Goal: Task Accomplishment & Management: Complete application form

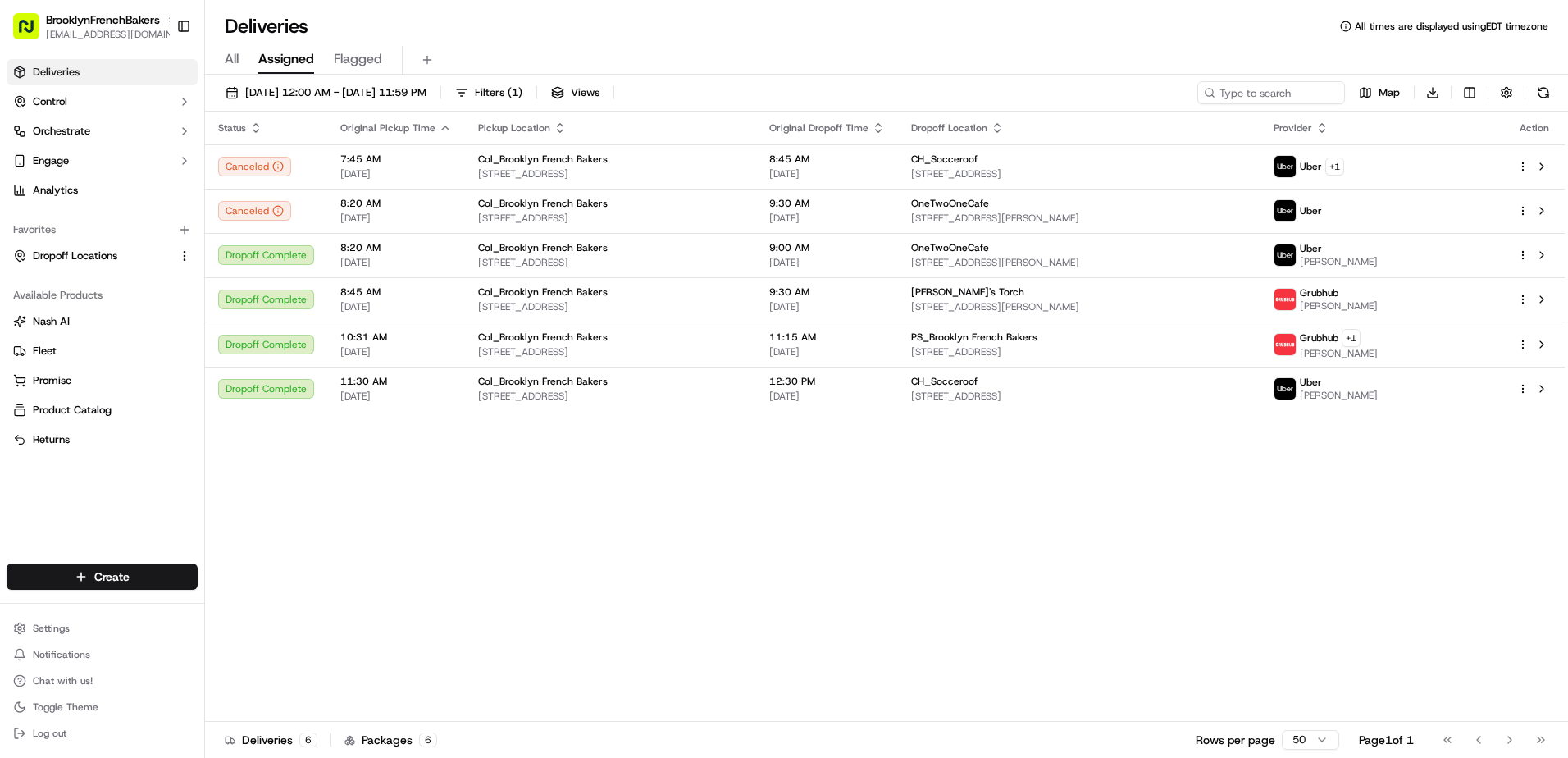
click at [90, 68] on link "Deliveries" at bounding box center [102, 72] width 191 height 26
click at [127, 578] on html "BrooklynFrenchBakers contact@brooklynfrenchbakers.com Toggle Sidebar Deliveries…" at bounding box center [784, 379] width 1568 height 758
click at [247, 608] on link "Delivery" at bounding box center [296, 607] width 183 height 30
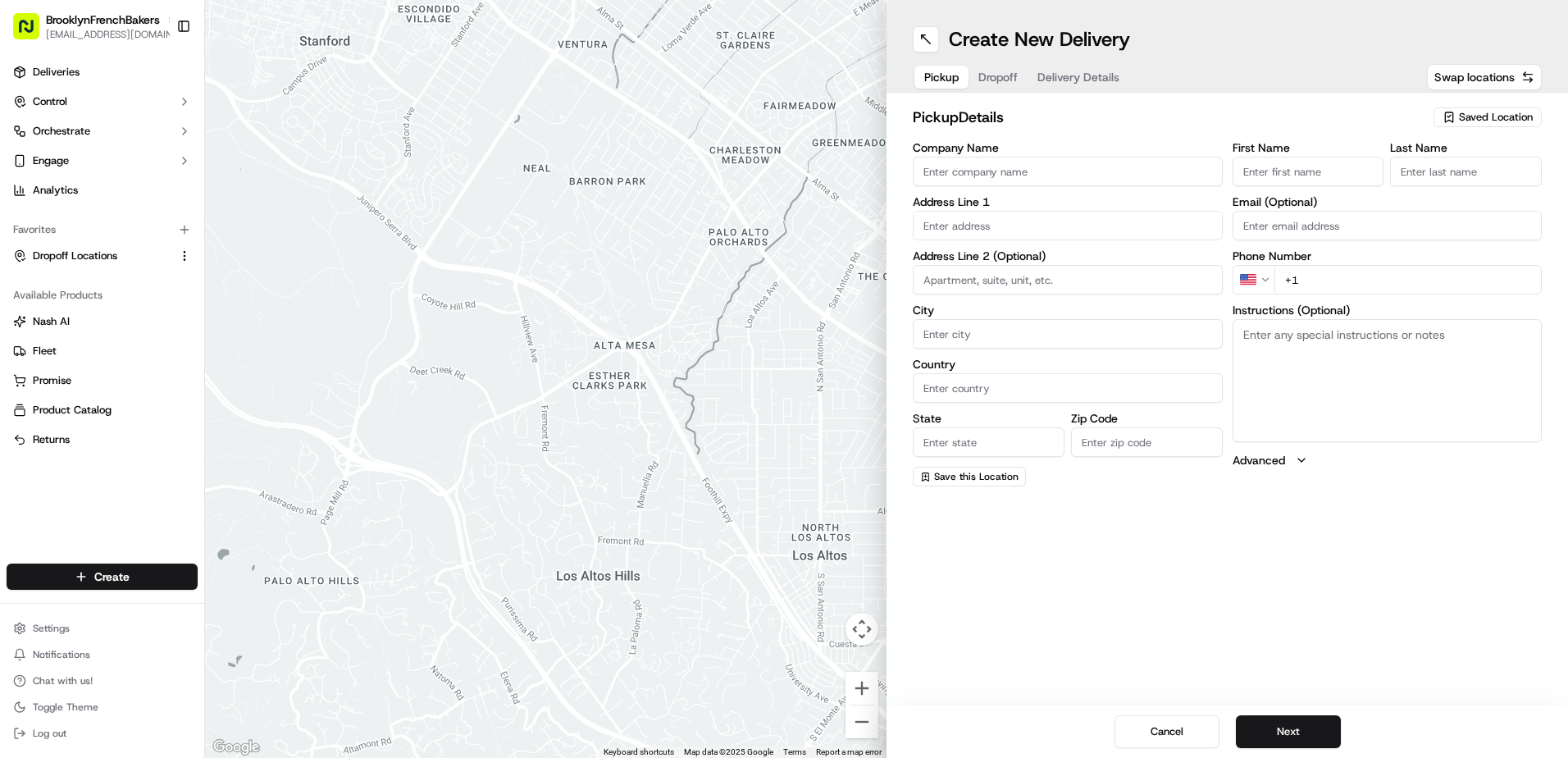
click at [1504, 115] on span "Saved Location" at bounding box center [1496, 118] width 74 height 15
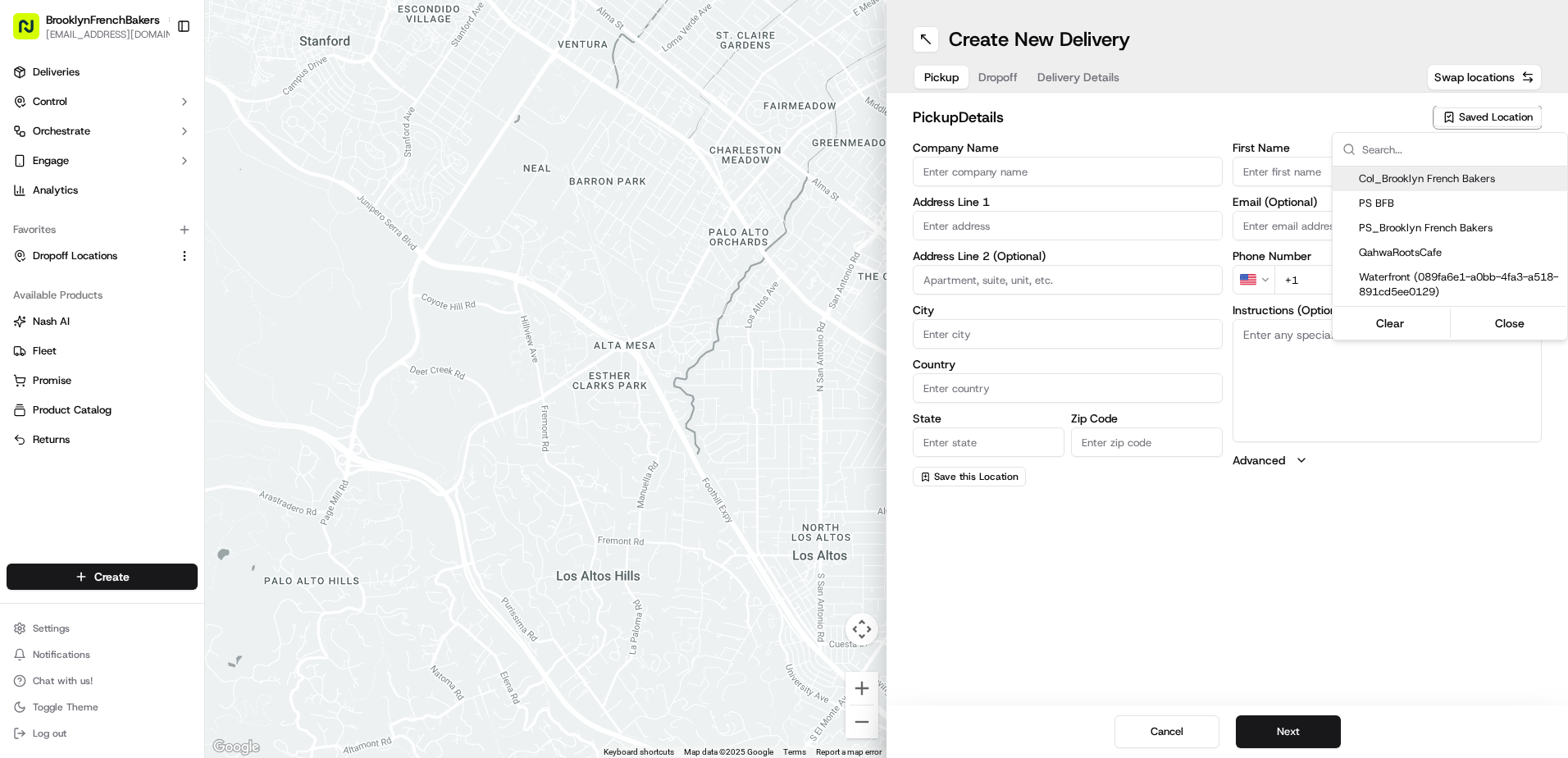
click at [1411, 186] on div "Col_Brooklyn French Bakers" at bounding box center [1449, 179] width 234 height 25
type input "Col_Brooklyn French Bakers"
type input "[STREET_ADDRESS]"
type input "[GEOGRAPHIC_DATA]"
type input "US"
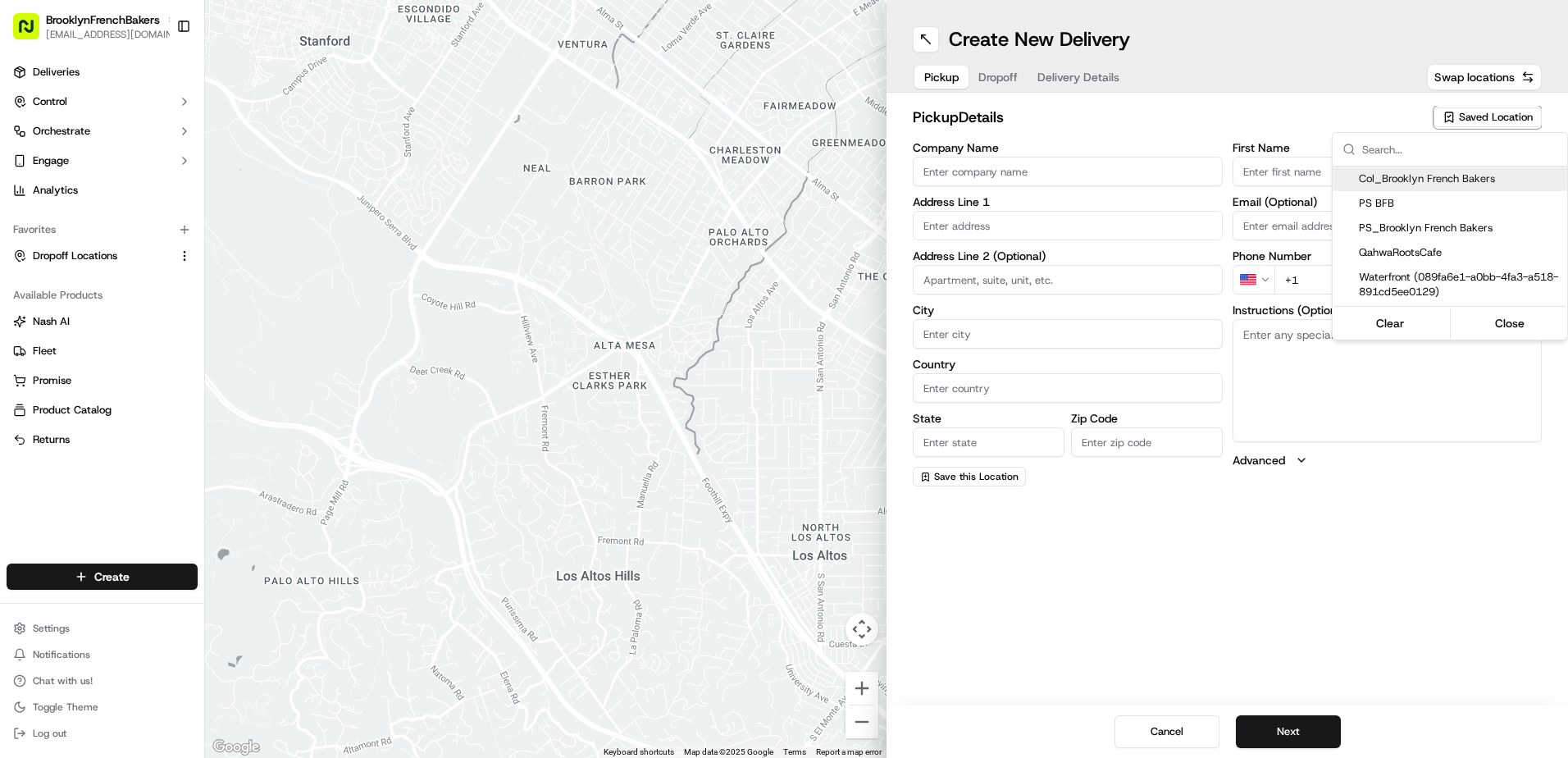
type input "NY"
type input "11231"
type input "BFB"
type input "Bakery"
type input "[PHONE_NUMBER]"
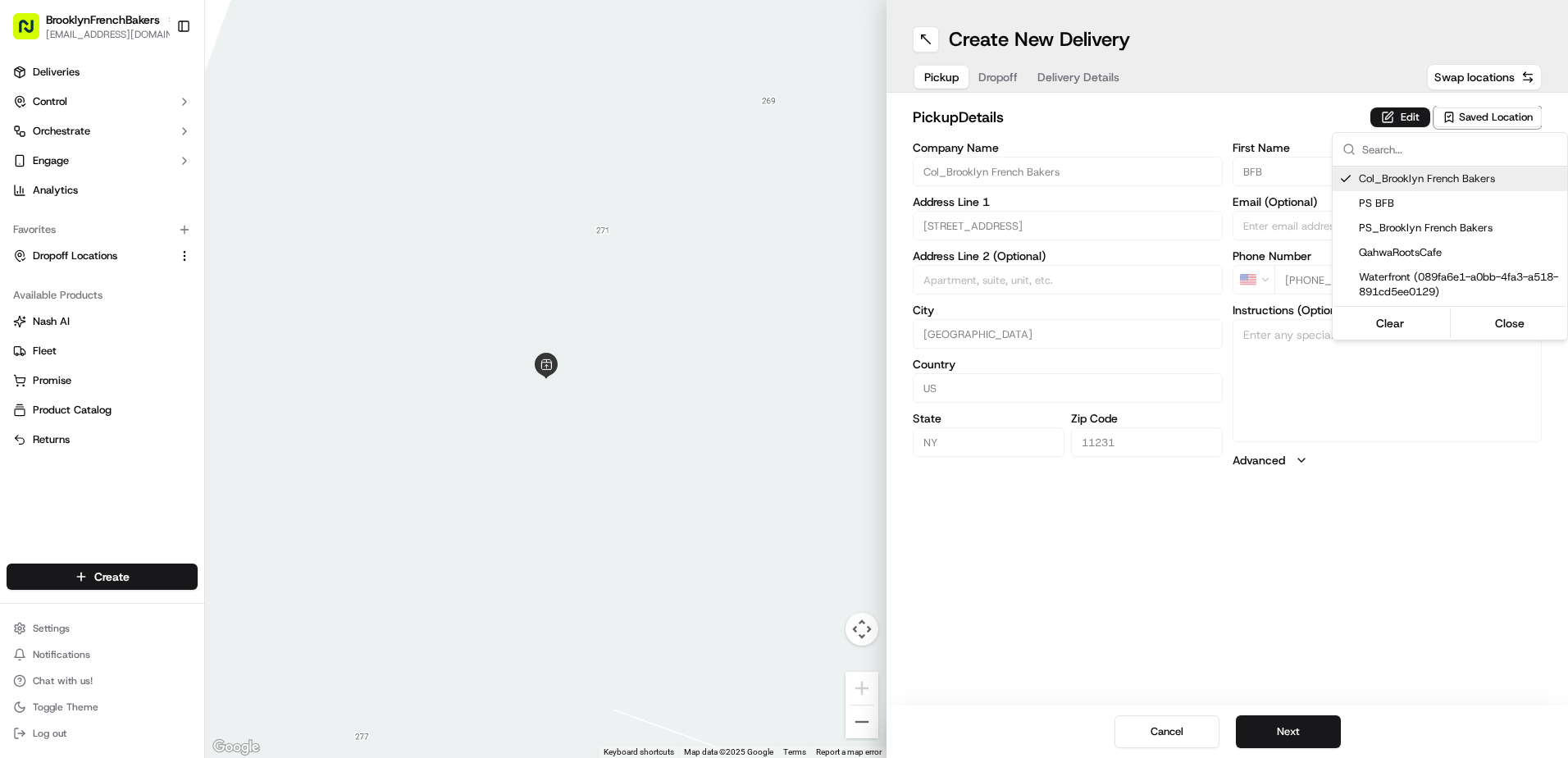
click at [992, 69] on html "BrooklynFrenchBakers contact@brooklynfrenchbakers.com Toggle Sidebar Deliveries…" at bounding box center [784, 379] width 1568 height 758
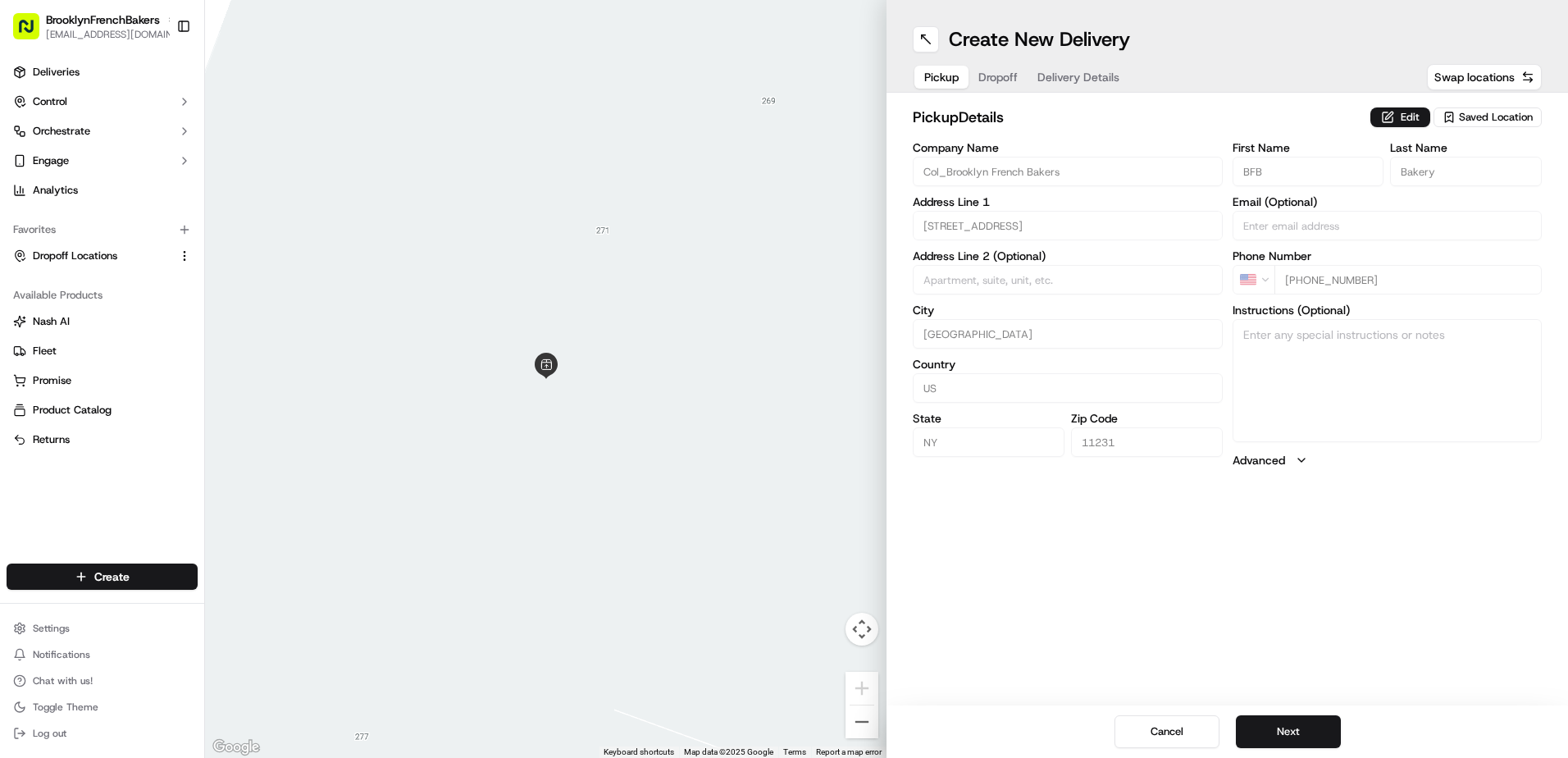
click at [992, 75] on button "Dropoff" at bounding box center [998, 77] width 59 height 23
click at [1475, 118] on span "Saved Location" at bounding box center [1496, 118] width 74 height 15
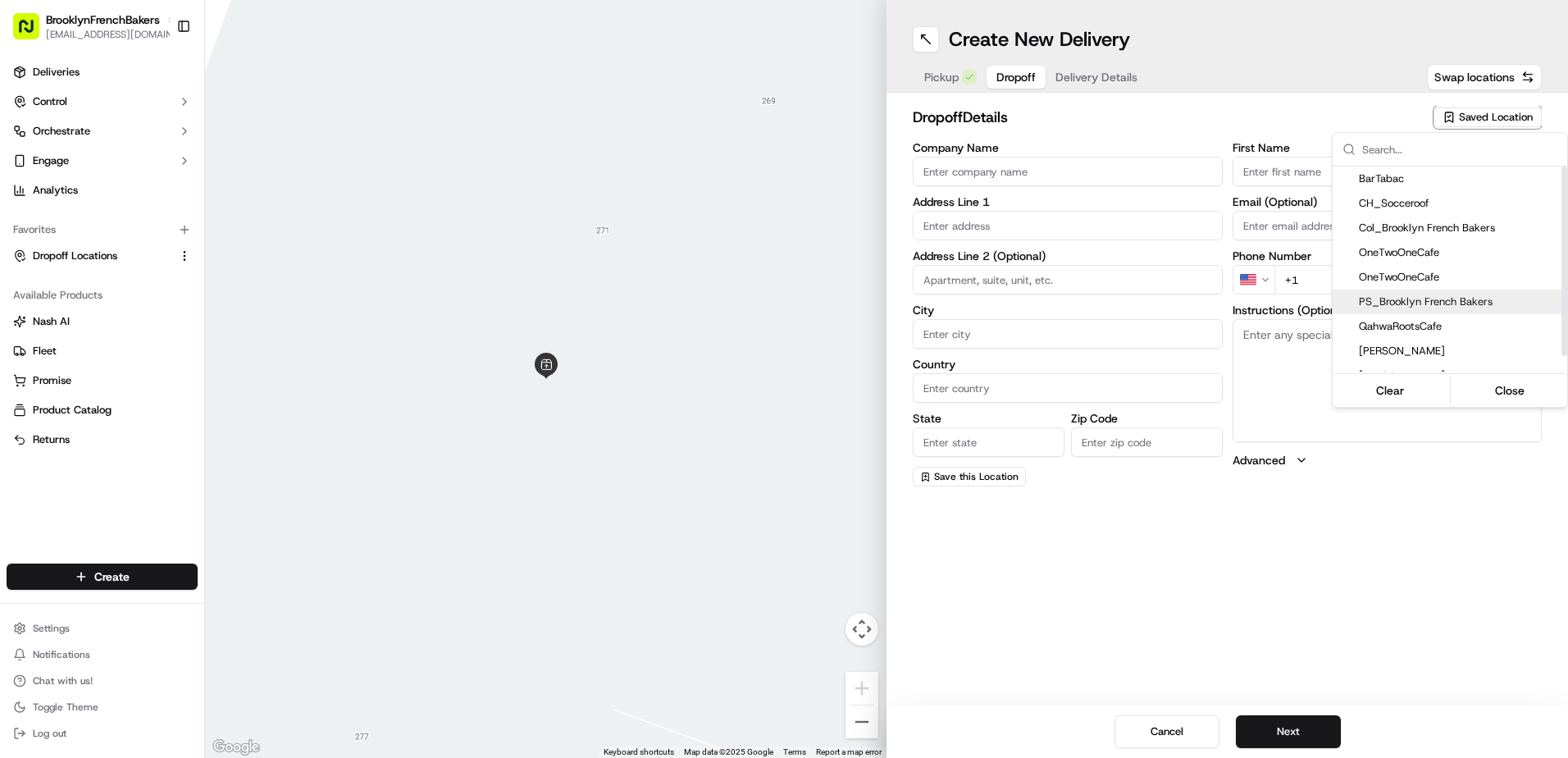
click at [1385, 313] on div "PS_Brooklyn French Bakers" at bounding box center [1449, 302] width 234 height 25
type input "PS_Brooklyn French Bakers"
type input "510 2nd St"
type input "[GEOGRAPHIC_DATA]"
type input "US"
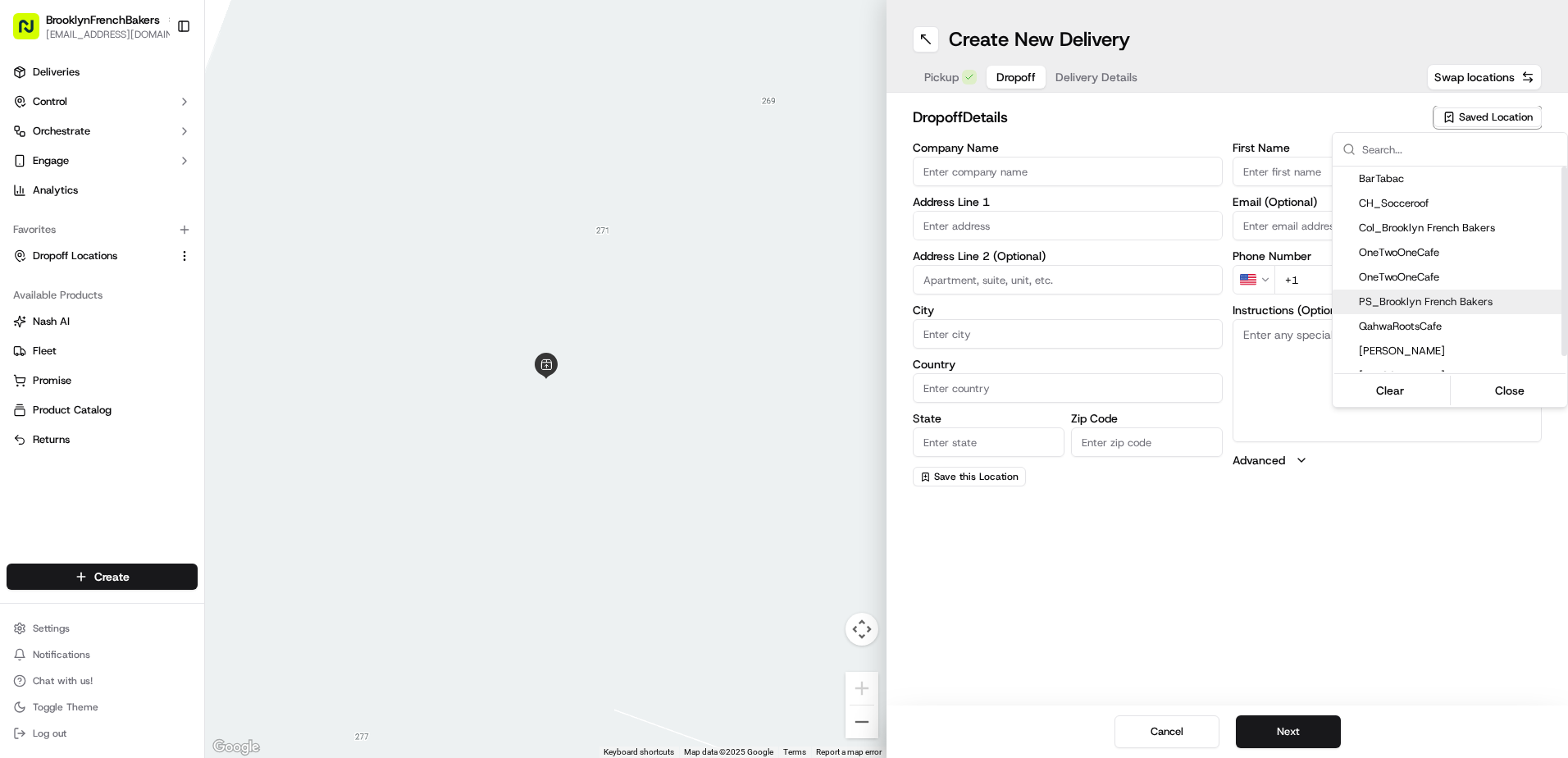
type input "NY"
type input "11215"
type input "BFB"
type input "PSlope"
type input "+1 917 470 4579"
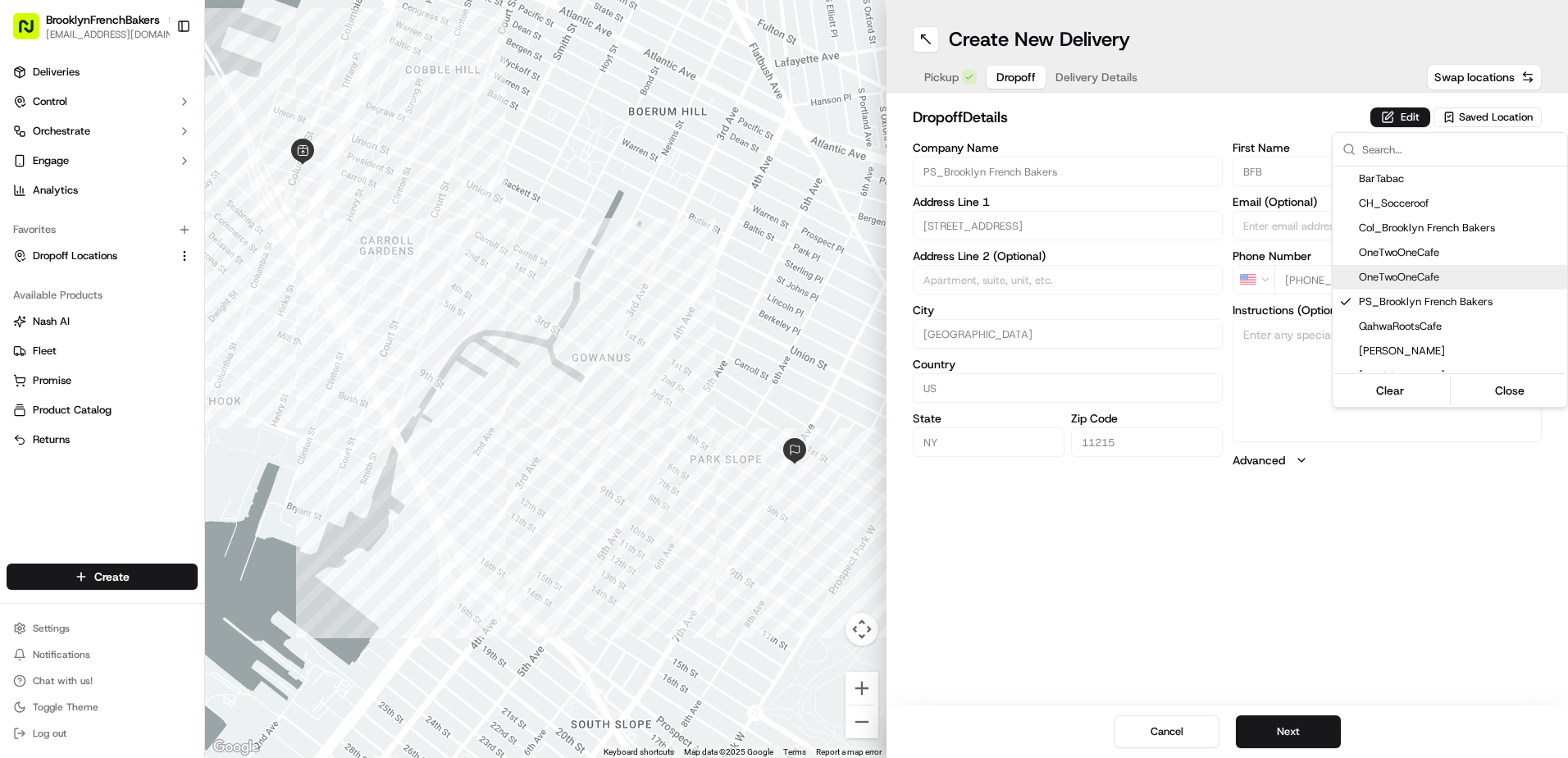
click at [1104, 75] on html "BrooklynFrenchBakers contact@brooklynfrenchbakers.com Toggle Sidebar Deliveries…" at bounding box center [784, 379] width 1568 height 758
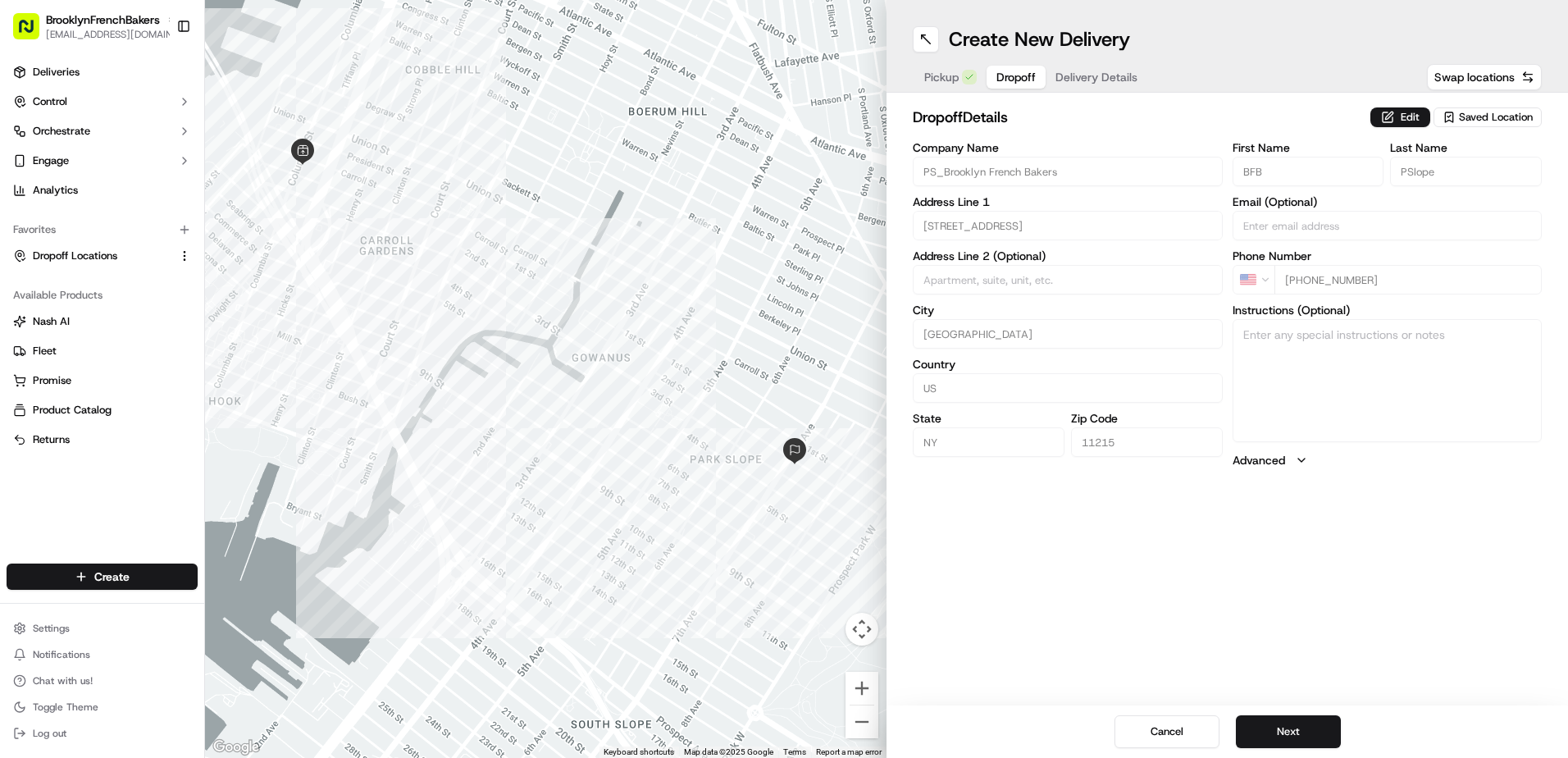
click at [1104, 75] on span "Delivery Details" at bounding box center [1096, 77] width 82 height 17
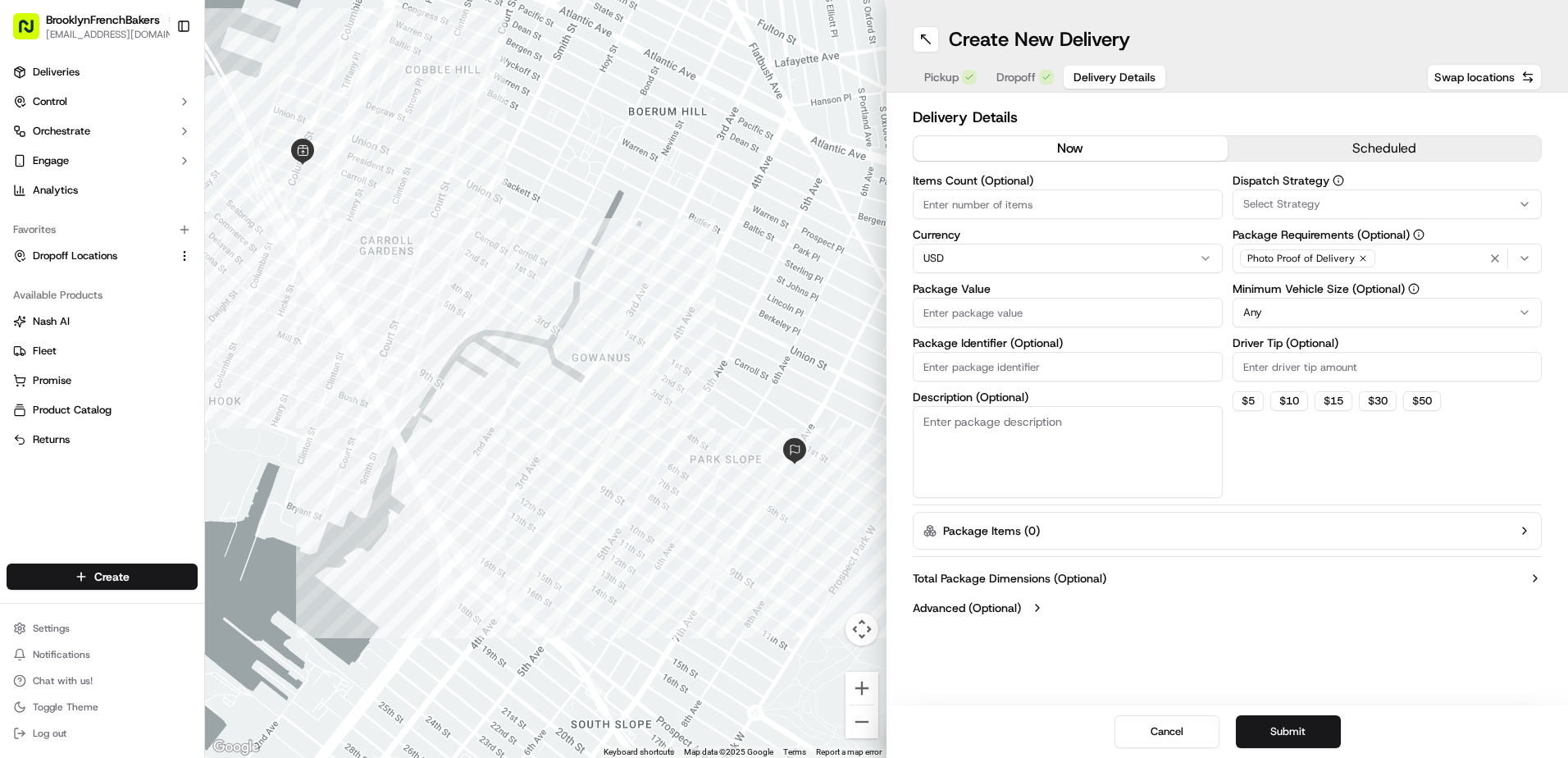
click at [1296, 144] on button "scheduled" at bounding box center [1384, 148] width 314 height 25
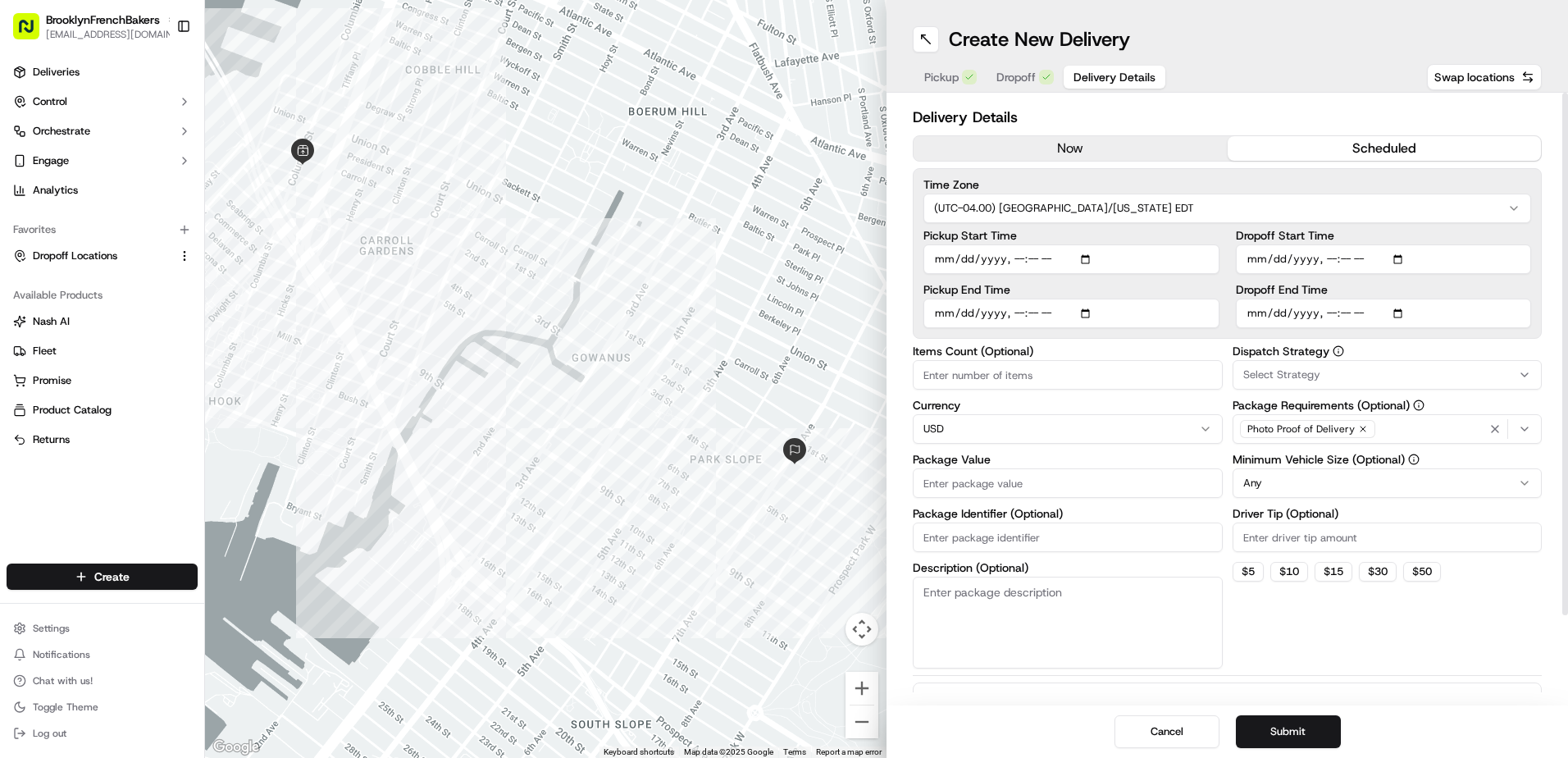
click at [1401, 262] on input "Dropoff Start Time" at bounding box center [1384, 259] width 296 height 30
click at [1531, 233] on div "Time Zone (UTC-04.00) America/New York EDT Pickup Start Time Pickup End Time Dr…" at bounding box center [1226, 254] width 628 height 170
click at [1402, 316] on input "Dropoff End Time" at bounding box center [1384, 313] width 296 height 30
type input "2025-09-16T13:50"
click at [1401, 264] on input "Dropoff Start Time" at bounding box center [1384, 259] width 296 height 30
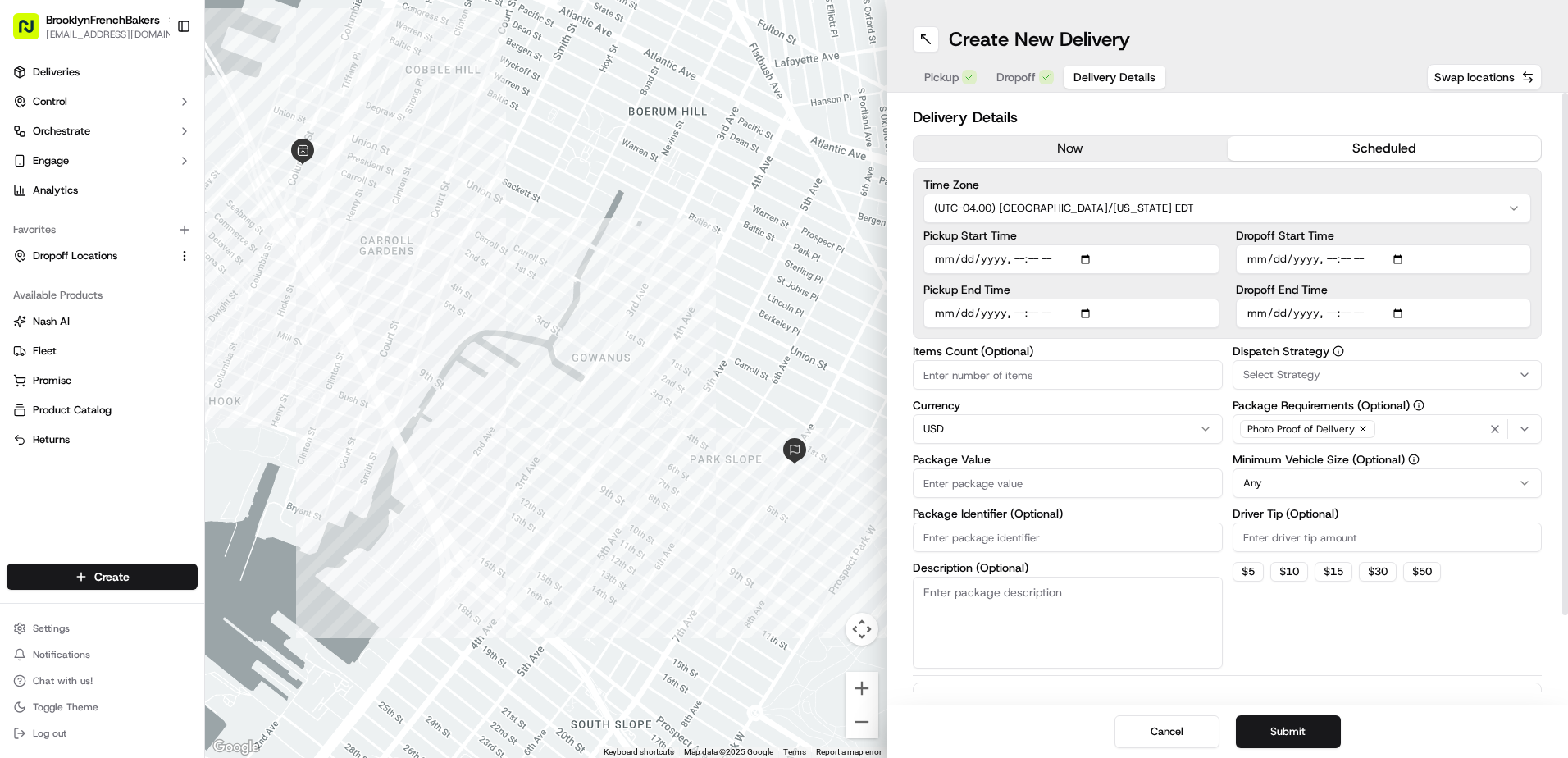
type input "2025-09-16T13:29"
click at [1534, 237] on div "Time Zone (UTC-04.00) America/New York EDT Pickup Start Time Pickup End Time Dr…" at bounding box center [1226, 254] width 628 height 170
click at [1284, 722] on button "Submit" at bounding box center [1288, 730] width 105 height 32
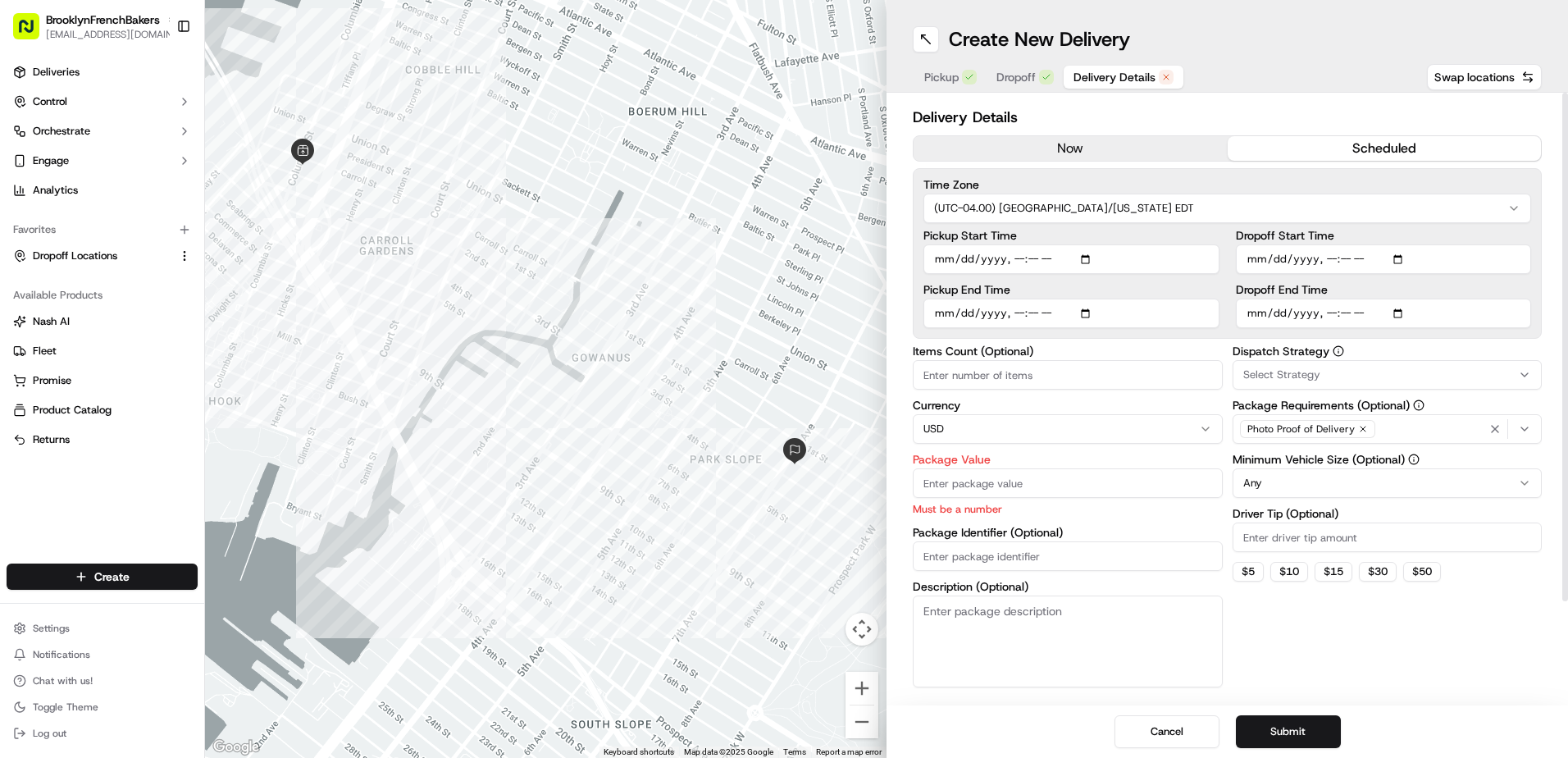
click at [1157, 486] on input "Package Value" at bounding box center [1067, 483] width 310 height 30
type input "100"
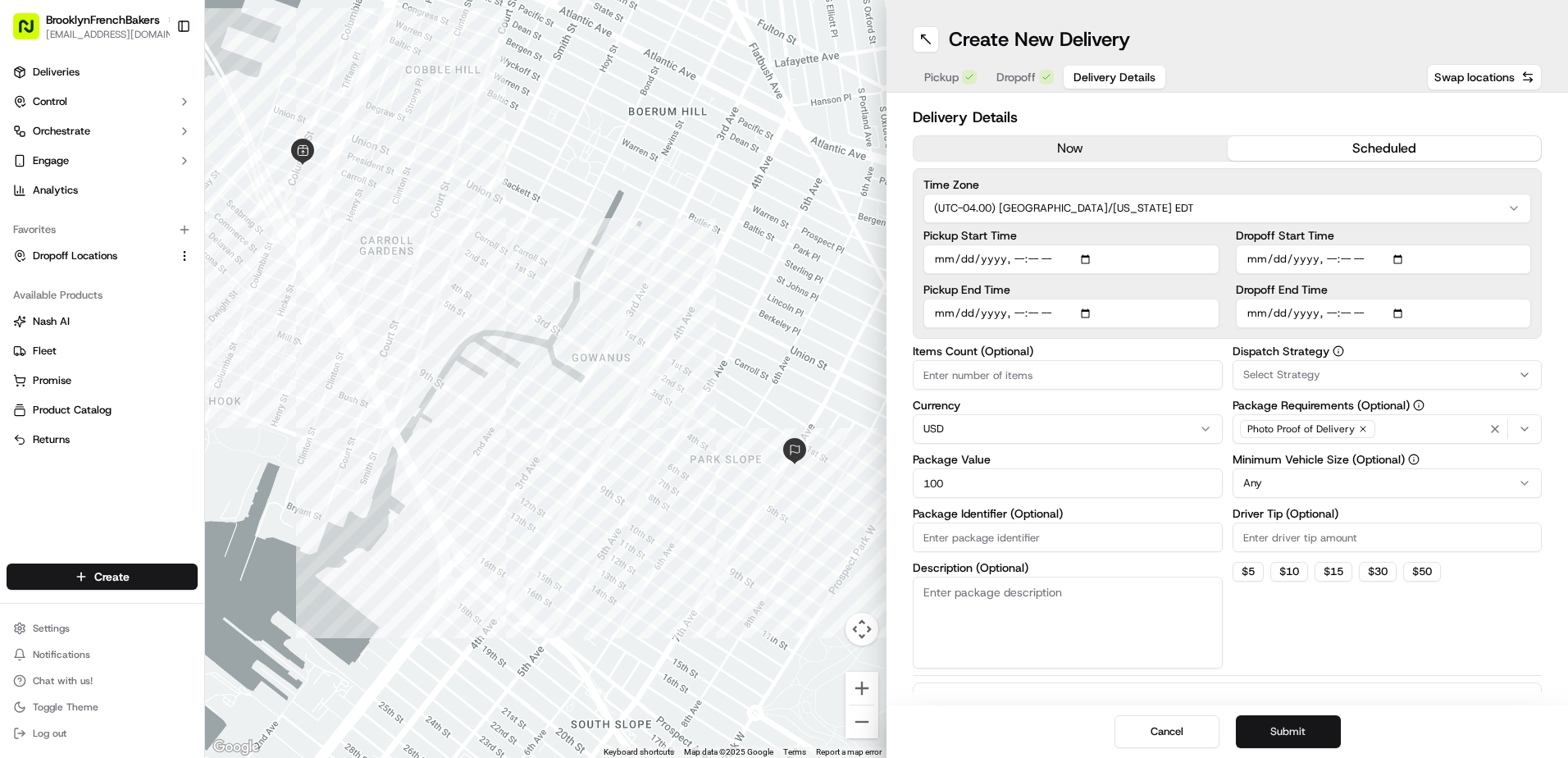
click at [1277, 729] on button "Submit" at bounding box center [1288, 730] width 105 height 32
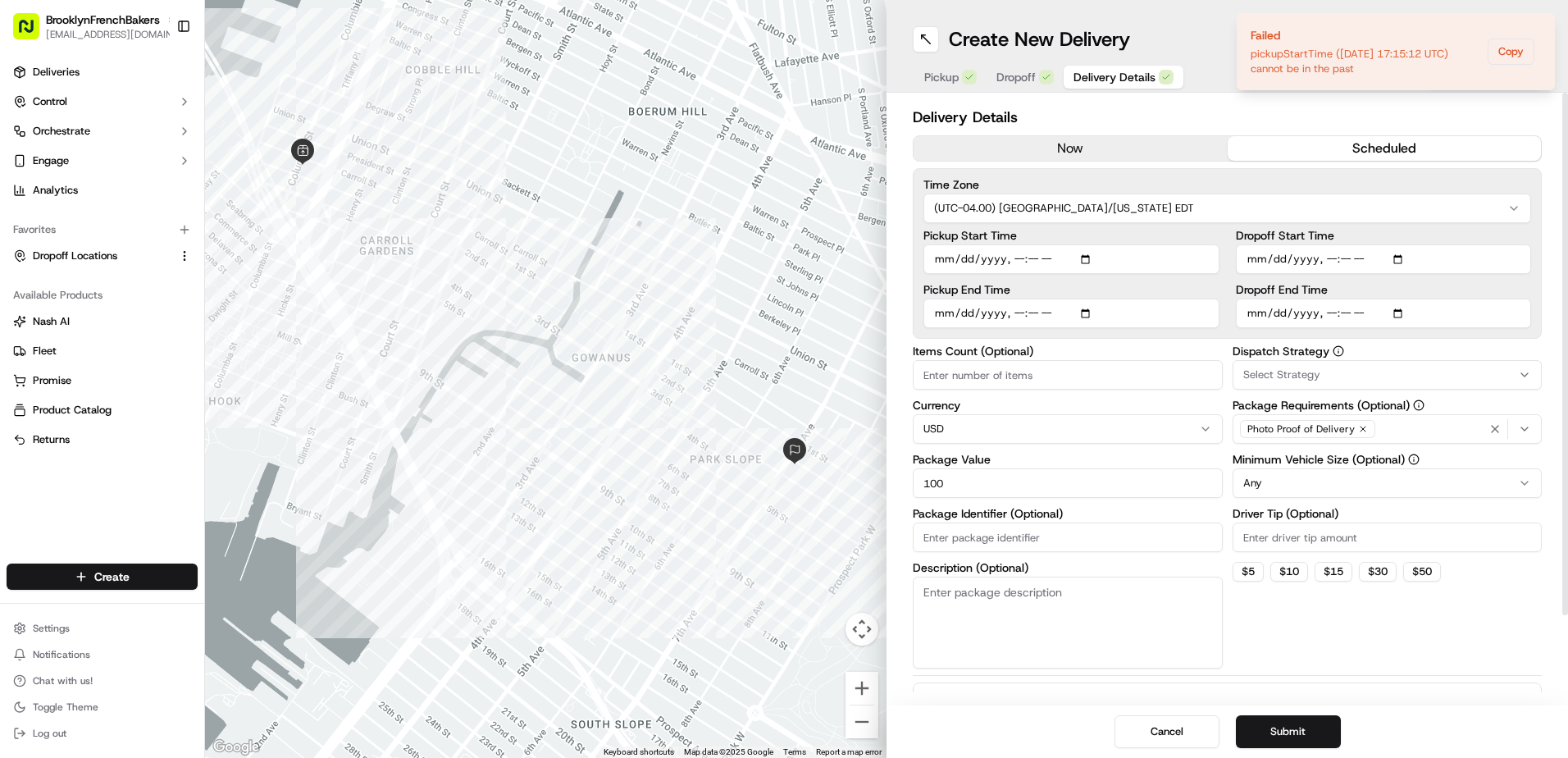
click at [1086, 260] on input "Pickup Start Time" at bounding box center [1071, 259] width 296 height 30
click at [1144, 233] on label "Pickup Start Time" at bounding box center [1071, 235] width 296 height 11
click at [1144, 244] on input "Pickup Start Time" at bounding box center [1071, 259] width 296 height 30
click at [1087, 262] on input "Pickup Start Time" at bounding box center [1071, 259] width 296 height 30
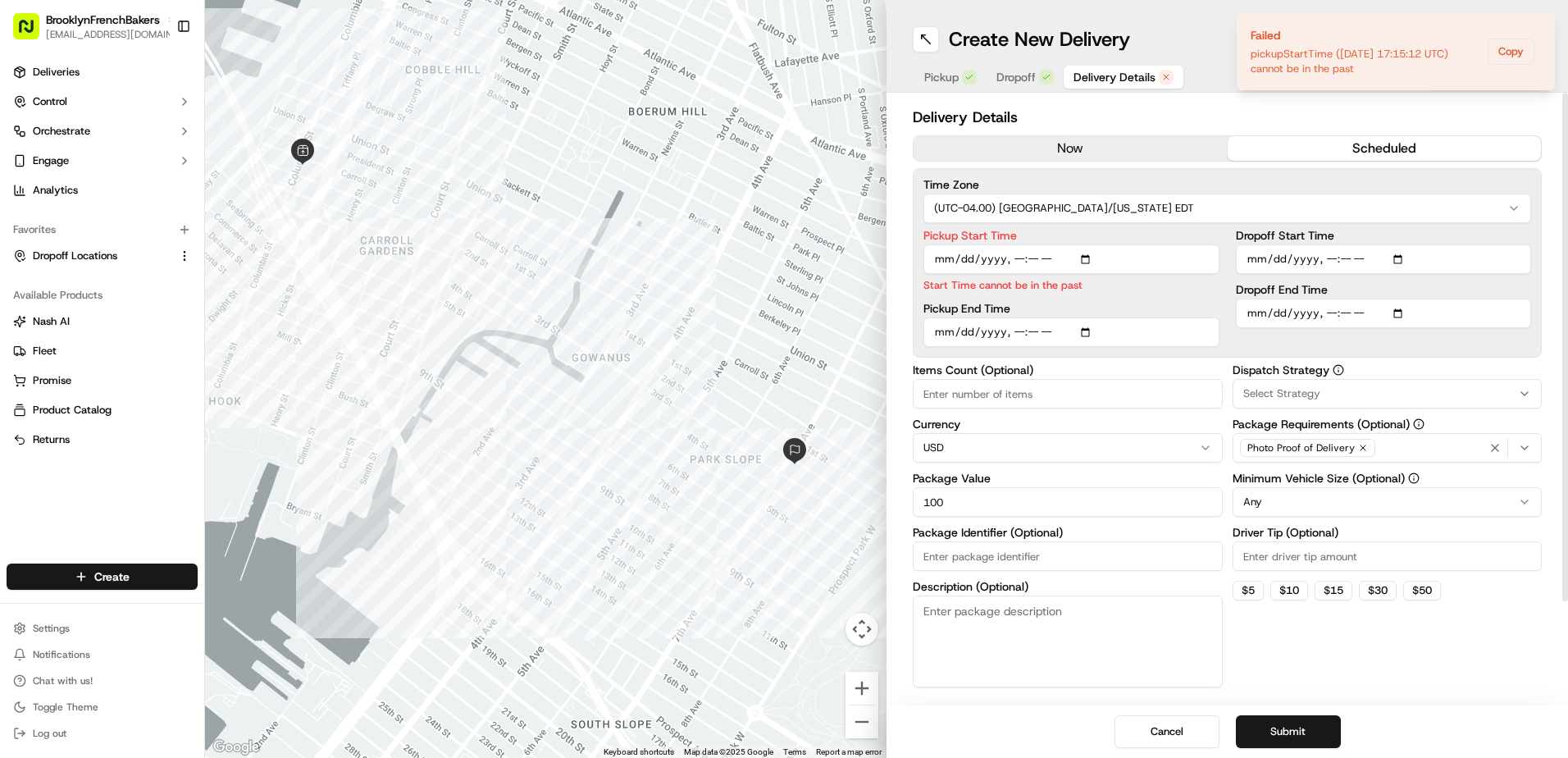
click at [1105, 234] on label "Pickup Start Time" at bounding box center [1071, 235] width 296 height 11
click at [1105, 244] on input "Pickup Start Time" at bounding box center [1071, 259] width 296 height 30
click at [1030, 261] on input "Pickup Start Time" at bounding box center [1071, 259] width 296 height 30
type input "2025-09-16T13:25"
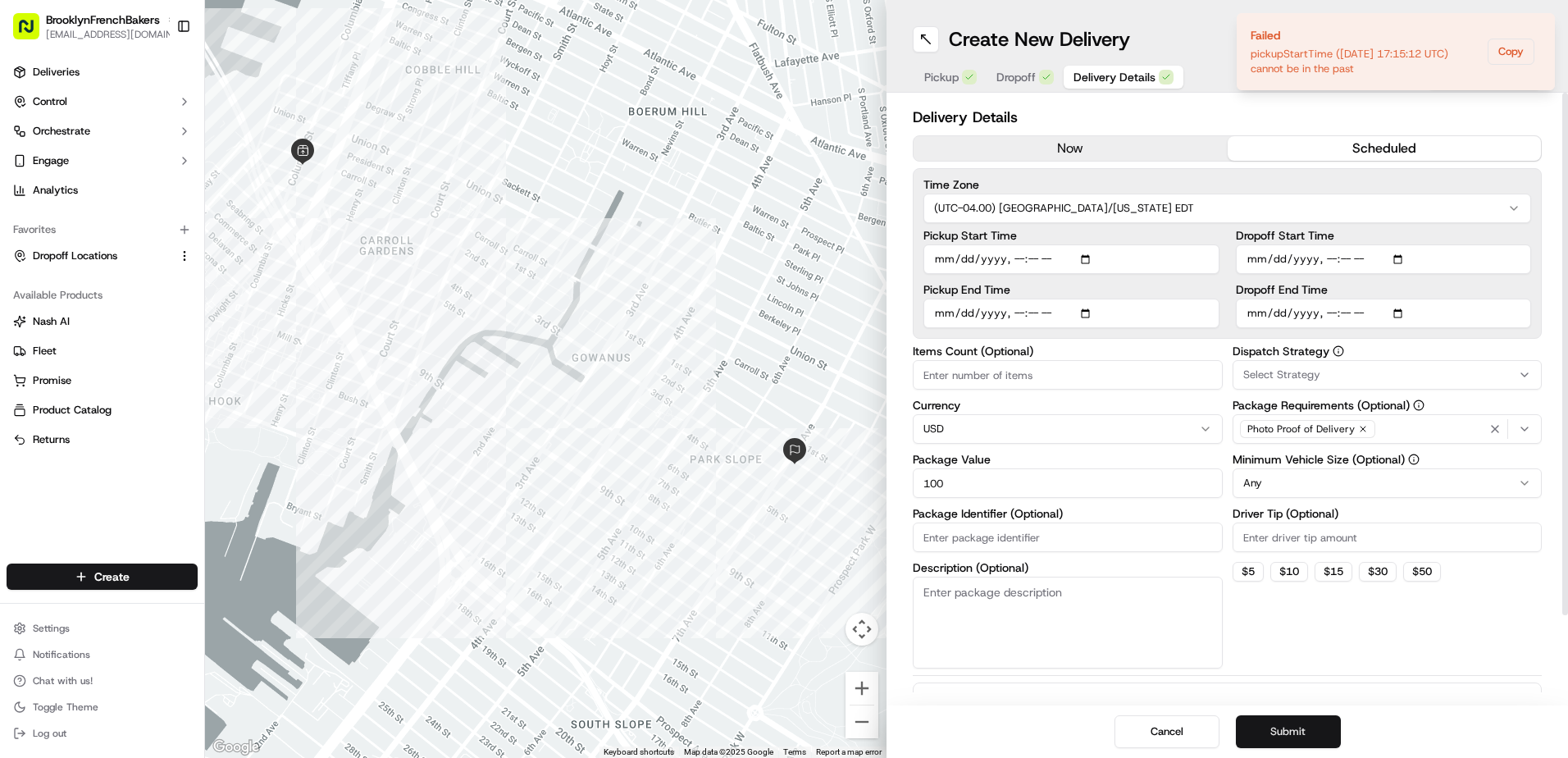
click at [1282, 731] on button "Submit" at bounding box center [1288, 730] width 105 height 32
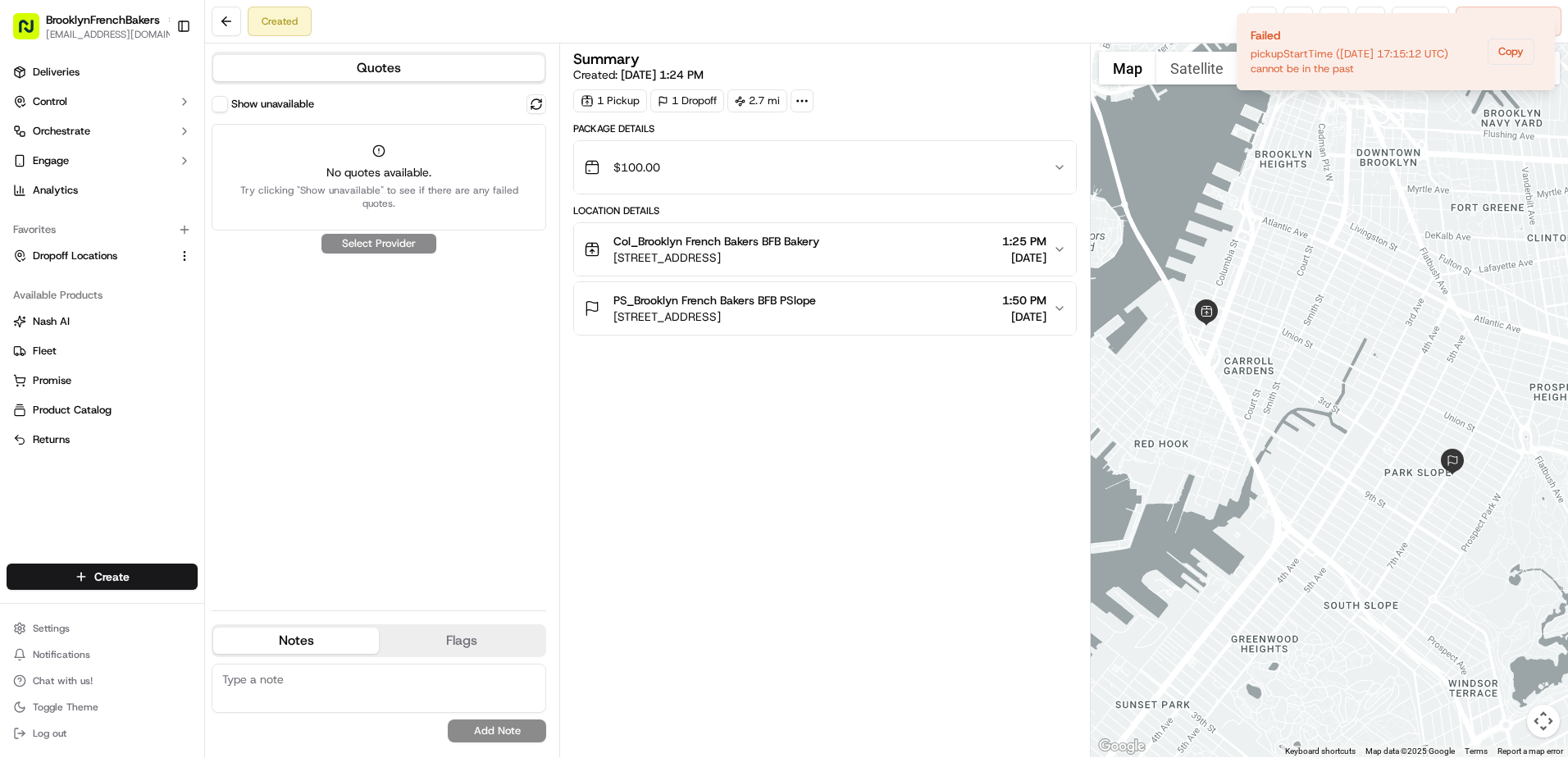
click at [1199, 24] on div "Created Reassign Cancel Delivery" at bounding box center [886, 21] width 1363 height 43
click at [1540, 25] on icon "Notifications (F8)" at bounding box center [1540, 27] width 13 height 13
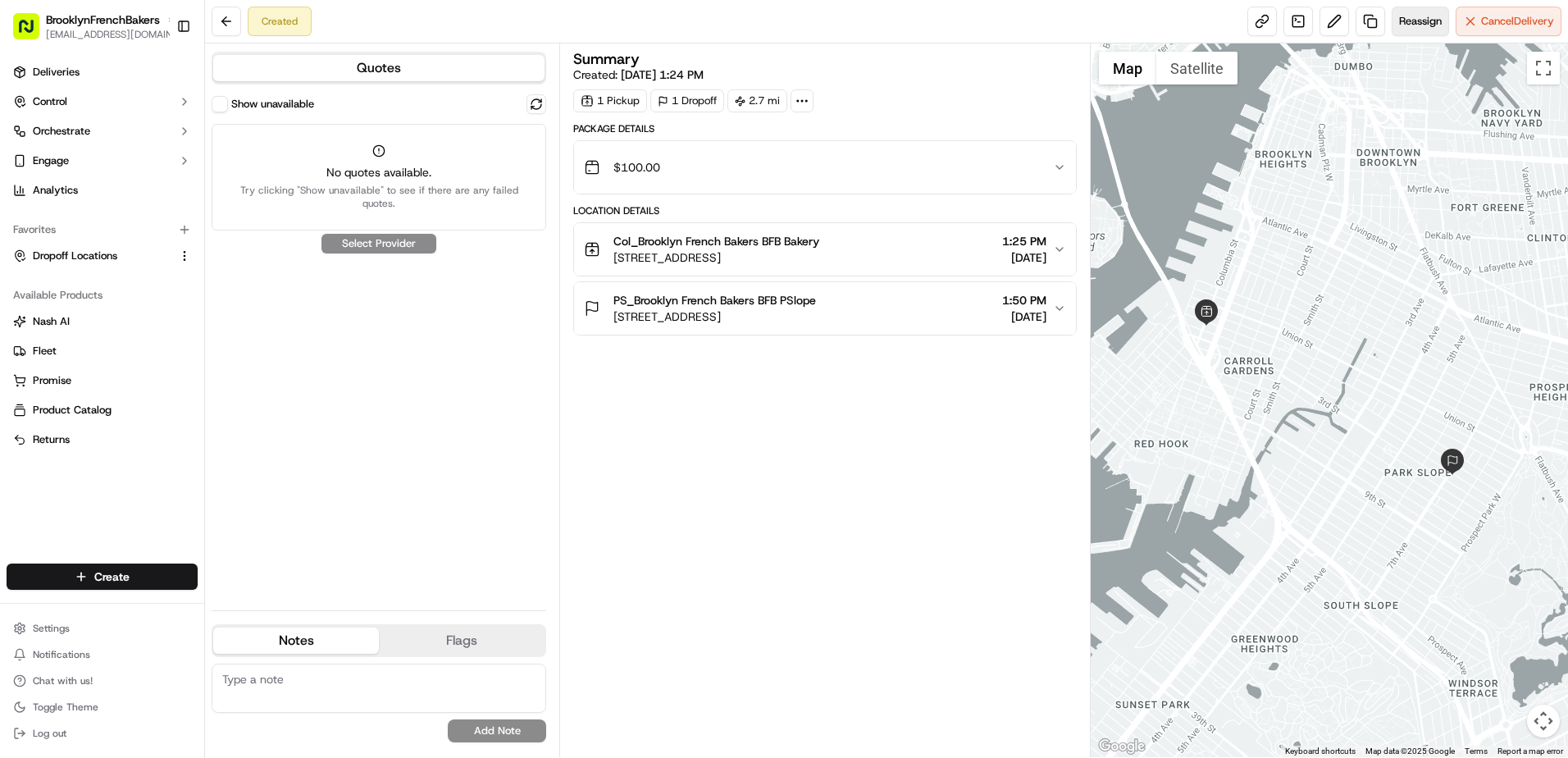
click at [1400, 21] on span "Reassign" at bounding box center [1420, 21] width 43 height 15
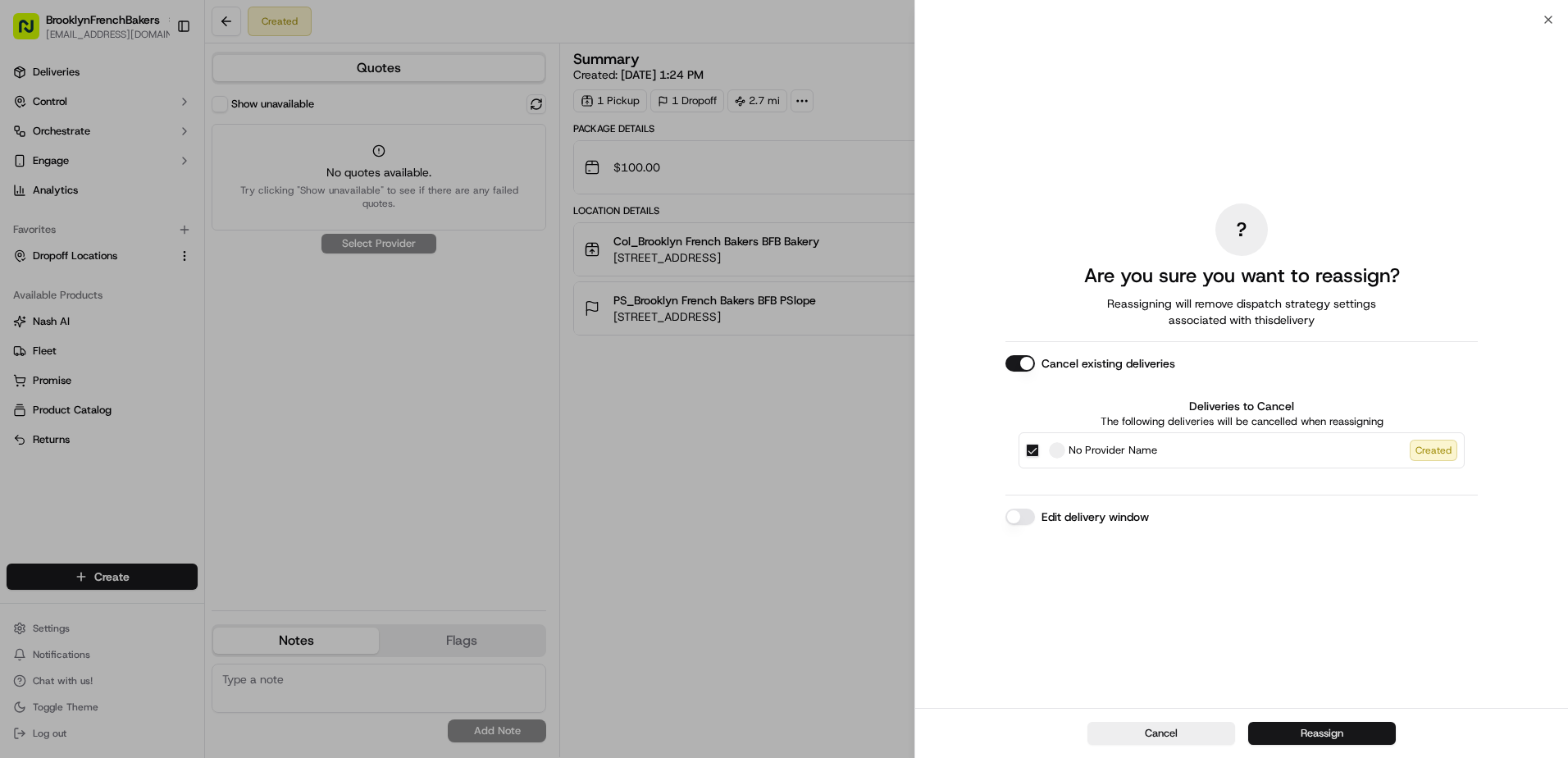
click at [1325, 727] on button "Reassign" at bounding box center [1321, 733] width 147 height 23
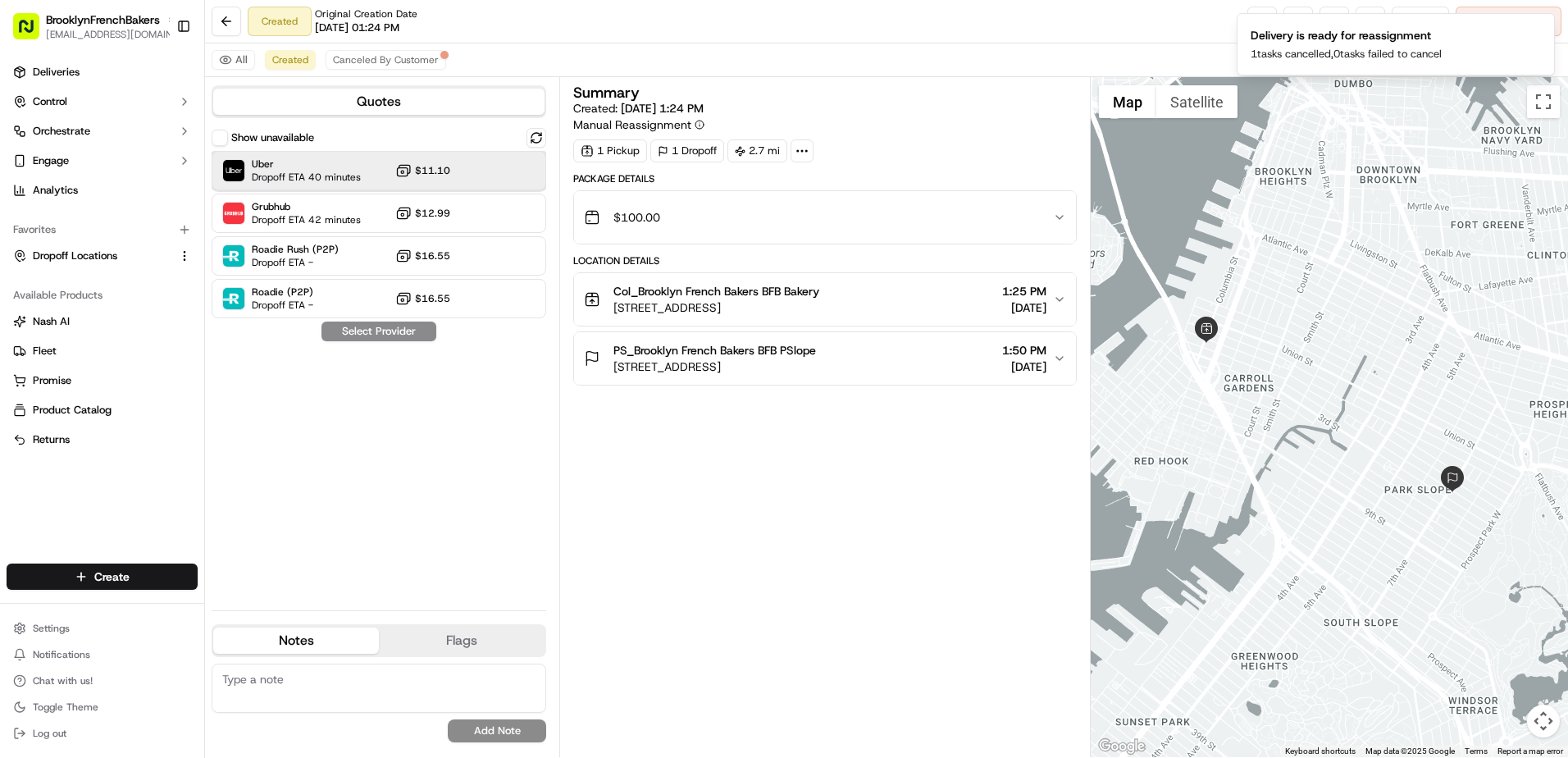
click at [467, 176] on div "Uber Dropoff ETA 40 minutes $11.10" at bounding box center [379, 170] width 334 height 40
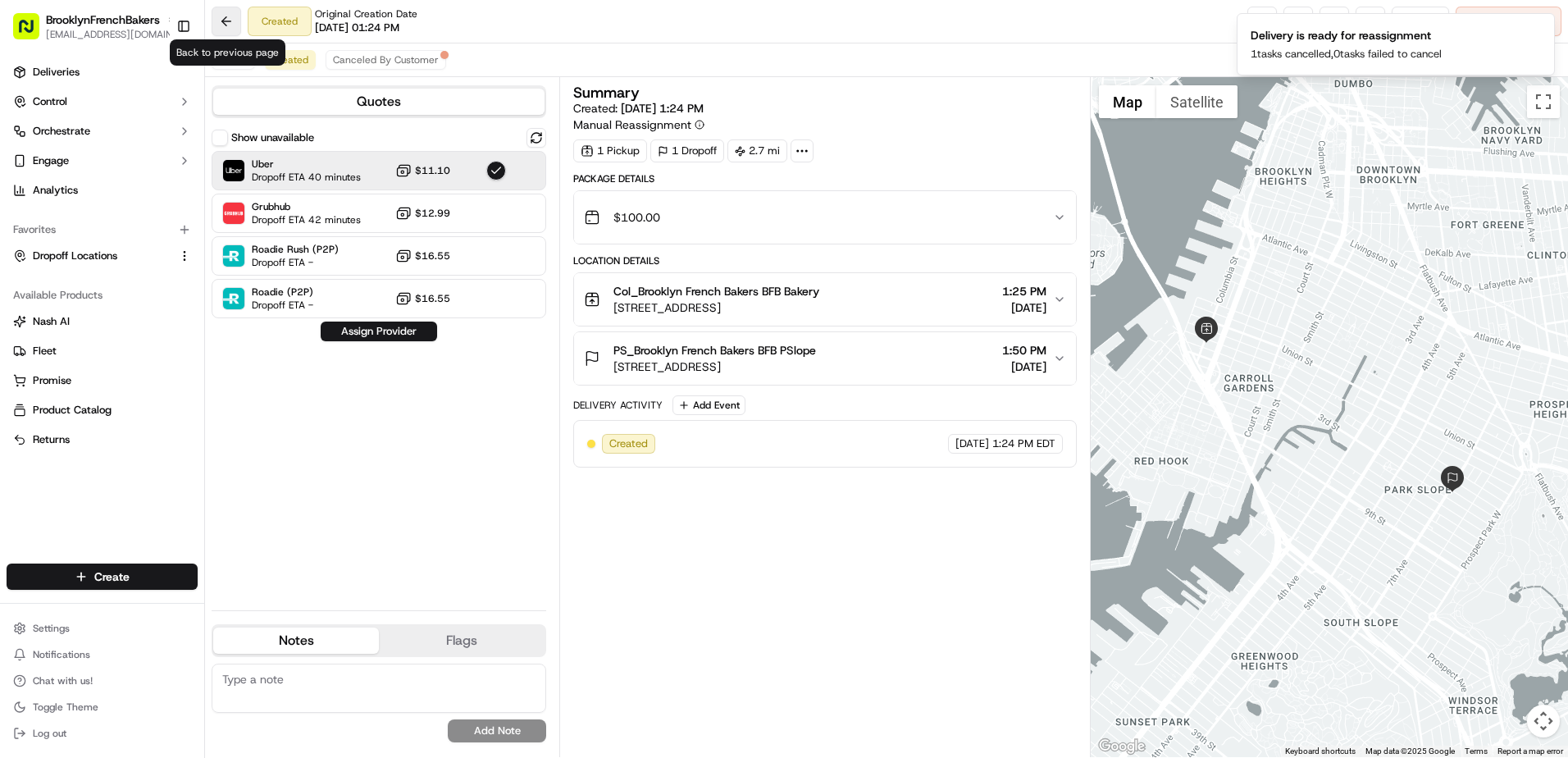
click at [227, 25] on button at bounding box center [227, 21] width 30 height 30
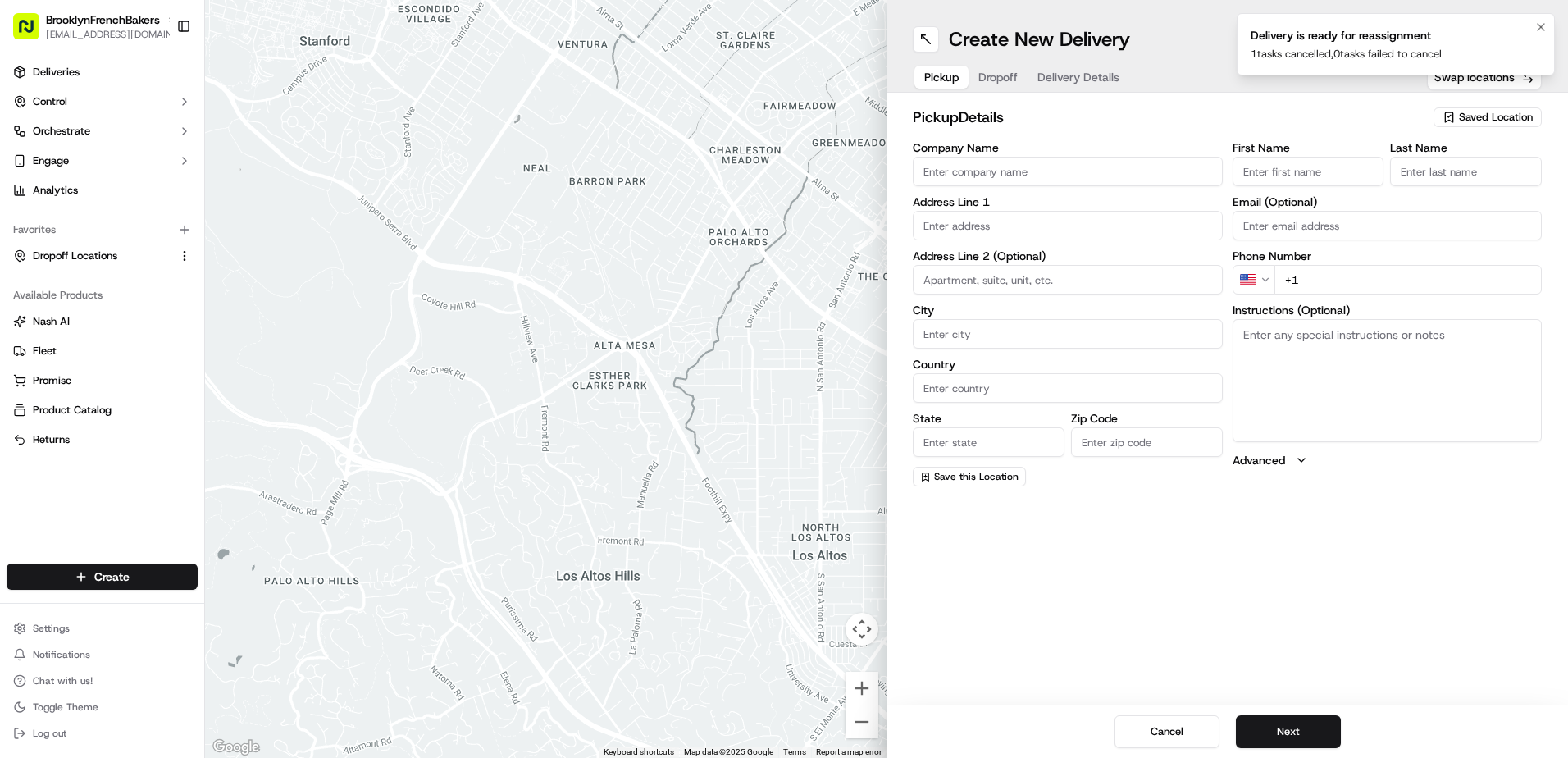
click at [1345, 48] on p "1 tasks cancelled, 0 tasks failed to cancel" at bounding box center [1346, 54] width 191 height 15
click at [1301, 108] on h2 "pickup Details" at bounding box center [1168, 117] width 511 height 23
click at [1486, 123] on span "Saved Location" at bounding box center [1496, 118] width 74 height 15
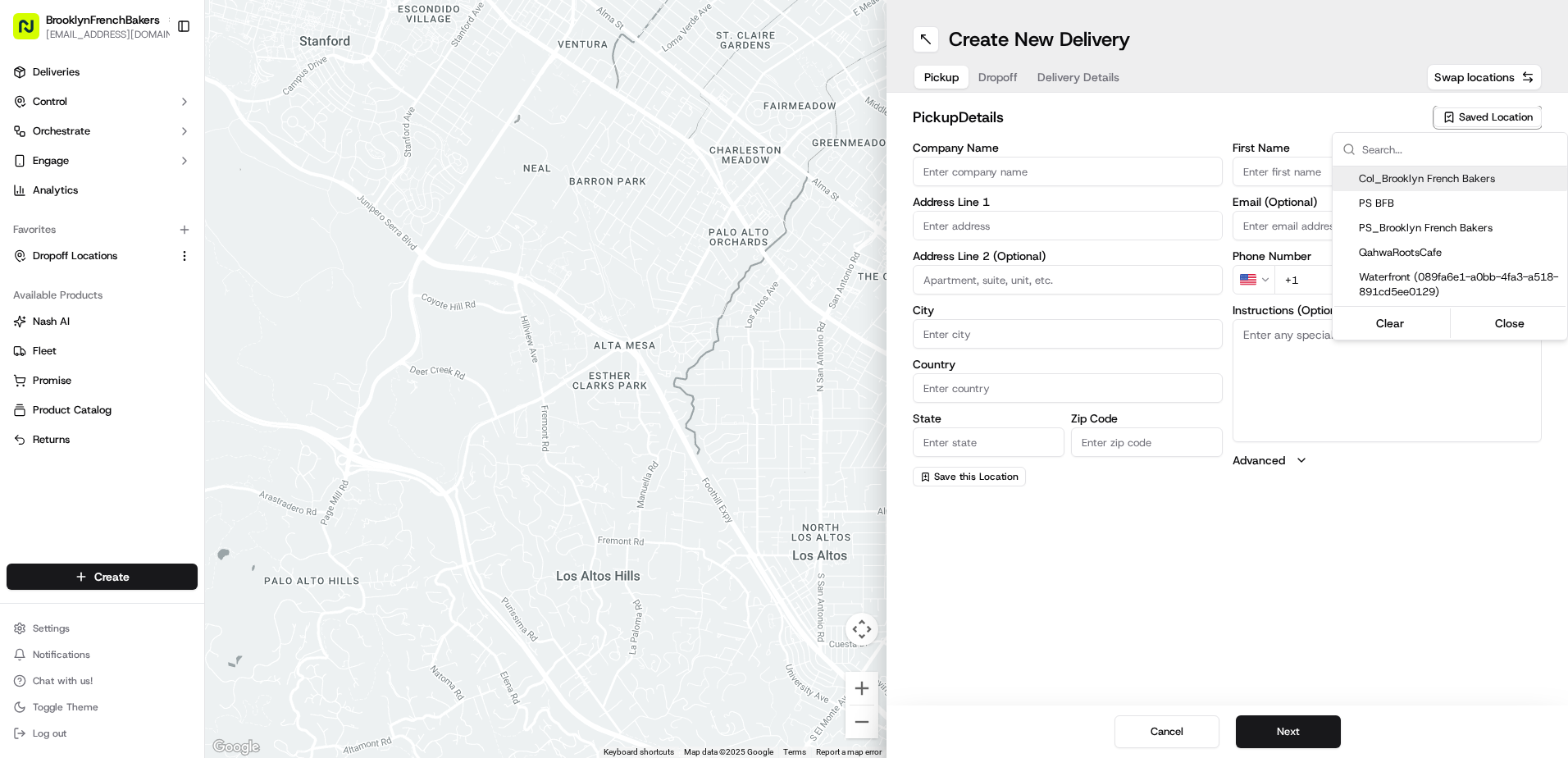
click at [1433, 178] on span "Col_Brooklyn French Bakers" at bounding box center [1460, 179] width 202 height 15
type input "Col_Brooklyn French Bakers"
type input "[STREET_ADDRESS]"
type input "[GEOGRAPHIC_DATA]"
type input "US"
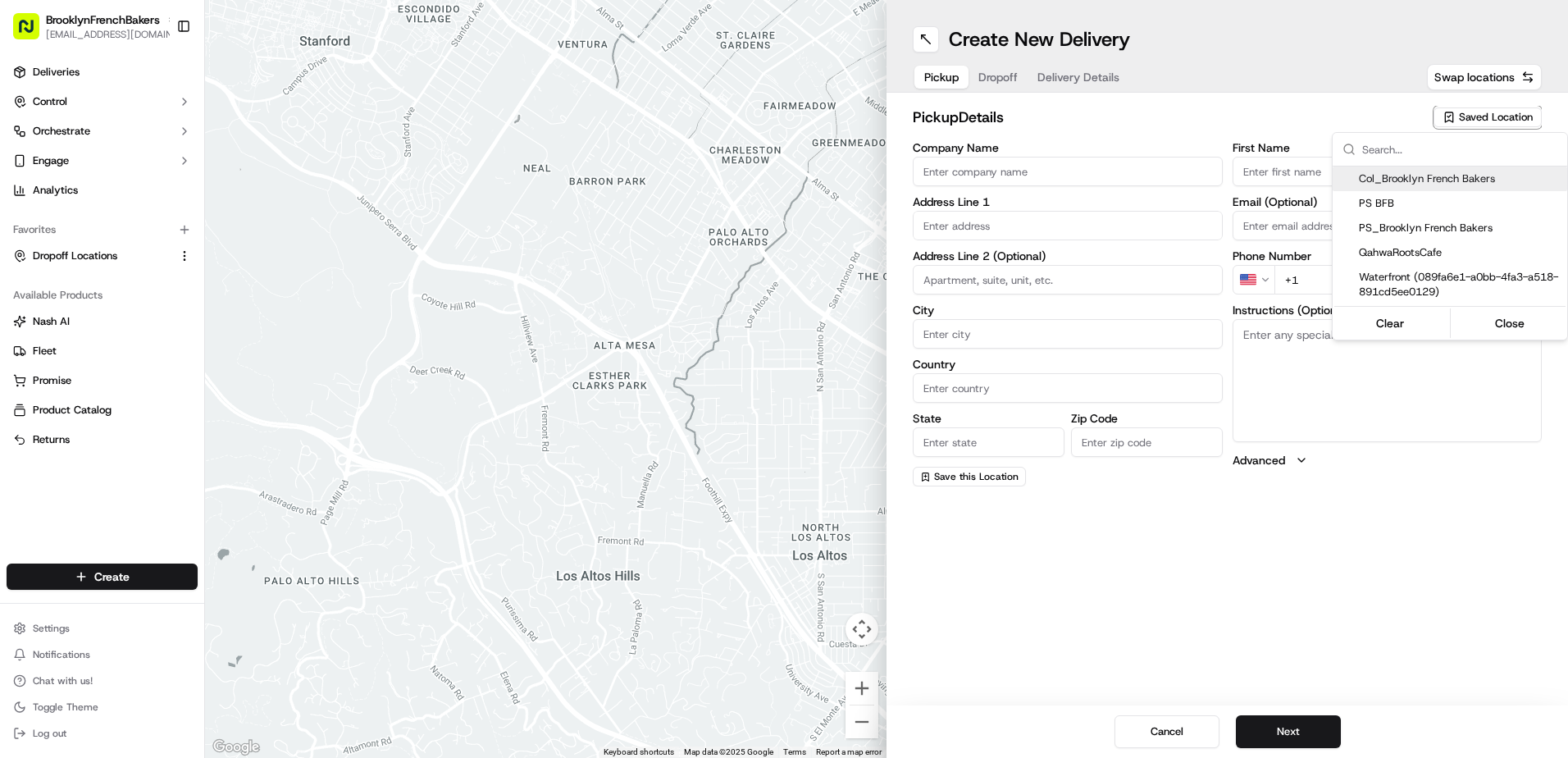
type input "NY"
type input "11231"
type input "BFB"
type input "Bakery"
type input "[PHONE_NUMBER]"
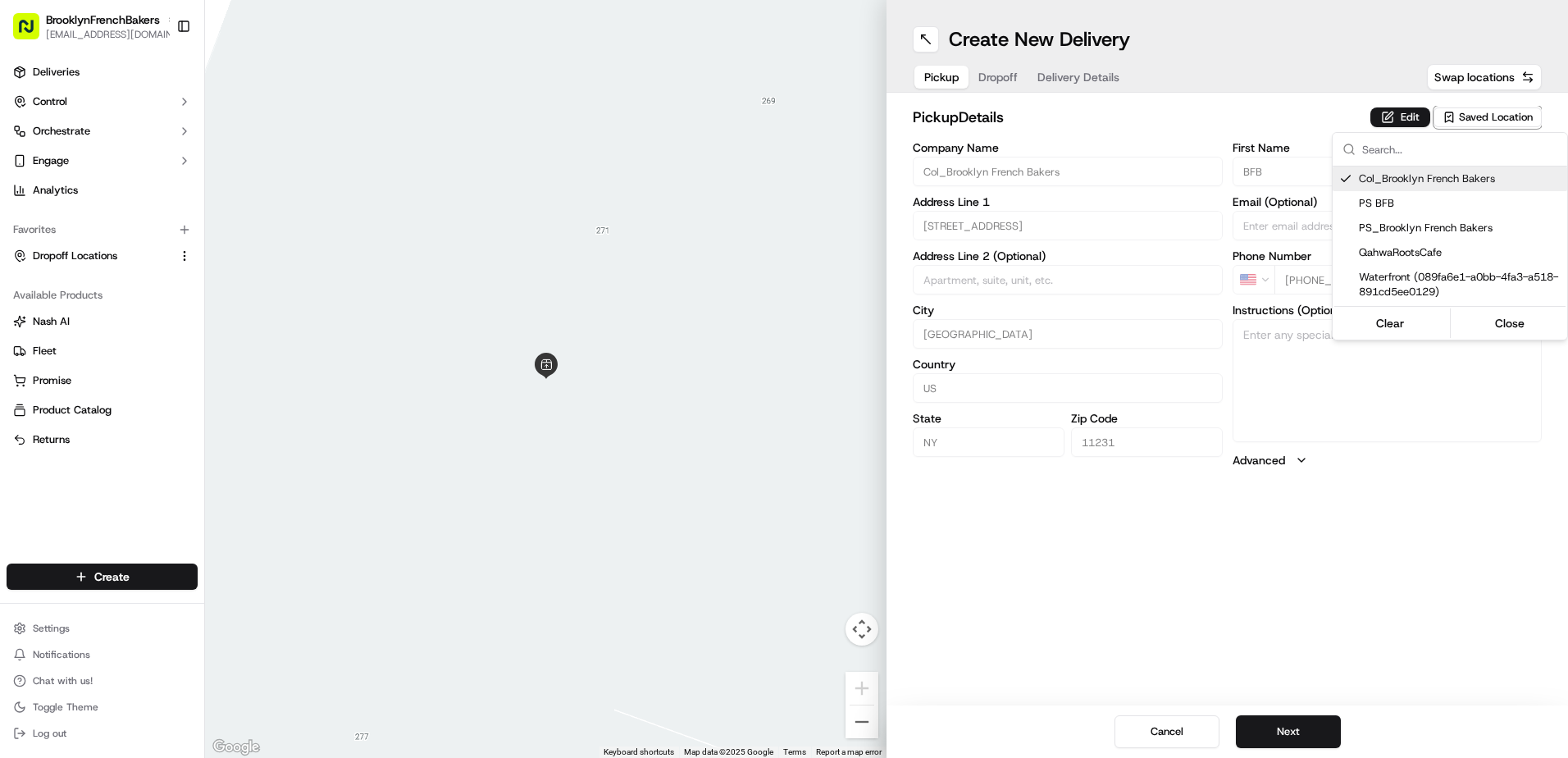
click at [1016, 74] on html "BrooklynFrenchBakers contact@brooklynfrenchbakers.com Toggle Sidebar Deliveries…" at bounding box center [784, 379] width 1568 height 758
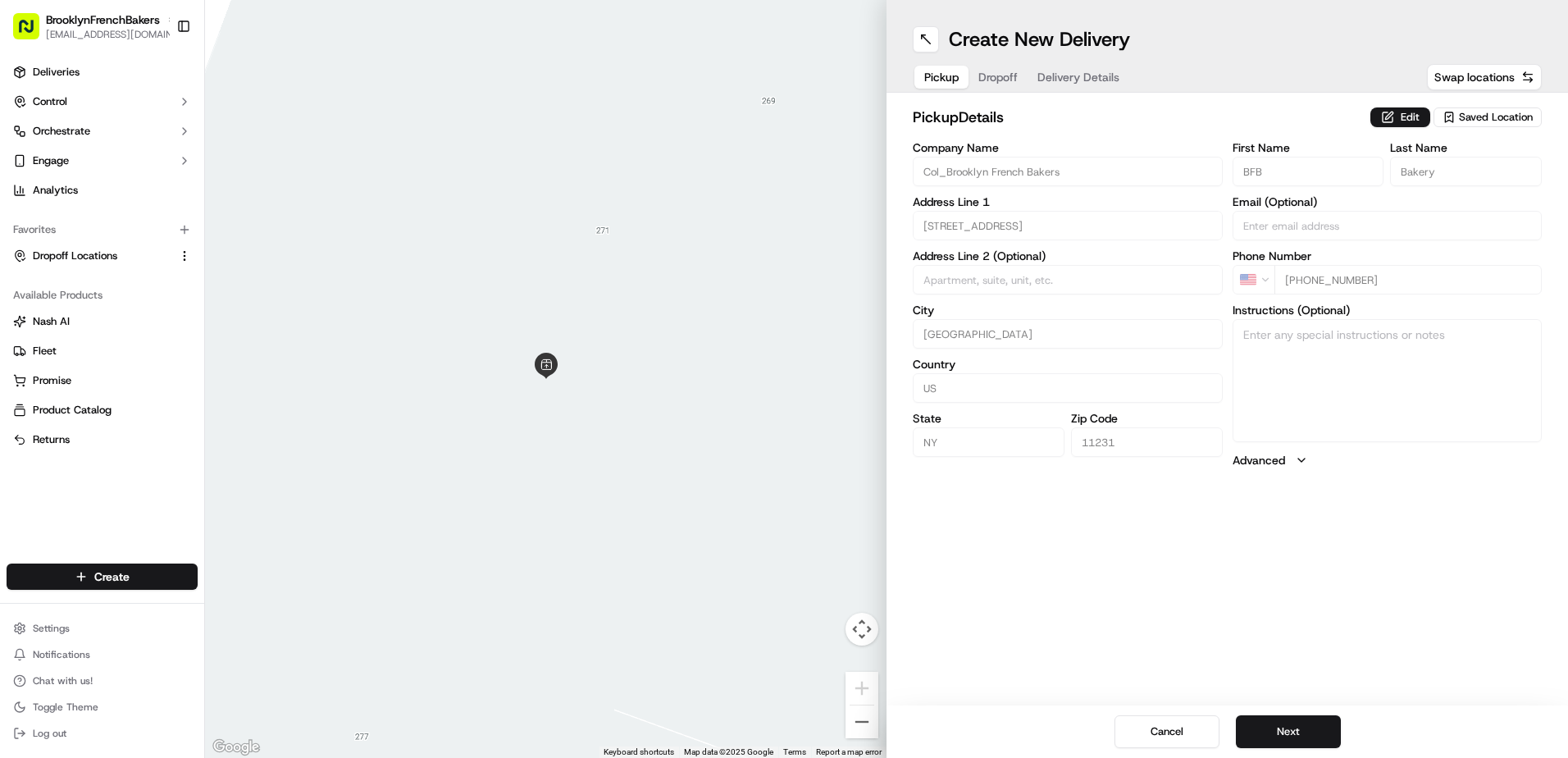
click at [1007, 76] on span "Dropoff" at bounding box center [998, 77] width 40 height 17
click at [1488, 118] on span "Saved Location" at bounding box center [1496, 118] width 74 height 15
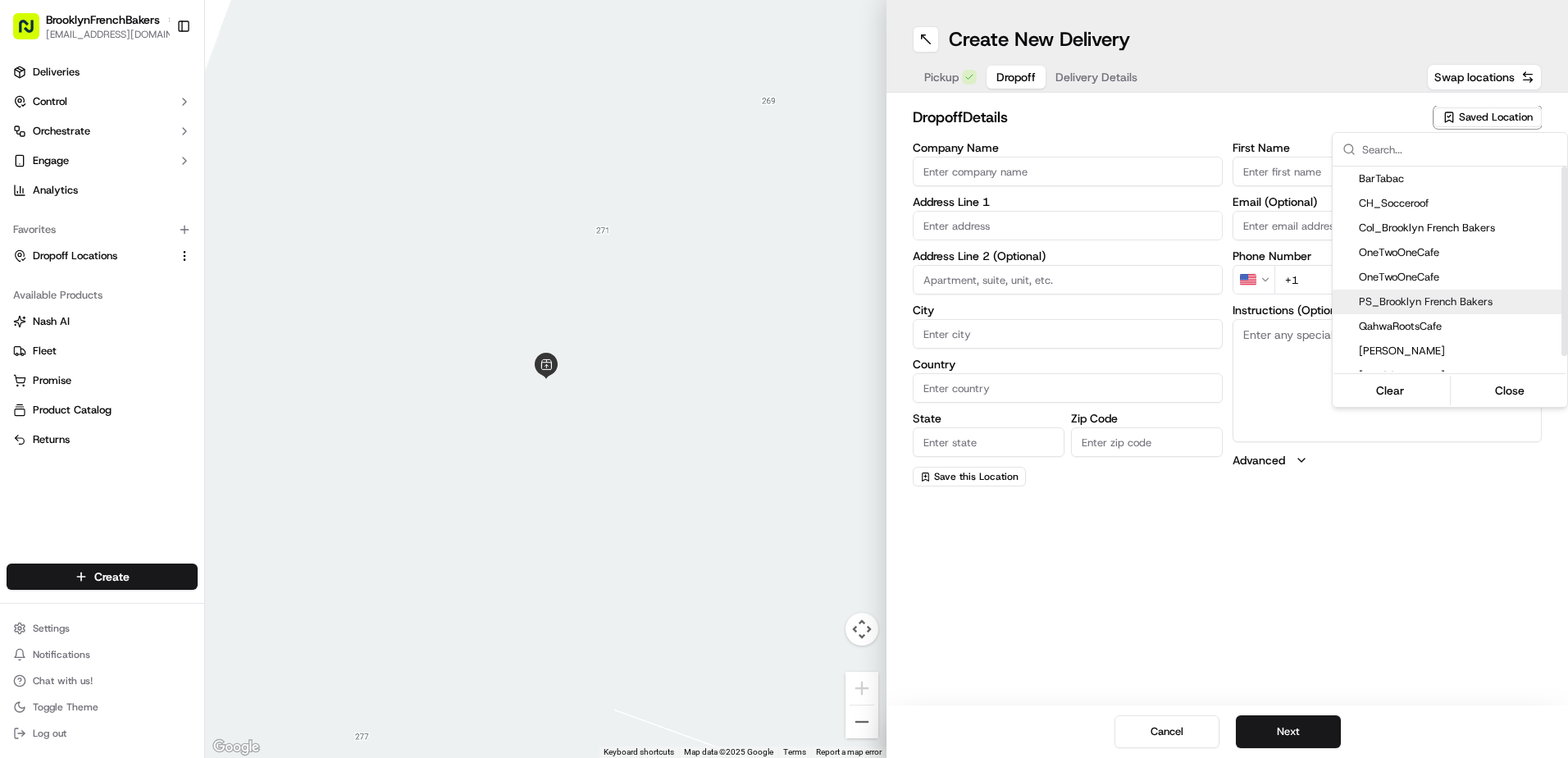
click at [1397, 292] on div "PS_Brooklyn French Bakers" at bounding box center [1449, 302] width 234 height 25
type input "PS_Brooklyn French Bakers"
type input "510 2nd St"
type input "[GEOGRAPHIC_DATA]"
type input "US"
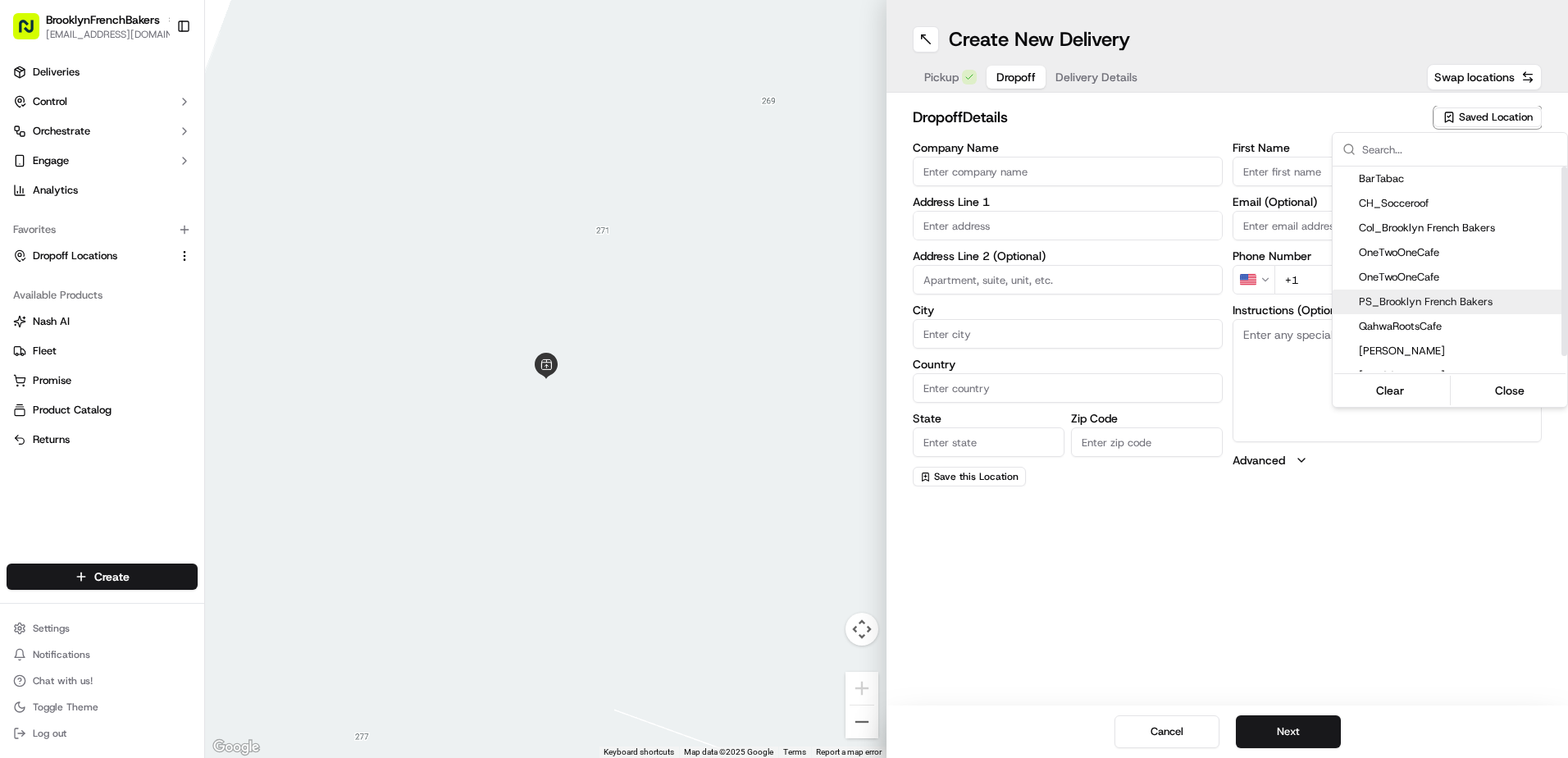
type input "NY"
type input "11215"
type input "BFB"
type input "PSlope"
type input "+1 917 470 4579"
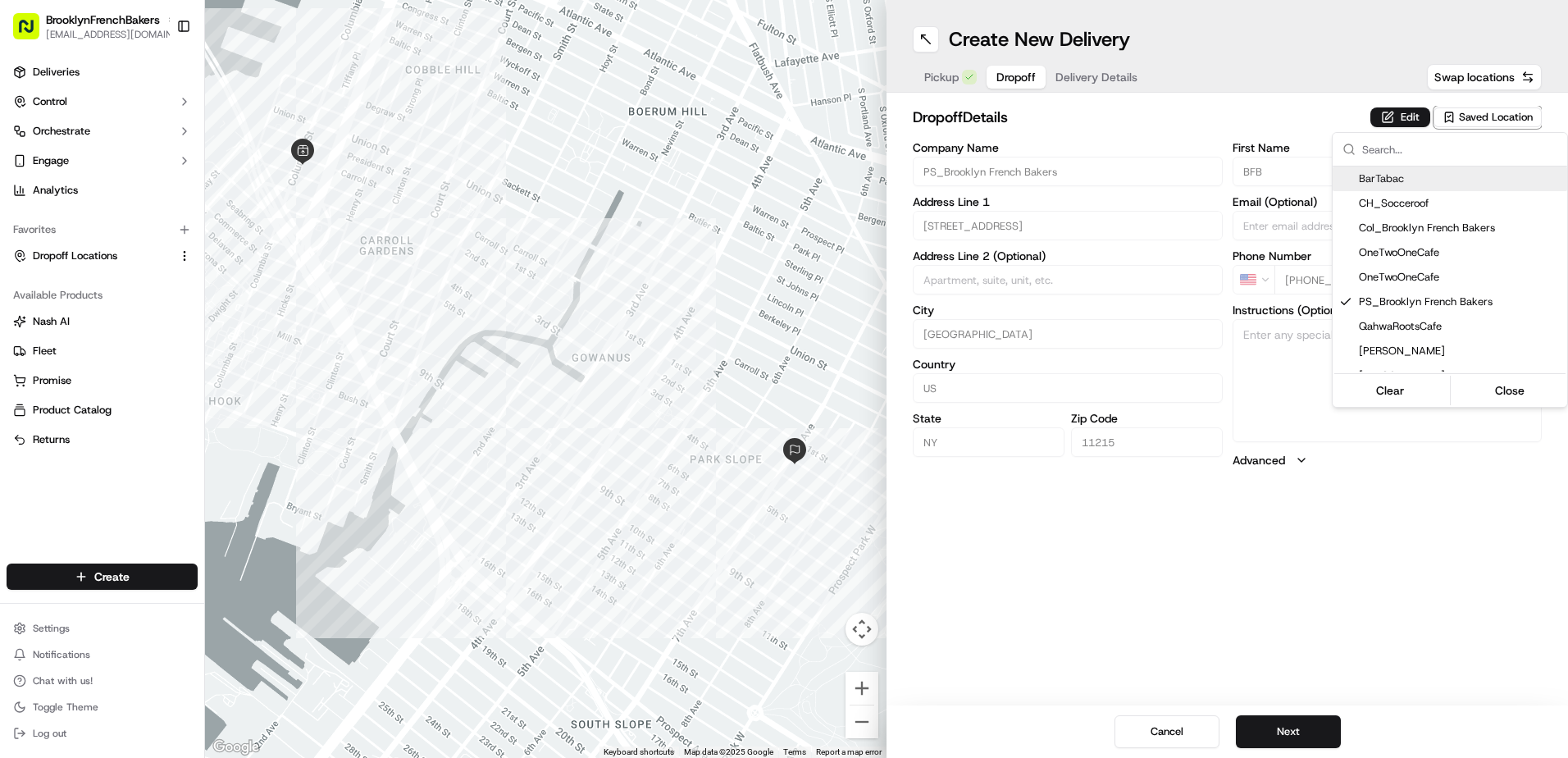
click at [1341, 59] on html "BrooklynFrenchBakers contact@brooklynfrenchbakers.com Toggle Sidebar Deliveries…" at bounding box center [784, 379] width 1568 height 758
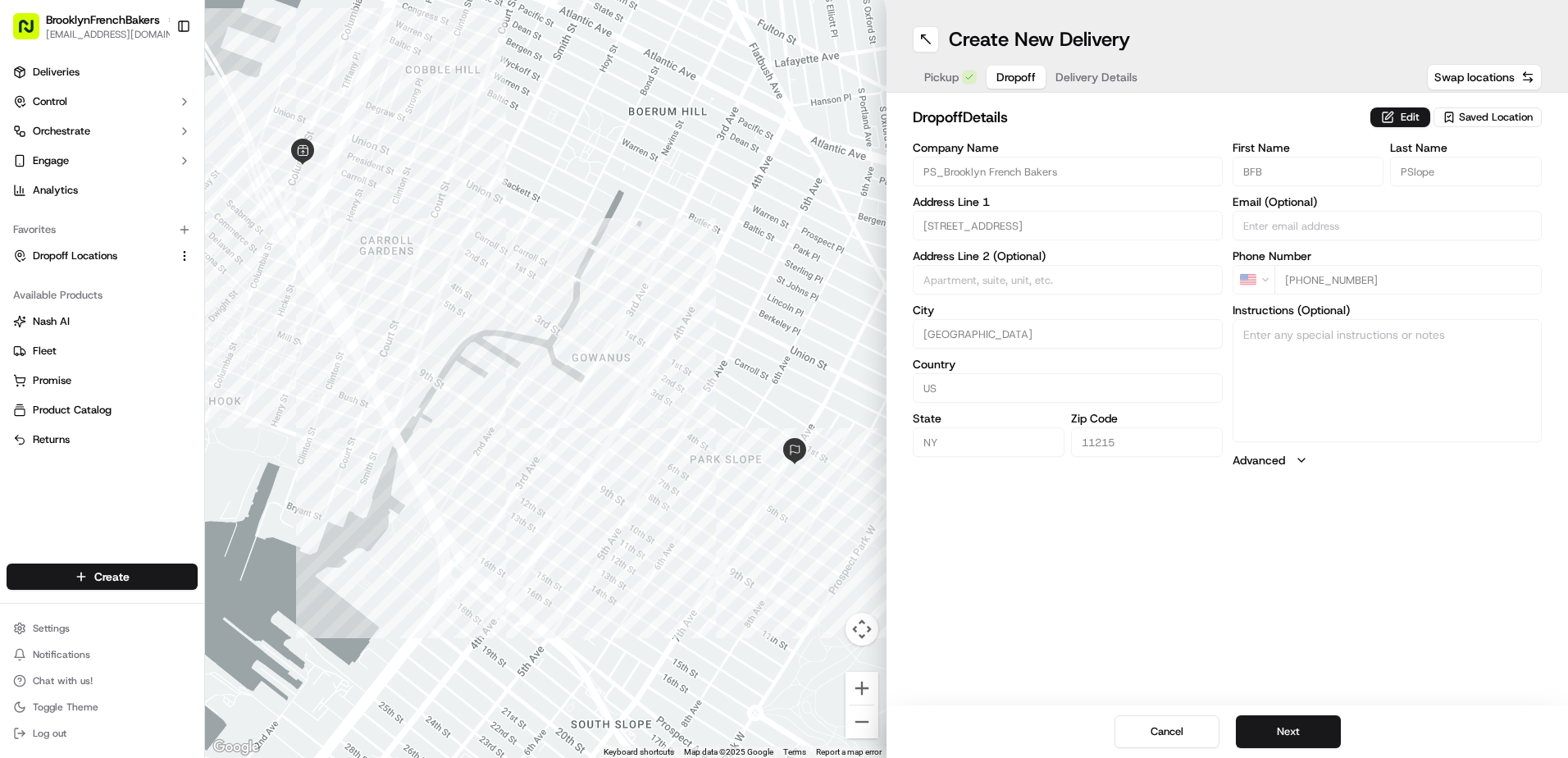
click at [1125, 80] on span "Delivery Details" at bounding box center [1096, 77] width 82 height 17
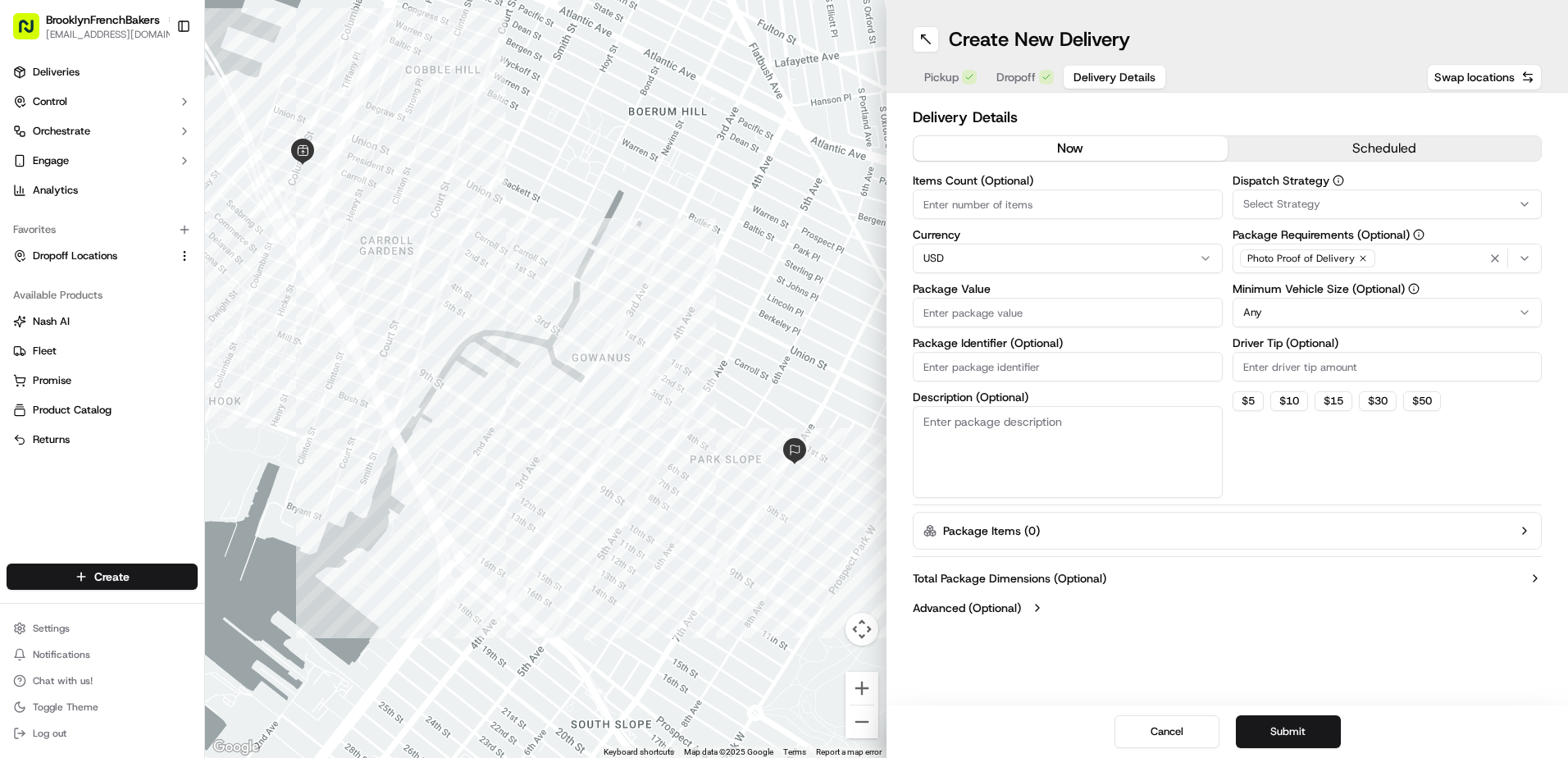
click at [1350, 141] on button "scheduled" at bounding box center [1384, 148] width 314 height 25
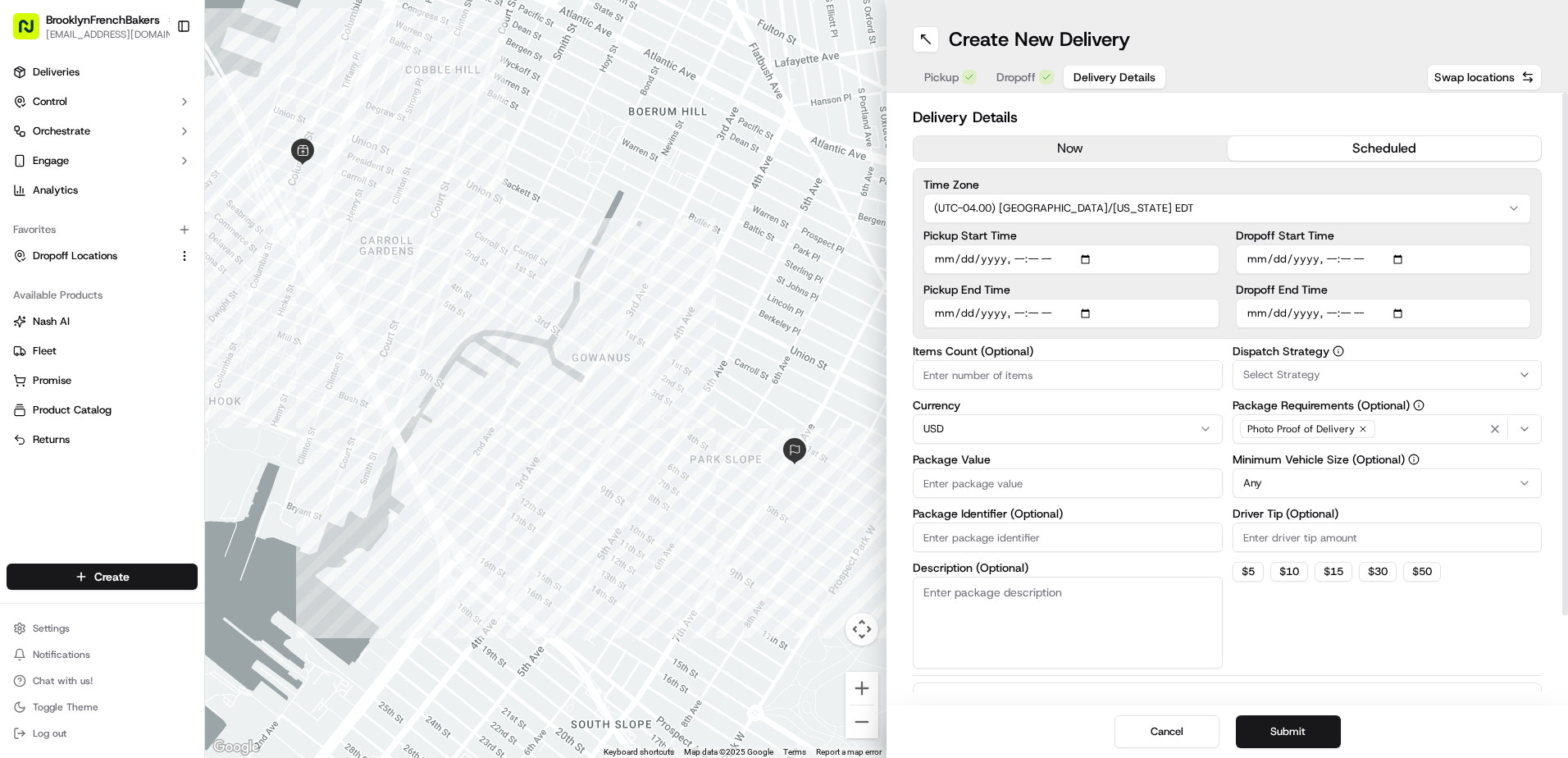
click at [1093, 255] on input "Pickup Start Time" at bounding box center [1071, 259] width 296 height 30
type input "2025-09-16T13:27"
click at [1288, 739] on button "Submit" at bounding box center [1288, 730] width 105 height 32
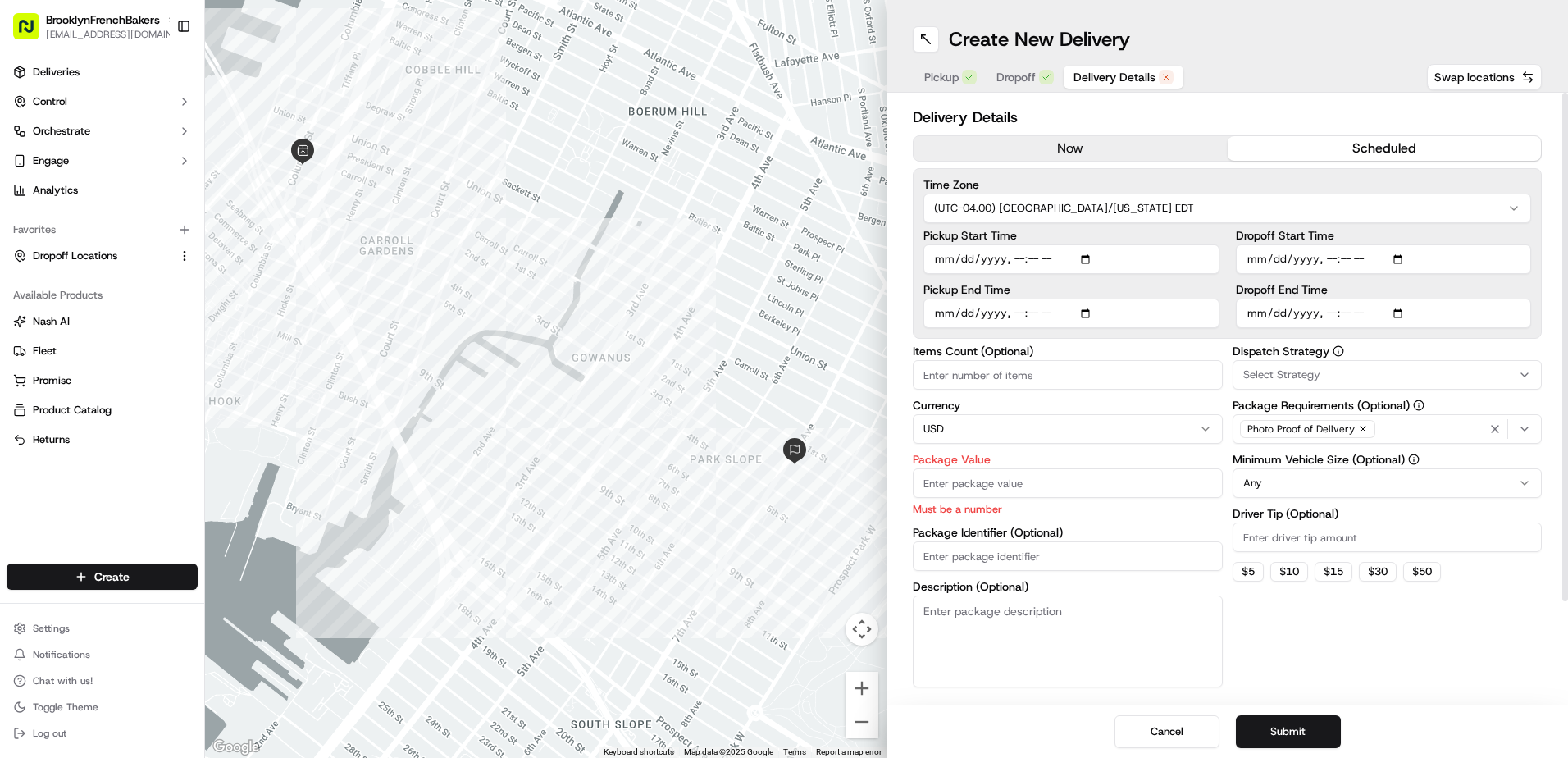
click at [1400, 262] on input "Dropoff Start Time" at bounding box center [1384, 259] width 296 height 30
type input "2025-09-16T13:30"
click at [1526, 231] on label "Dropoff Start Time" at bounding box center [1384, 235] width 296 height 11
click at [1526, 244] on input "Dropoff Start Time" at bounding box center [1384, 259] width 296 height 30
click at [1401, 315] on input "Dropoff End Time" at bounding box center [1384, 313] width 296 height 30
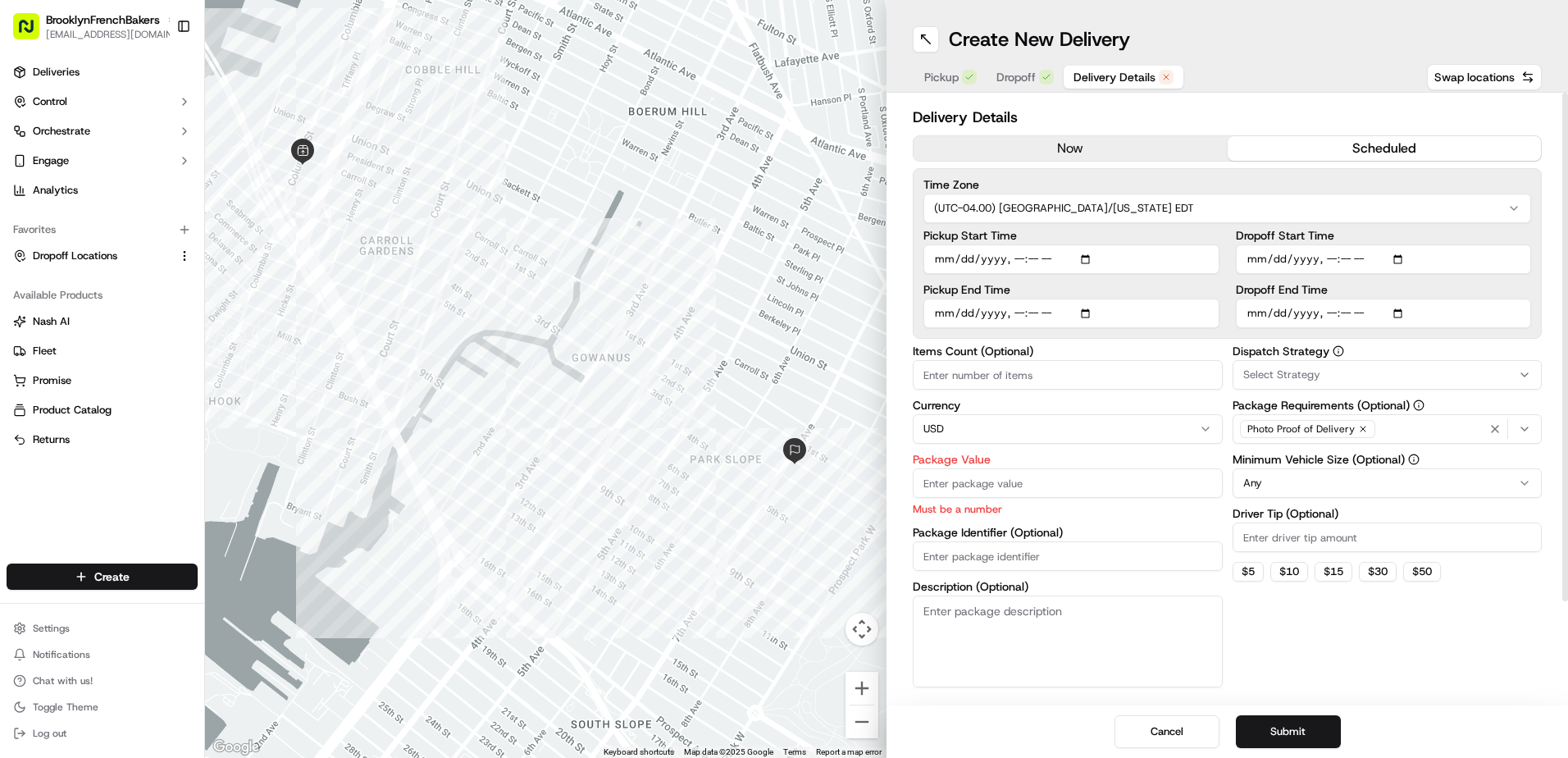
type input "2025-09-16T13:46"
click at [1140, 486] on input "Package Value" at bounding box center [1067, 483] width 310 height 30
type input "200"
click at [1282, 728] on button "Submit" at bounding box center [1288, 730] width 105 height 32
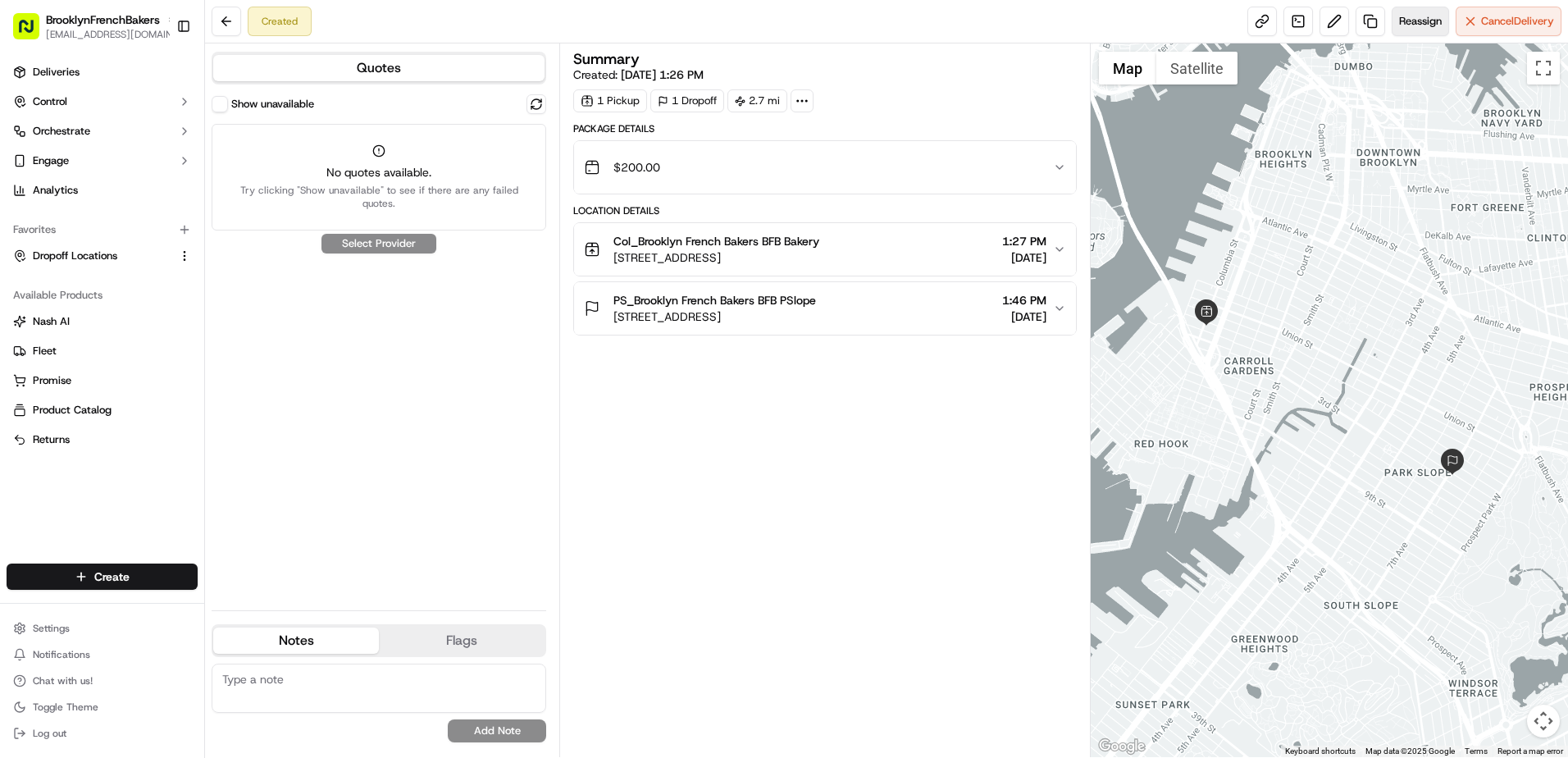
click at [1412, 31] on button "Reassign" at bounding box center [1420, 21] width 57 height 30
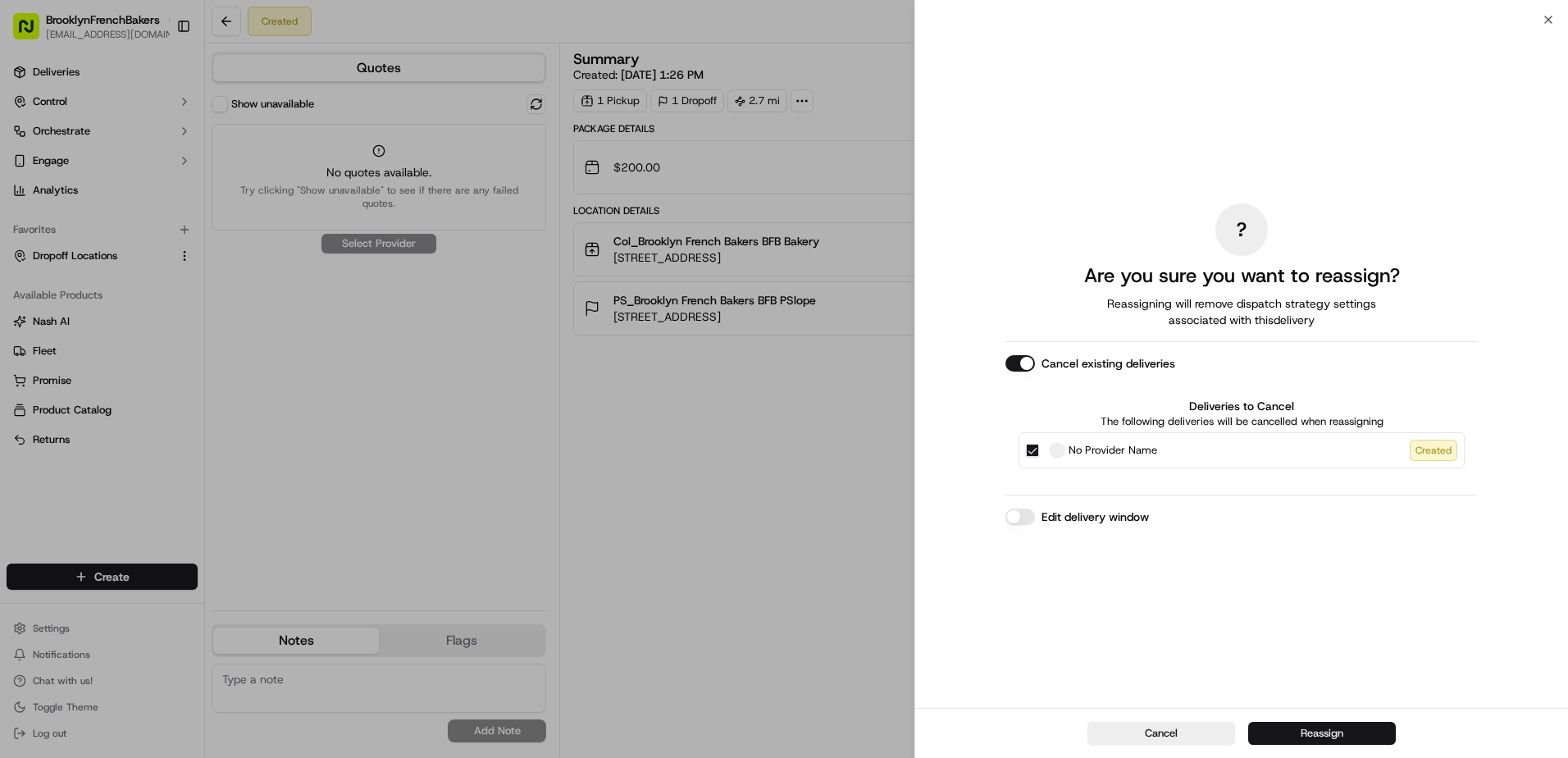
click at [1303, 729] on button "Reassign" at bounding box center [1321, 733] width 147 height 23
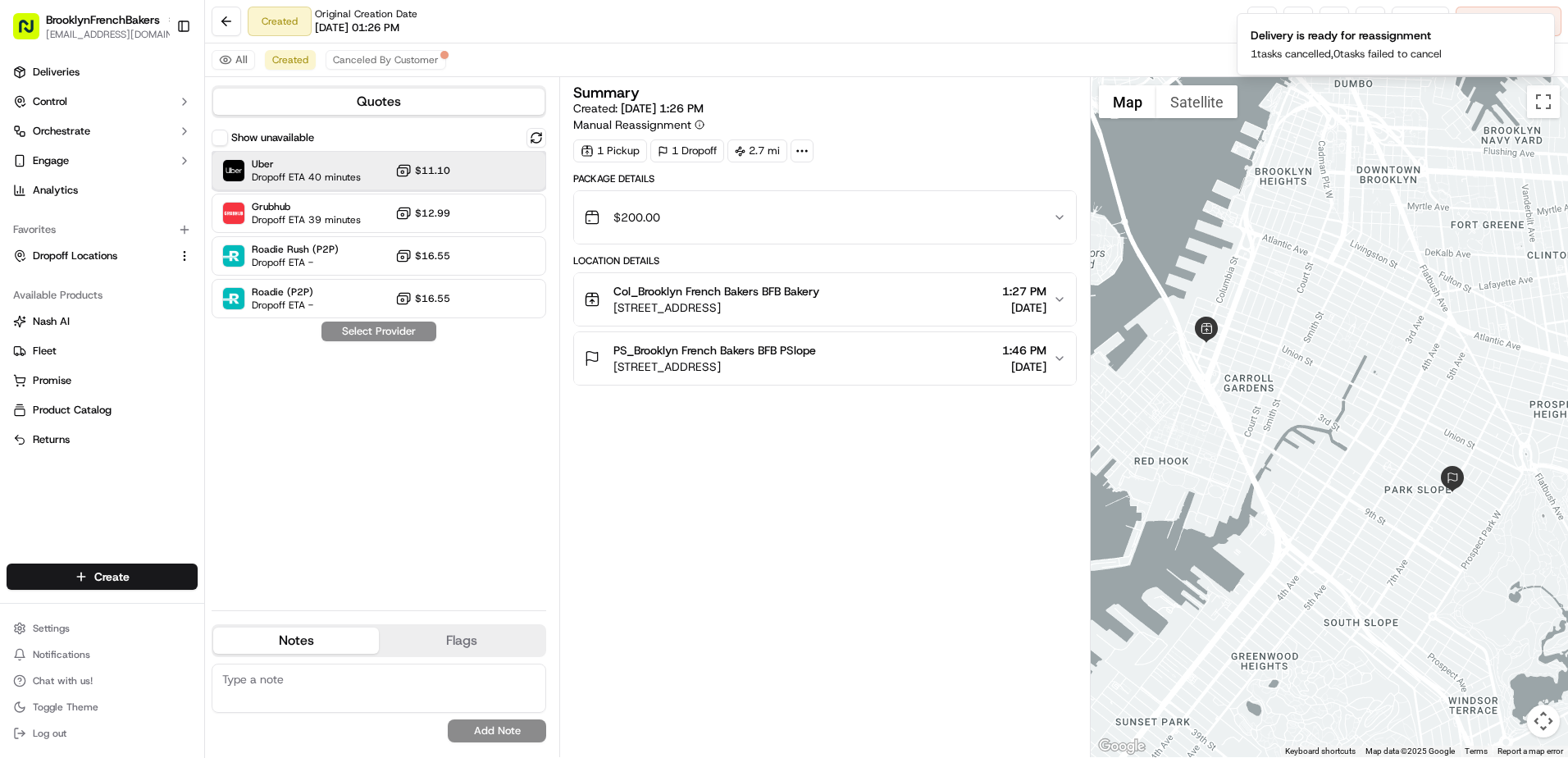
click at [442, 158] on div "Uber Dropoff ETA 40 minutes $11.10" at bounding box center [379, 170] width 334 height 40
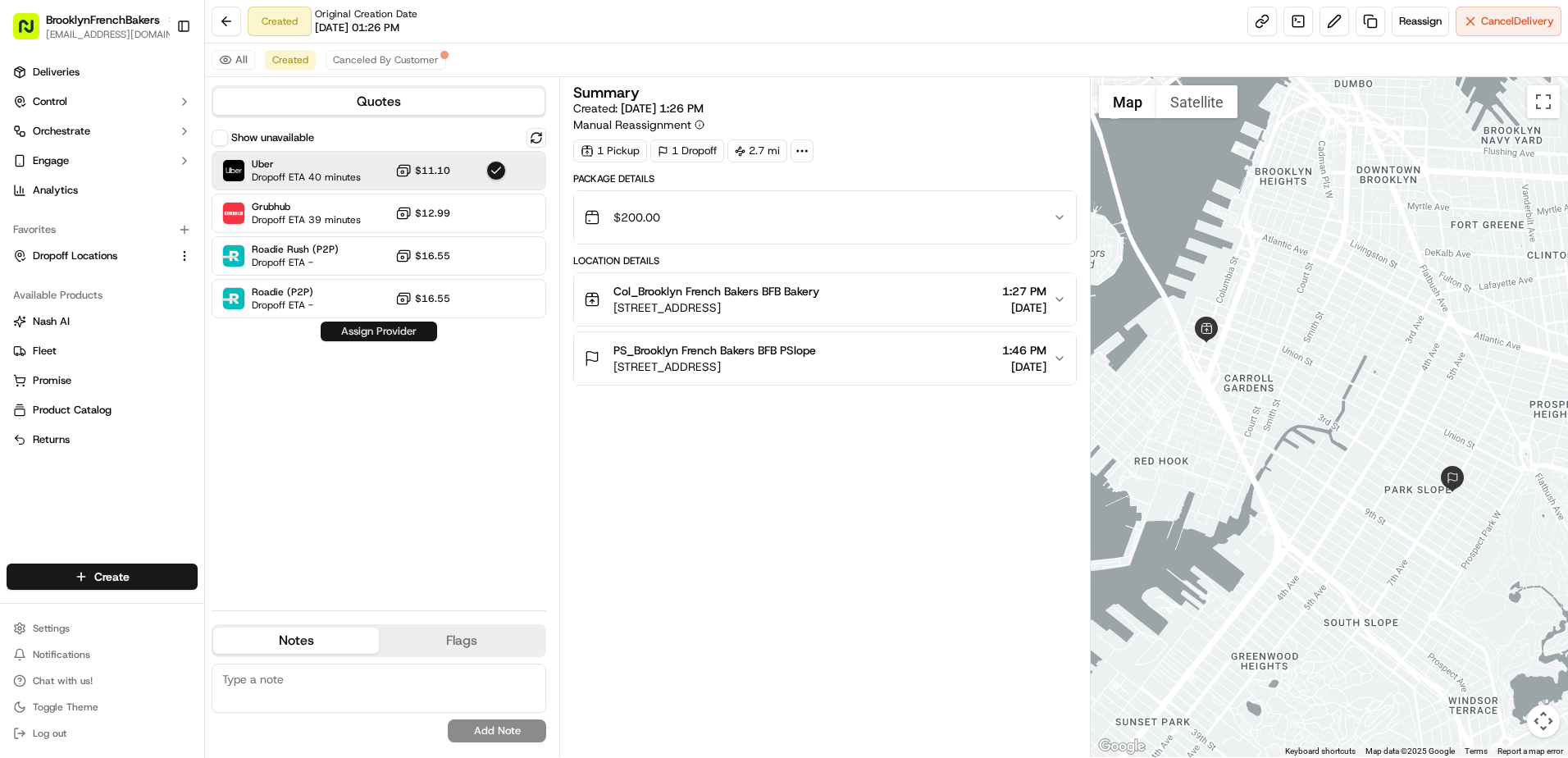
click at [412, 334] on button "Assign Provider" at bounding box center [379, 330] width 117 height 19
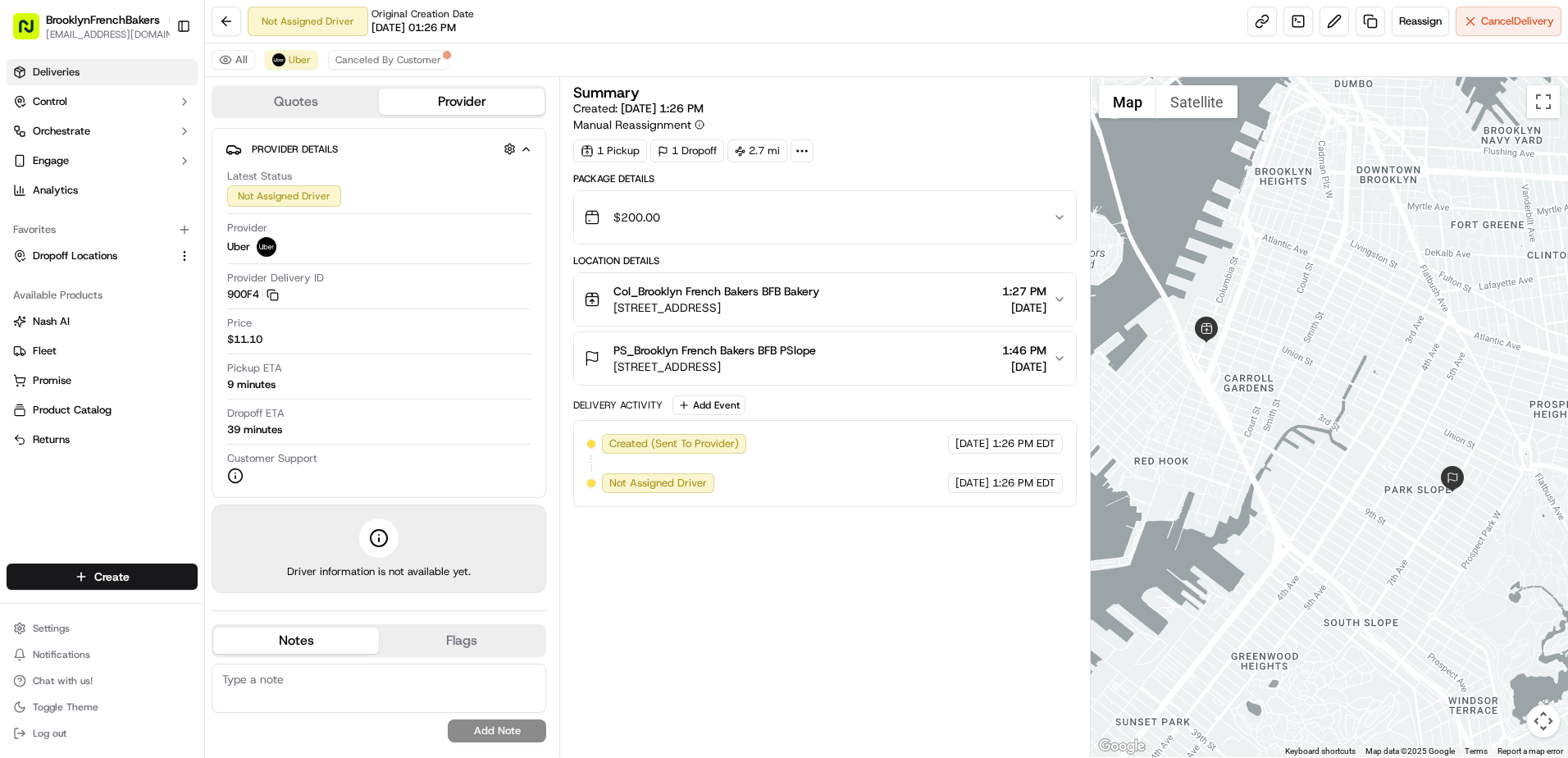
click at [105, 73] on link "Deliveries" at bounding box center [102, 72] width 191 height 26
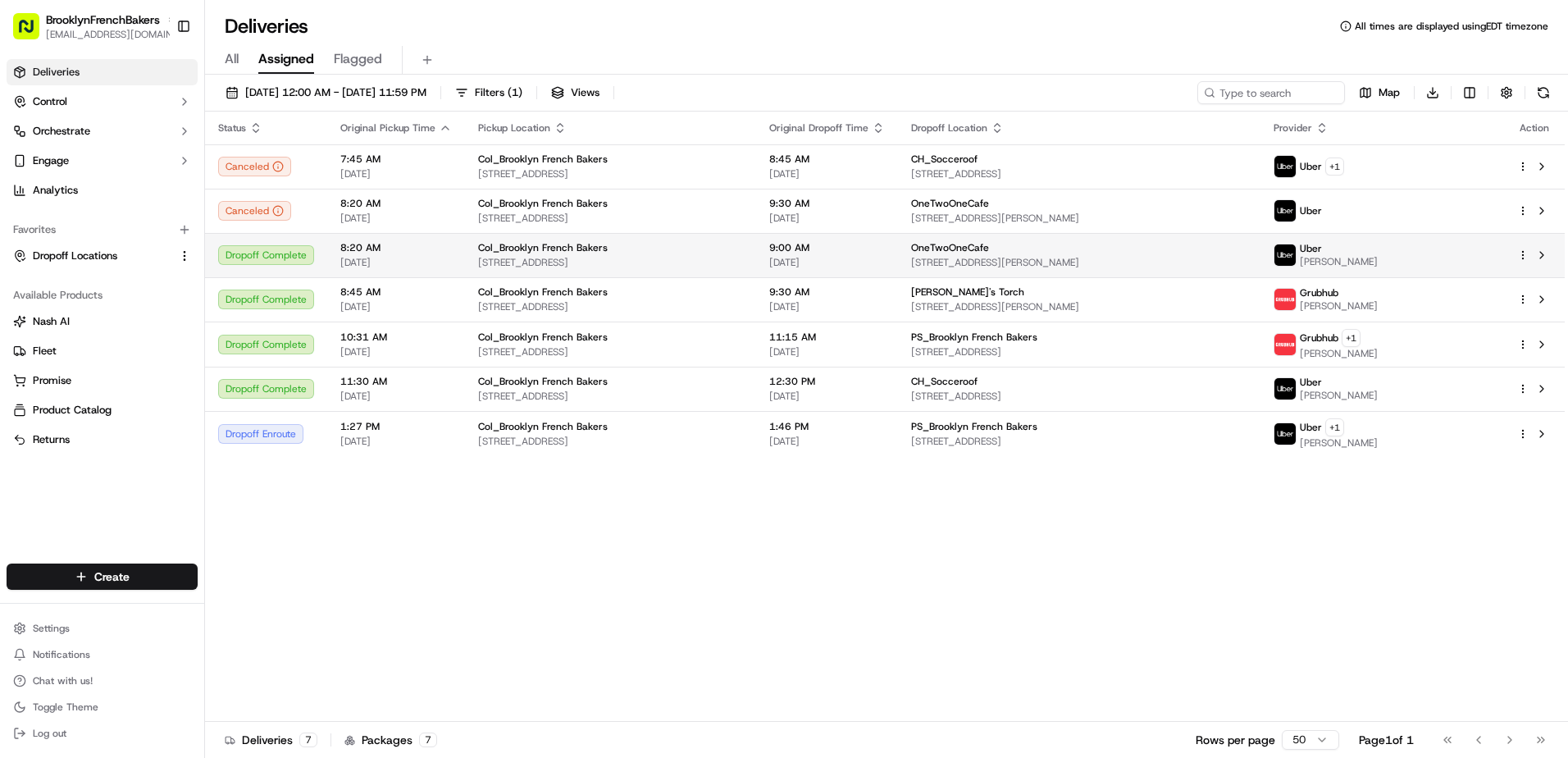
click at [1519, 253] on html "BrooklynFrenchBakers contact@brooklynfrenchbakers.com Toggle Sidebar Deliveries…" at bounding box center [784, 379] width 1568 height 758
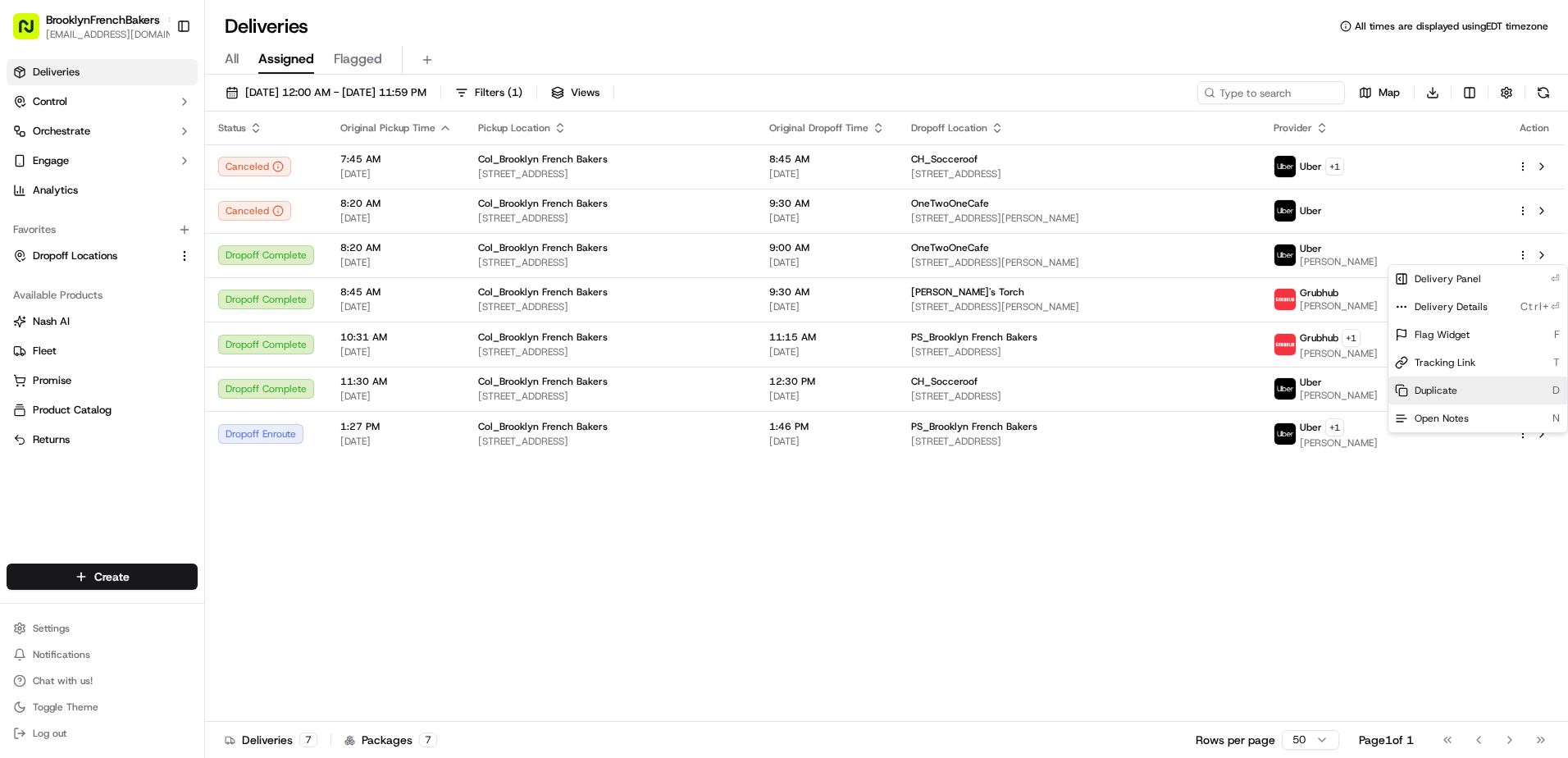
click at [1462, 385] on div "Duplicate D" at bounding box center [1477, 391] width 179 height 28
click at [586, 439] on html "BrooklynFrenchBakers contact@brooklynfrenchbakers.com Toggle Sidebar Deliveries…" at bounding box center [784, 379] width 1568 height 758
click at [586, 439] on span "[STREET_ADDRESS]" at bounding box center [610, 441] width 265 height 13
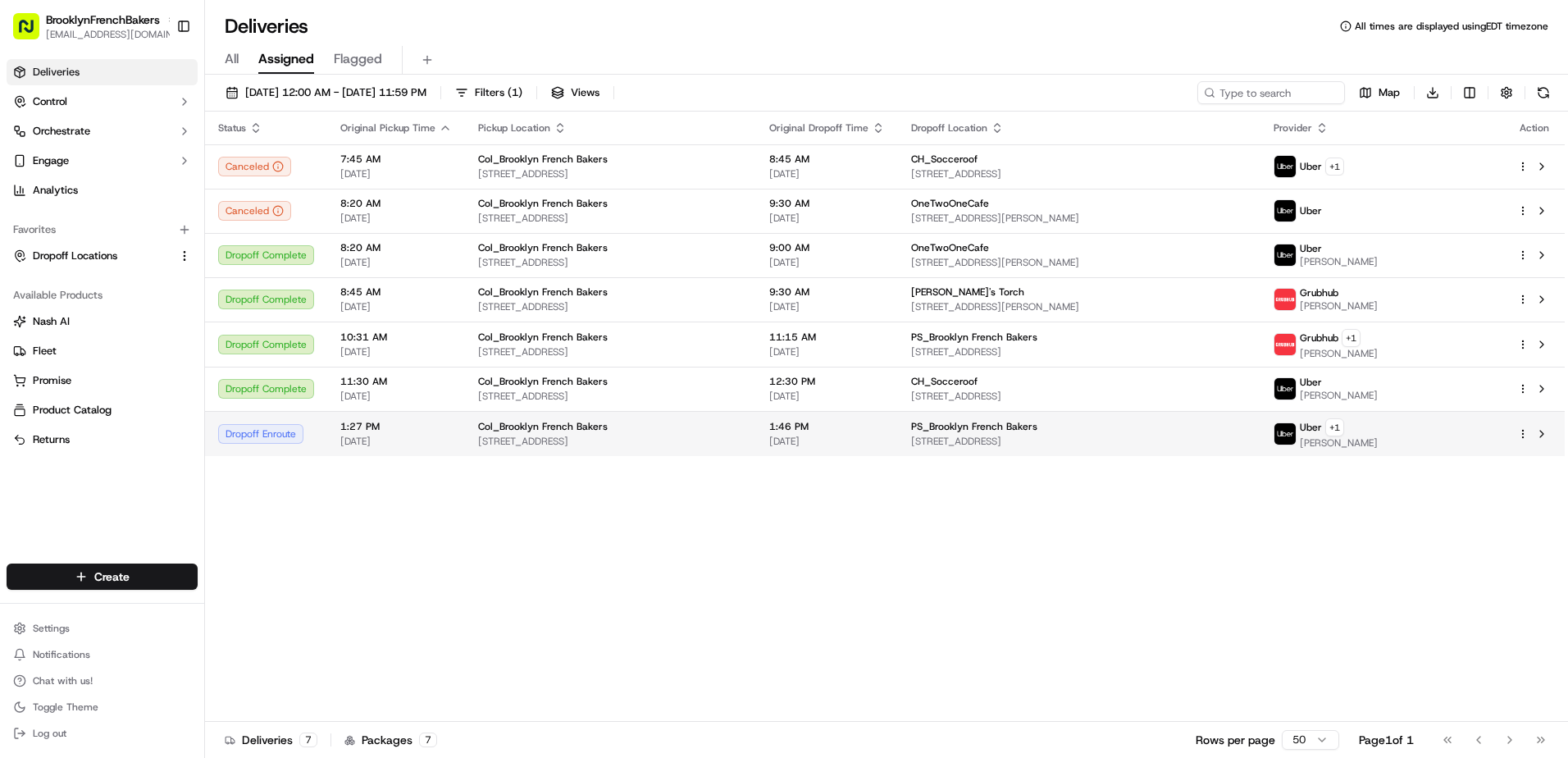
drag, startPoint x: 586, startPoint y: 439, endPoint x: 778, endPoint y: 441, distance: 192.0
click at [743, 441] on span "[STREET_ADDRESS]" at bounding box center [610, 441] width 265 height 13
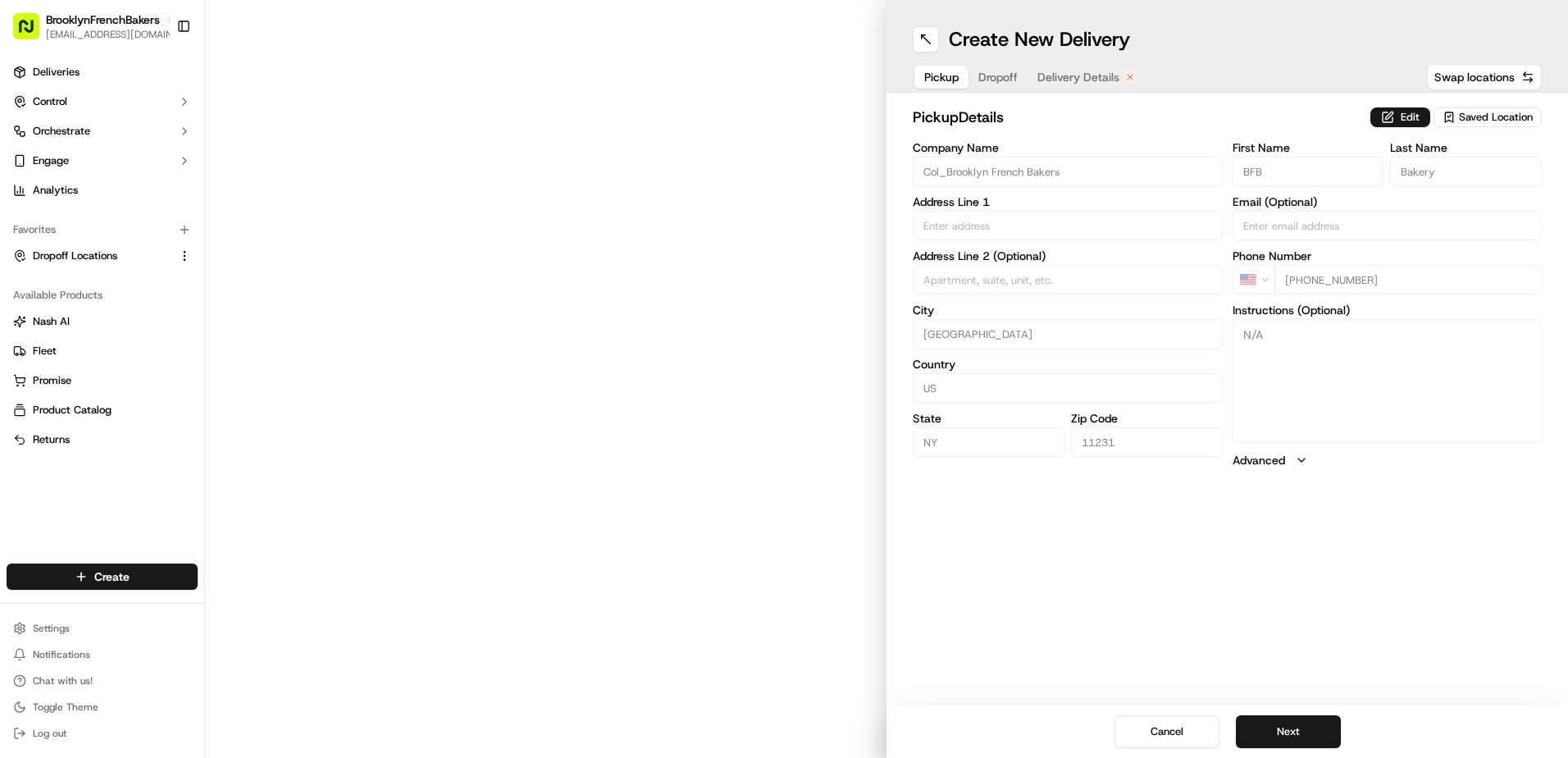
type input "[STREET_ADDRESS]"
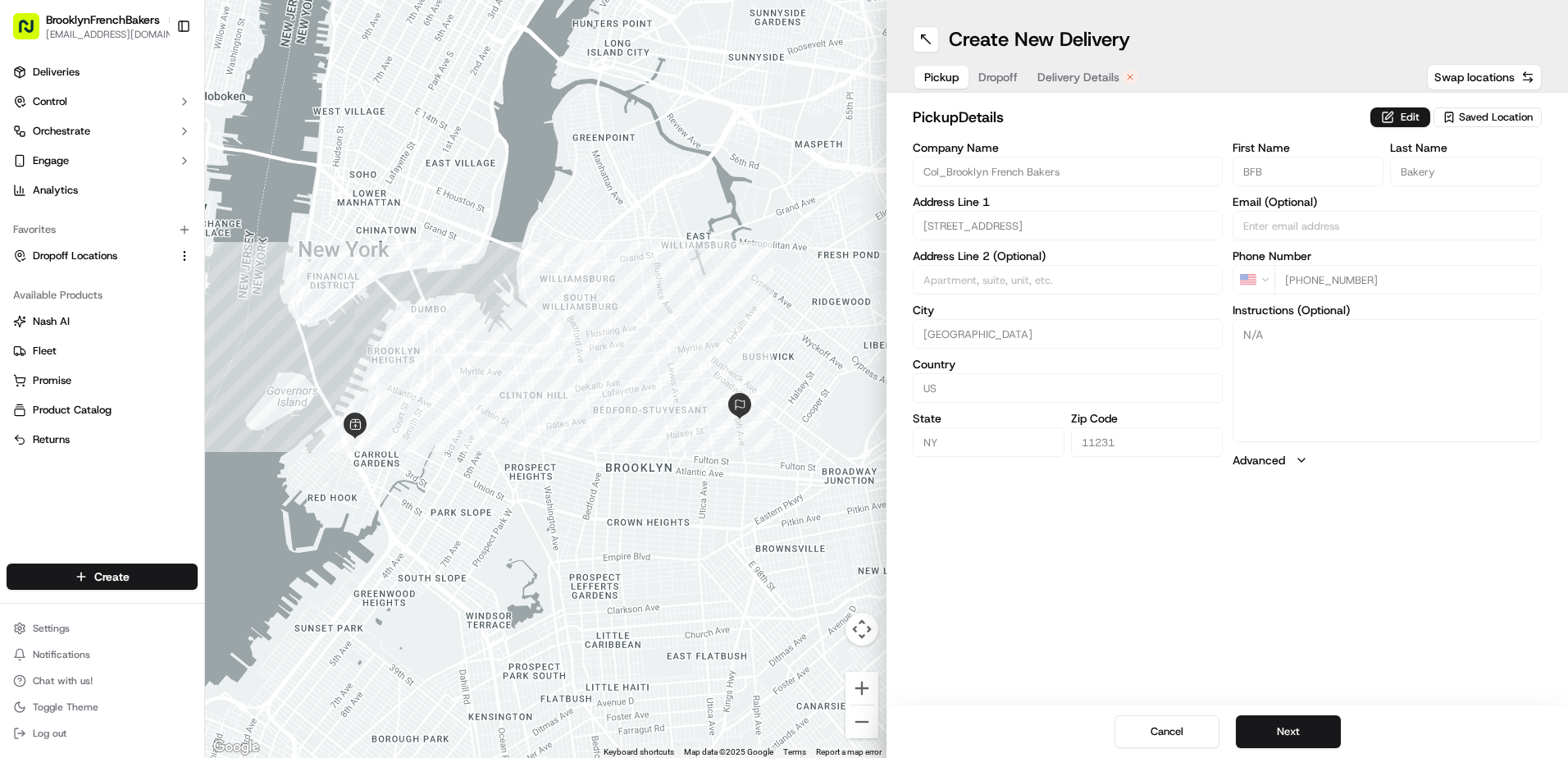
click at [1089, 82] on span "Delivery Details" at bounding box center [1078, 77] width 82 height 17
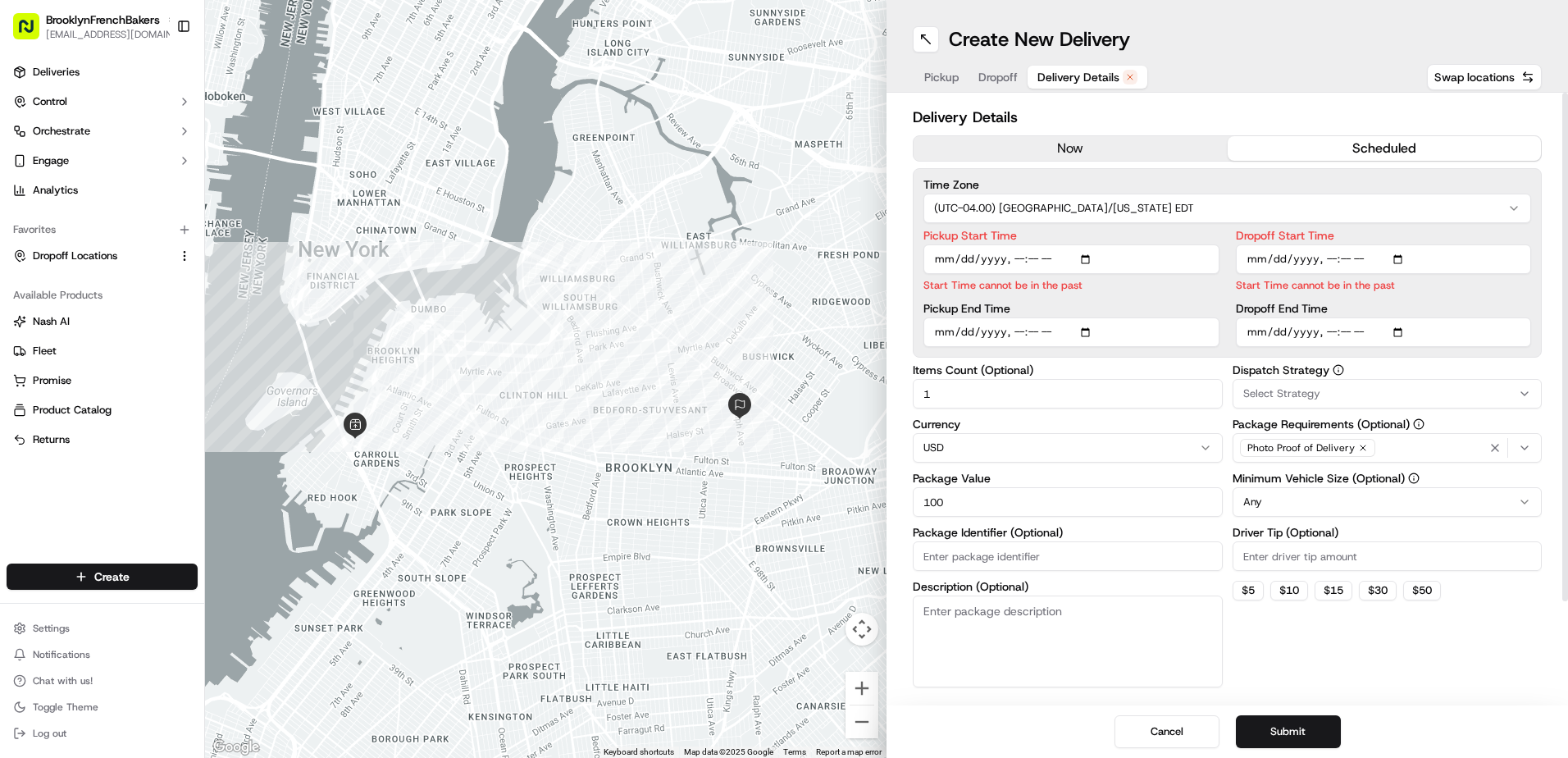
click at [1088, 257] on input "Pickup Start Time" at bounding box center [1071, 259] width 296 height 30
type input "[DATE]T08:20"
click at [1276, 258] on input "Dropoff Start Time" at bounding box center [1384, 259] width 296 height 30
type input "[DATE]T09:00"
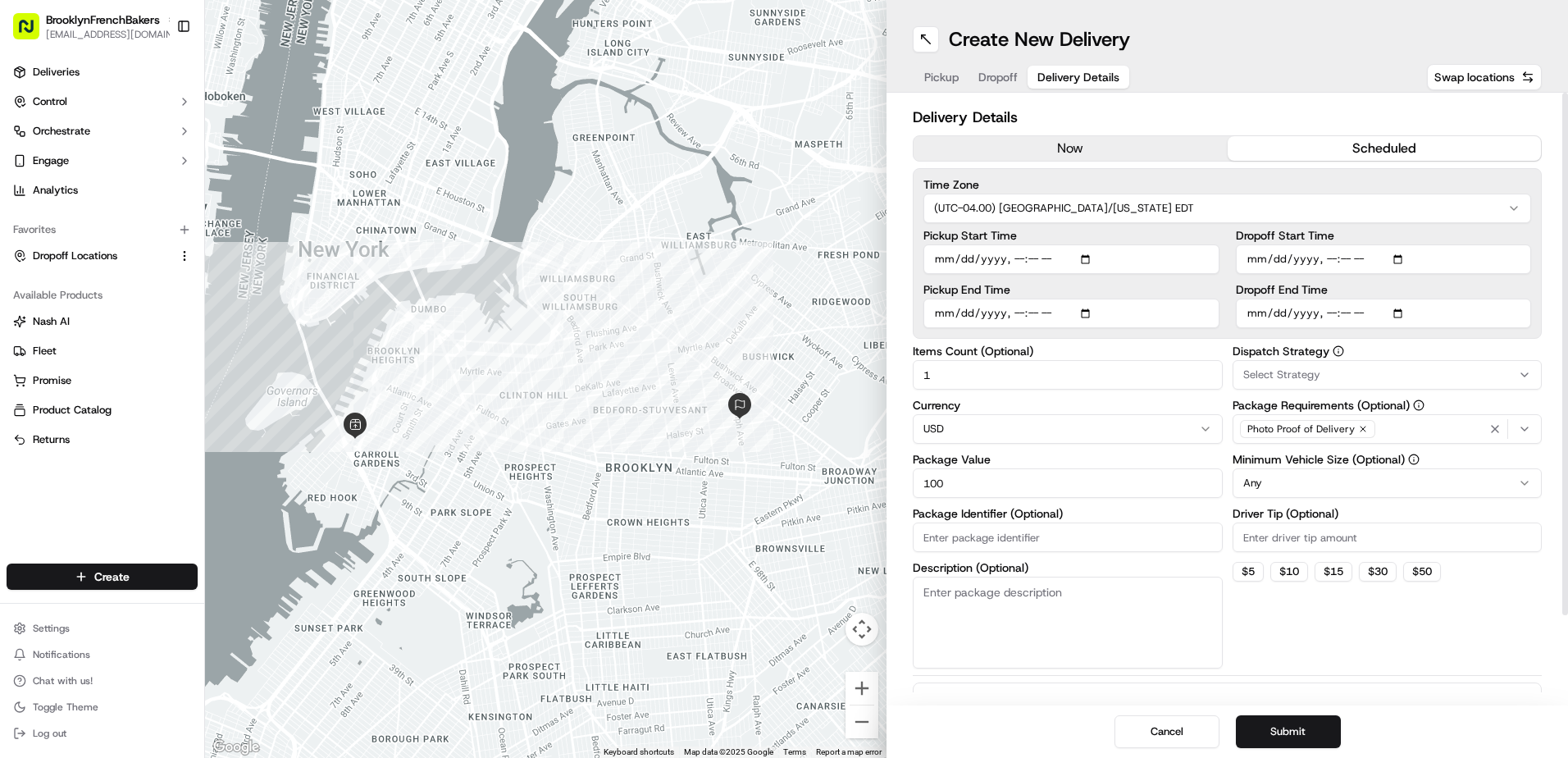
click at [1277, 309] on input "Dropoff End Time" at bounding box center [1384, 313] width 296 height 30
click at [1398, 314] on input "Dropoff End Time" at bounding box center [1384, 313] width 296 height 30
type input "[DATE]T13:46"
click at [1329, 314] on input "Dropoff End Time" at bounding box center [1384, 313] width 296 height 30
click at [1339, 313] on input "Dropoff End Time" at bounding box center [1384, 313] width 296 height 30
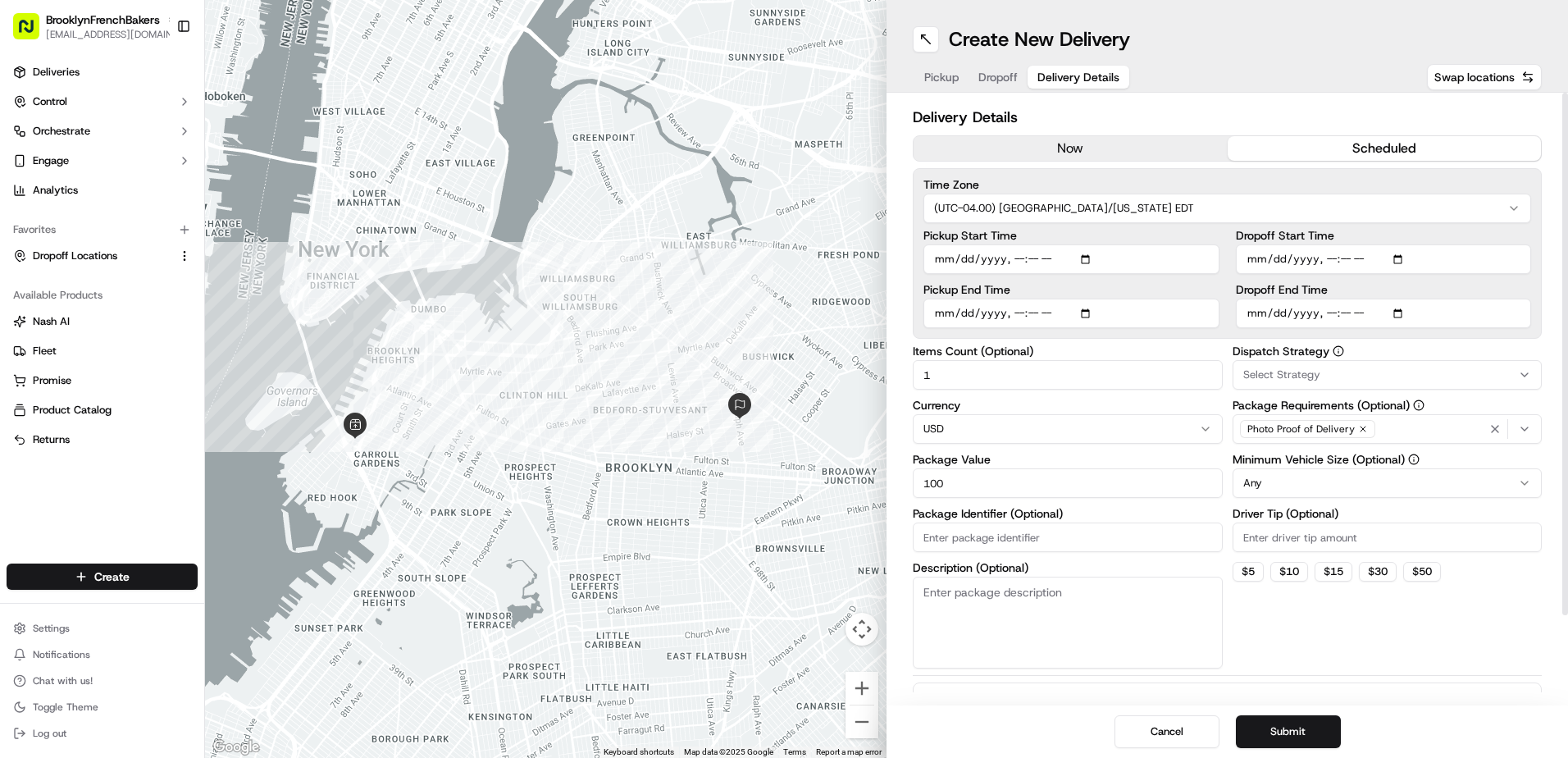
type input "[DATE]T21:20"
click at [1296, 732] on button "Submit" at bounding box center [1288, 730] width 105 height 32
click at [1018, 360] on input "1" at bounding box center [1067, 375] width 310 height 30
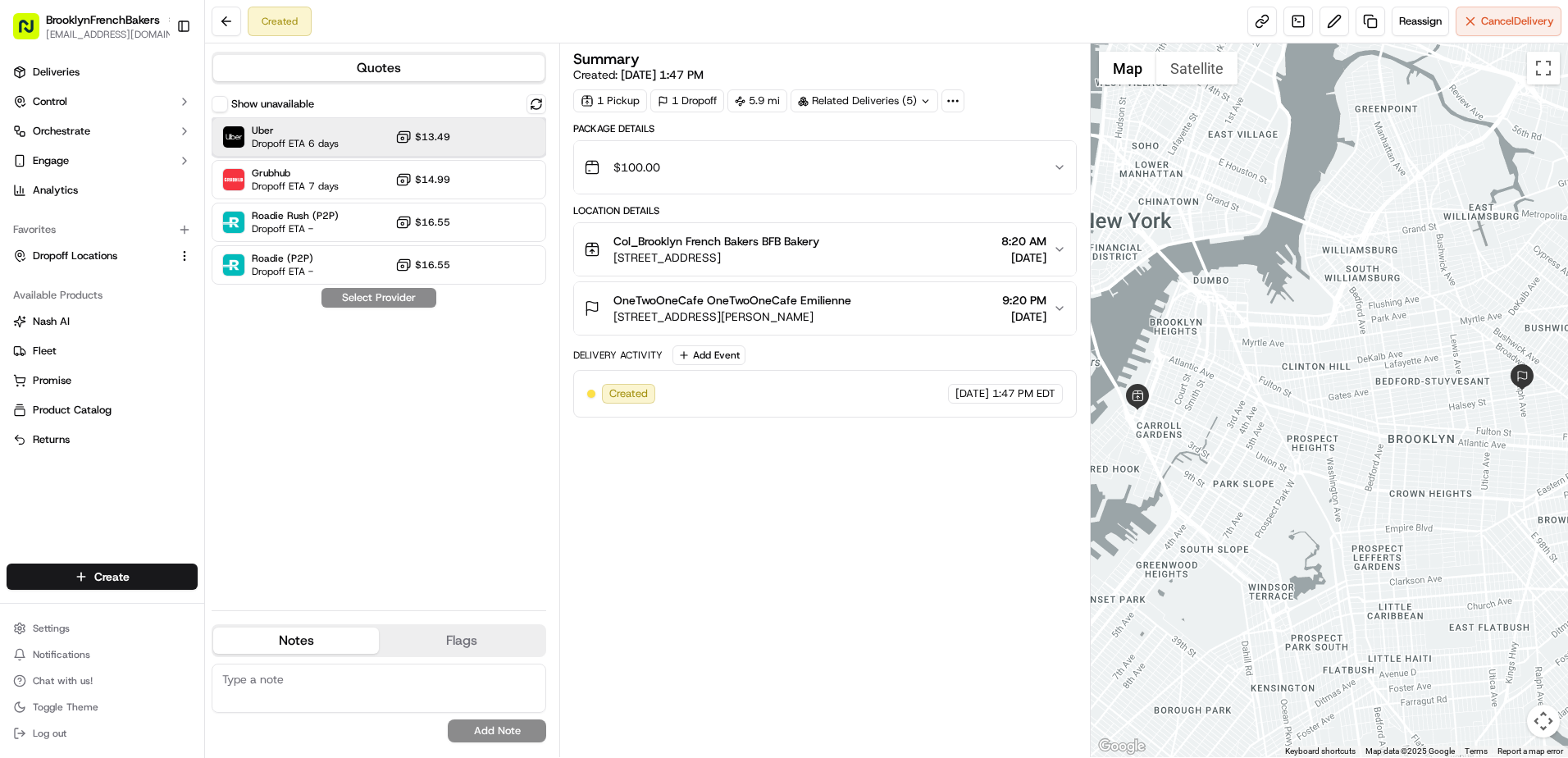
click at [470, 145] on div "Uber Dropoff ETA 6 days $13.49" at bounding box center [379, 137] width 334 height 40
click at [409, 301] on button "Assign Provider" at bounding box center [379, 297] width 117 height 19
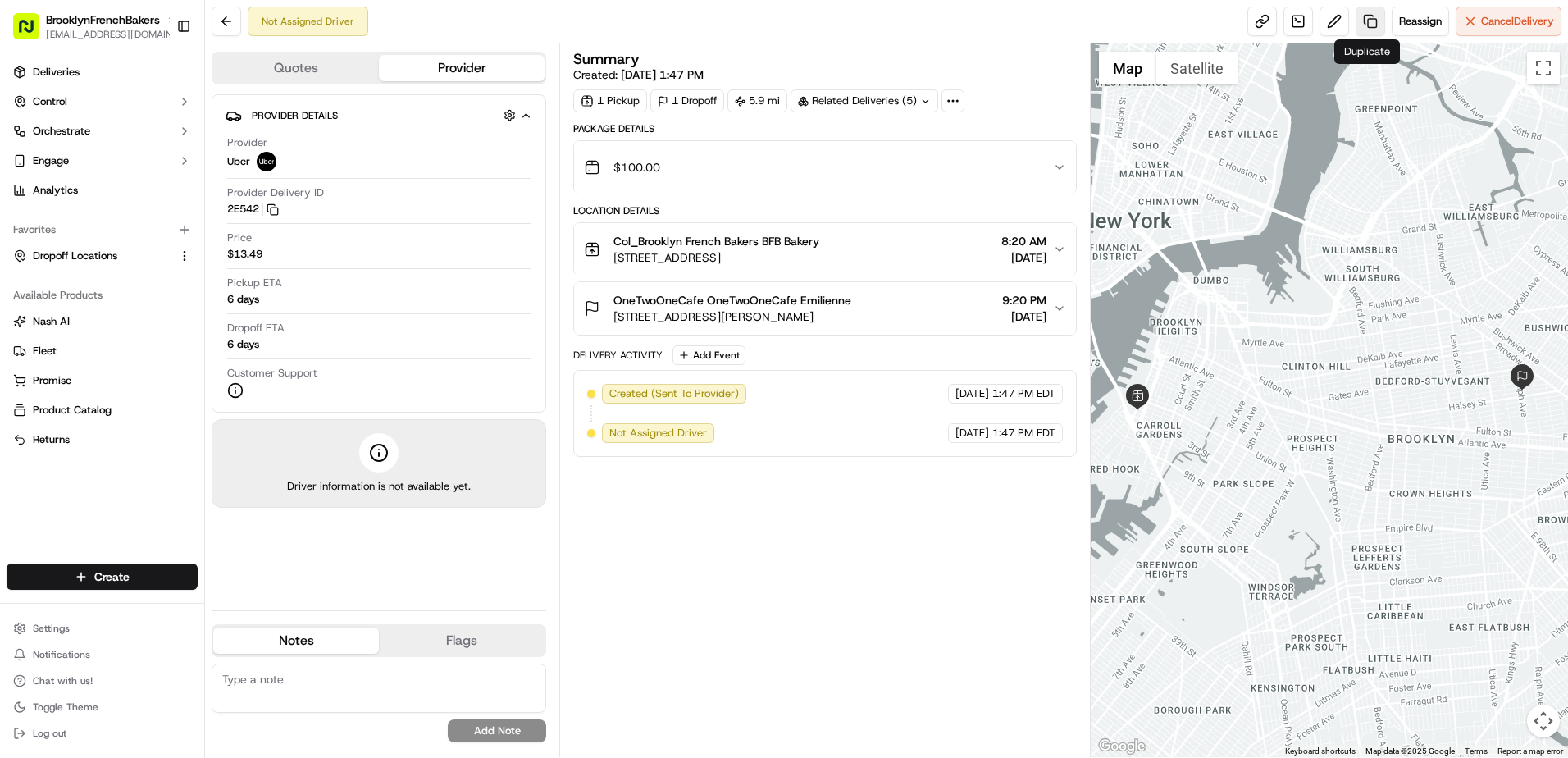
click at [1371, 17] on link at bounding box center [1370, 21] width 30 height 30
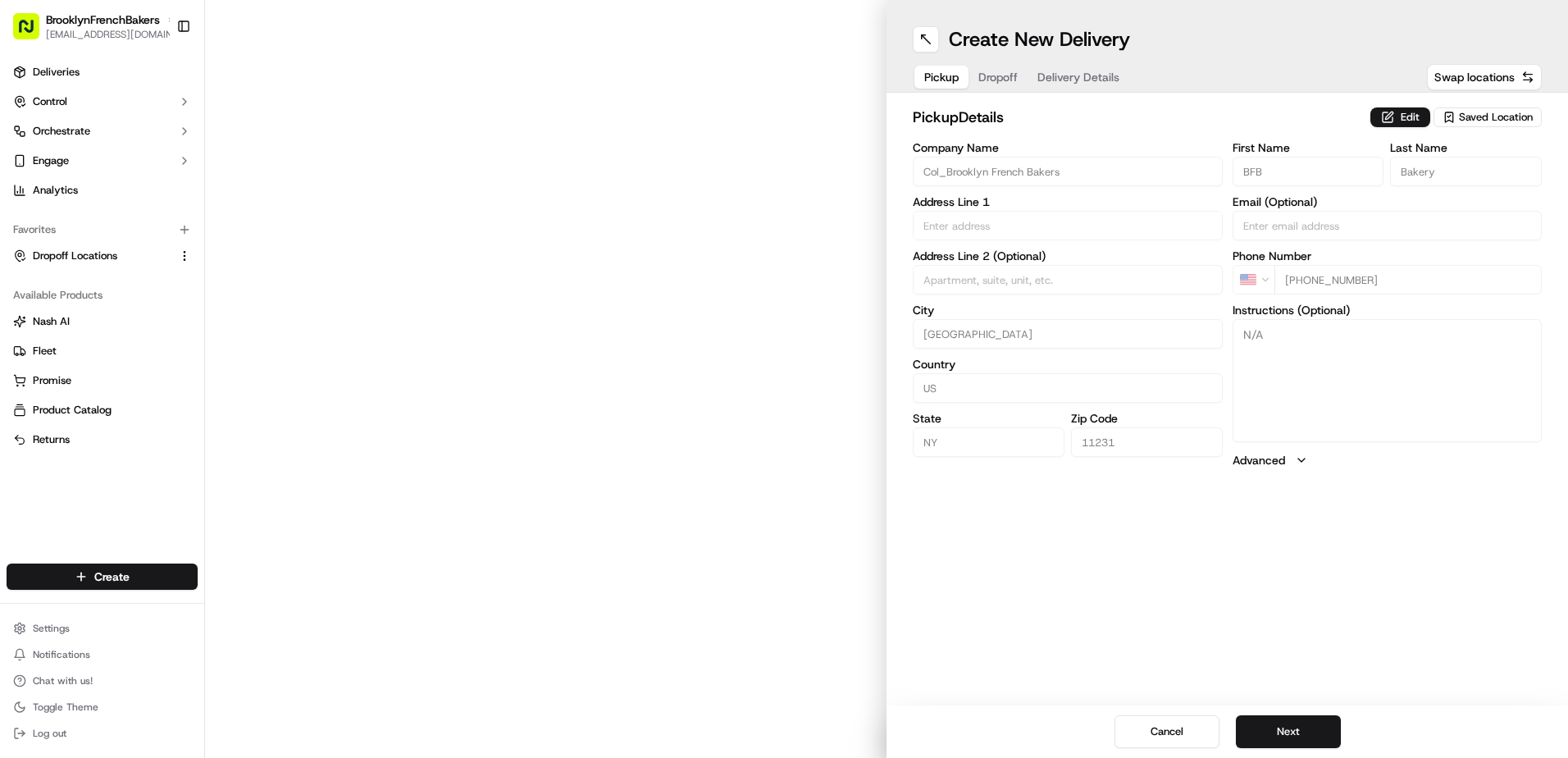
type input "[STREET_ADDRESS]"
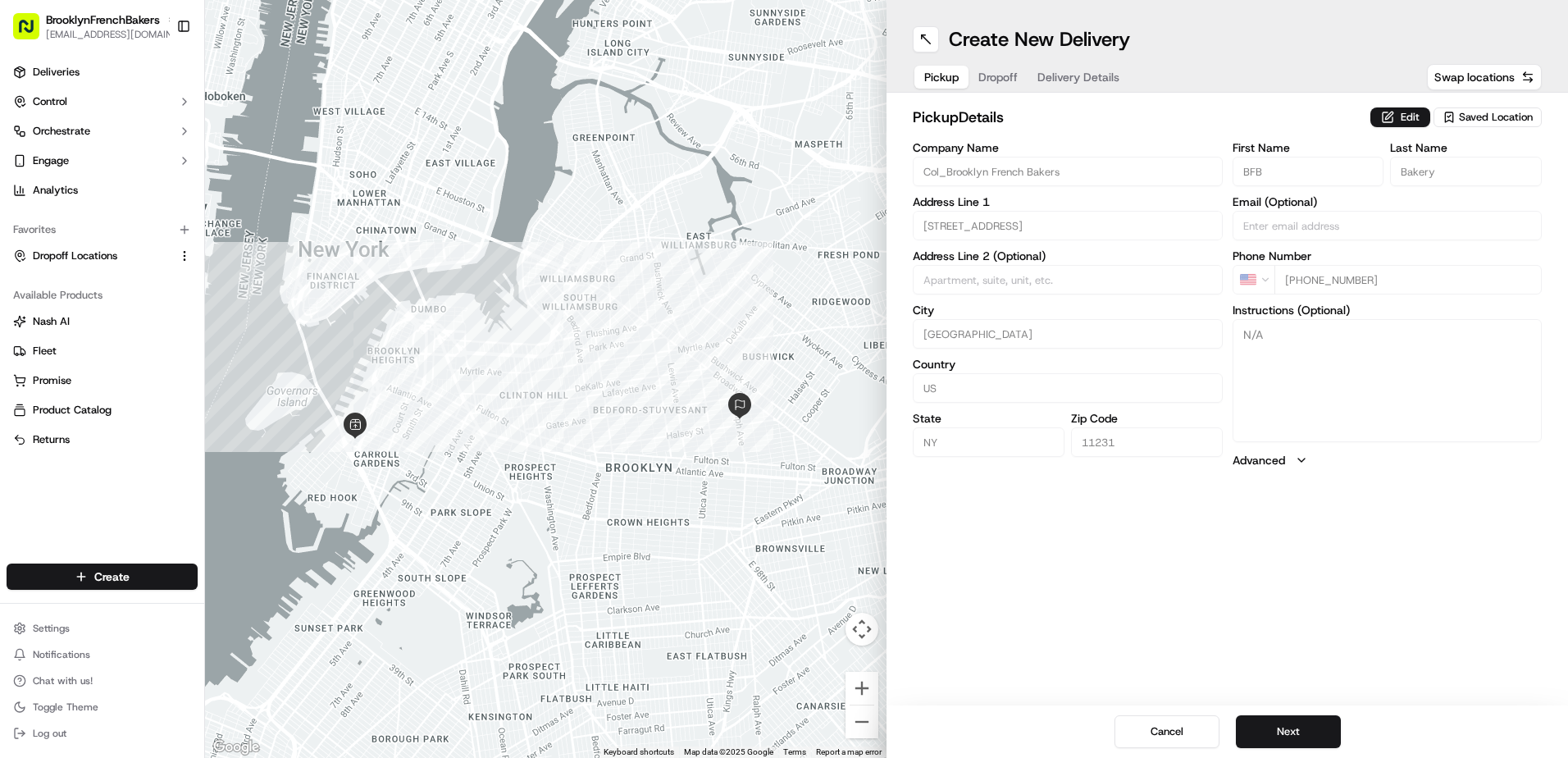
click at [1100, 69] on span "Delivery Details" at bounding box center [1078, 77] width 82 height 17
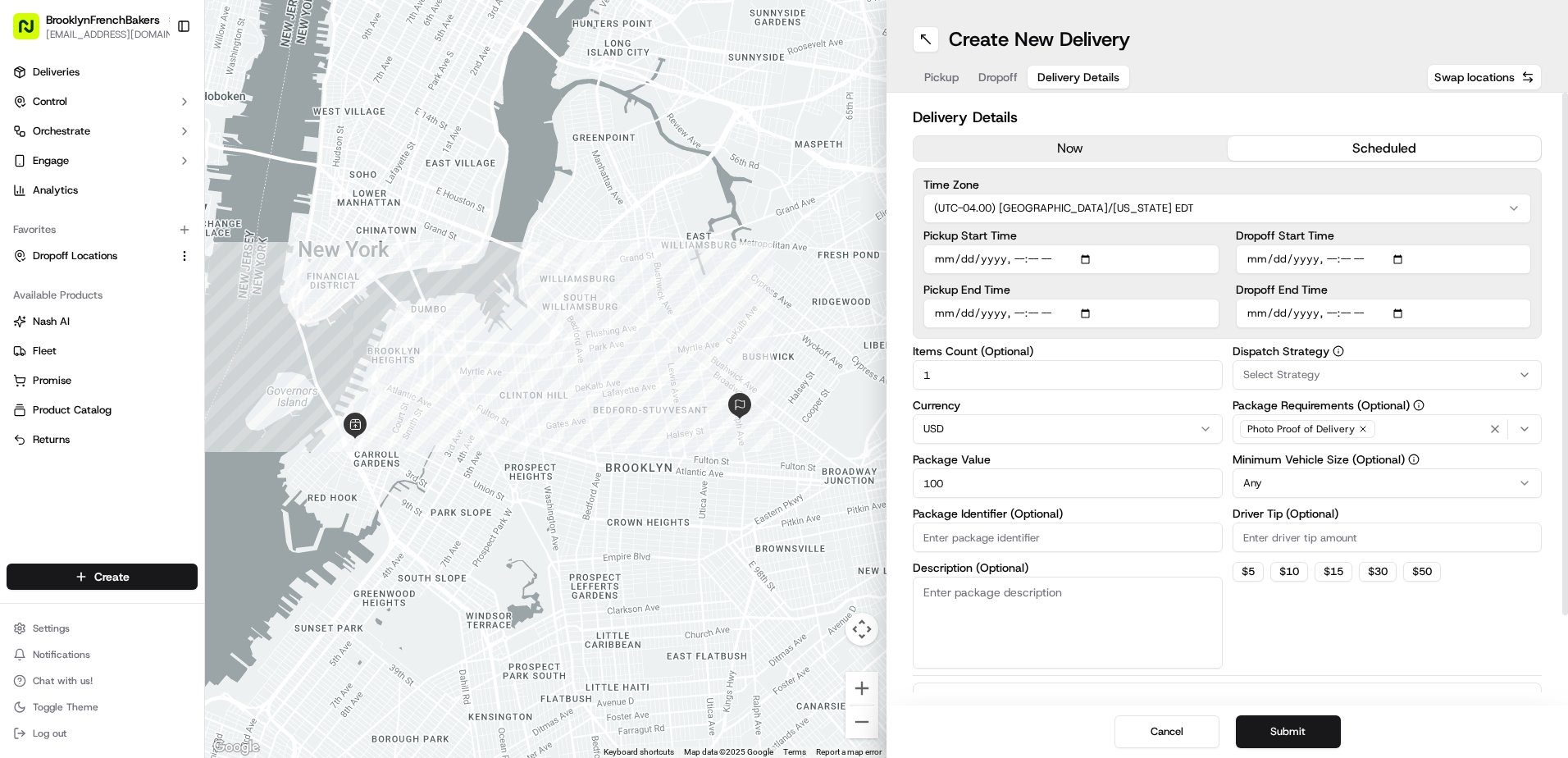
click at [964, 262] on input "Pickup Start Time" at bounding box center [1071, 259] width 296 height 30
click at [1087, 262] on input "Pickup Start Time" at bounding box center [1071, 259] width 296 height 30
type input "[DATE]T08:20"
click at [1273, 256] on input "Dropoff Start Time" at bounding box center [1384, 259] width 296 height 30
type input "[DATE]T09:00"
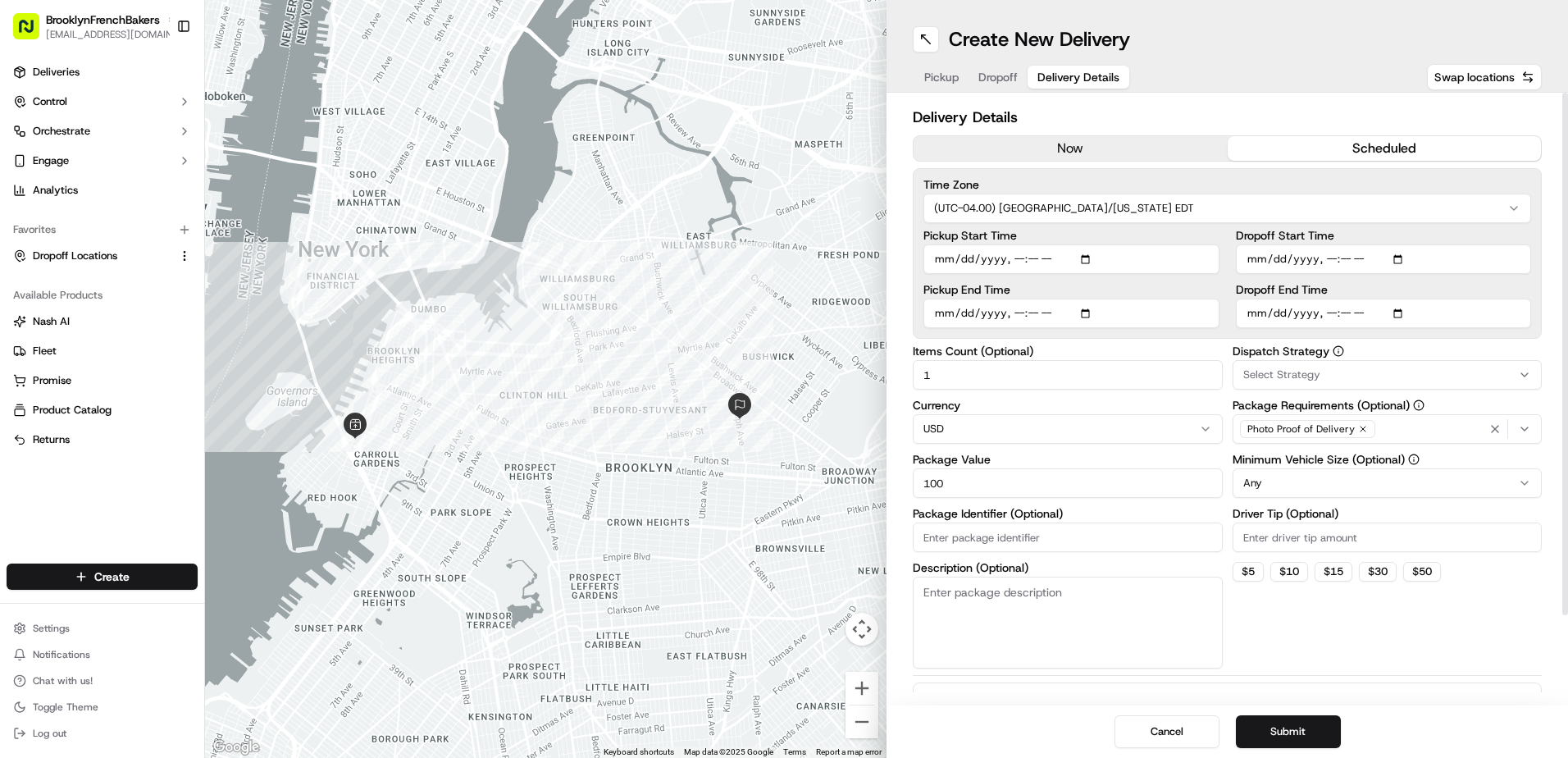
click at [1275, 316] on div "Dropoff End Time" at bounding box center [1384, 305] width 296 height 44
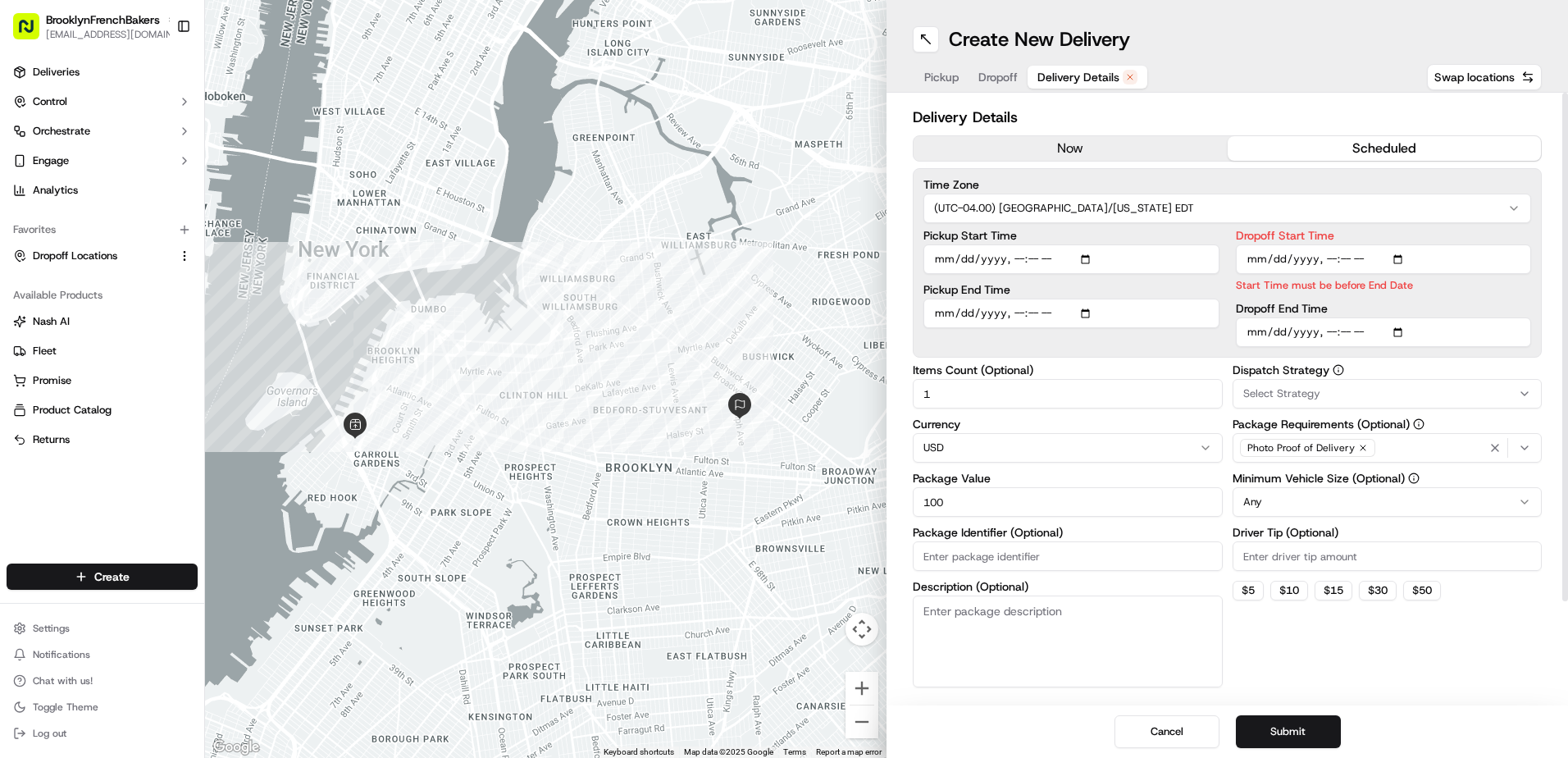
type input "[DATE]T21:20"
click at [1375, 232] on label "Dropoff Start Time" at bounding box center [1384, 235] width 296 height 11
click at [1375, 244] on input "Dropoff Start Time" at bounding box center [1384, 259] width 296 height 30
click at [1296, 731] on button "Submit" at bounding box center [1288, 730] width 105 height 32
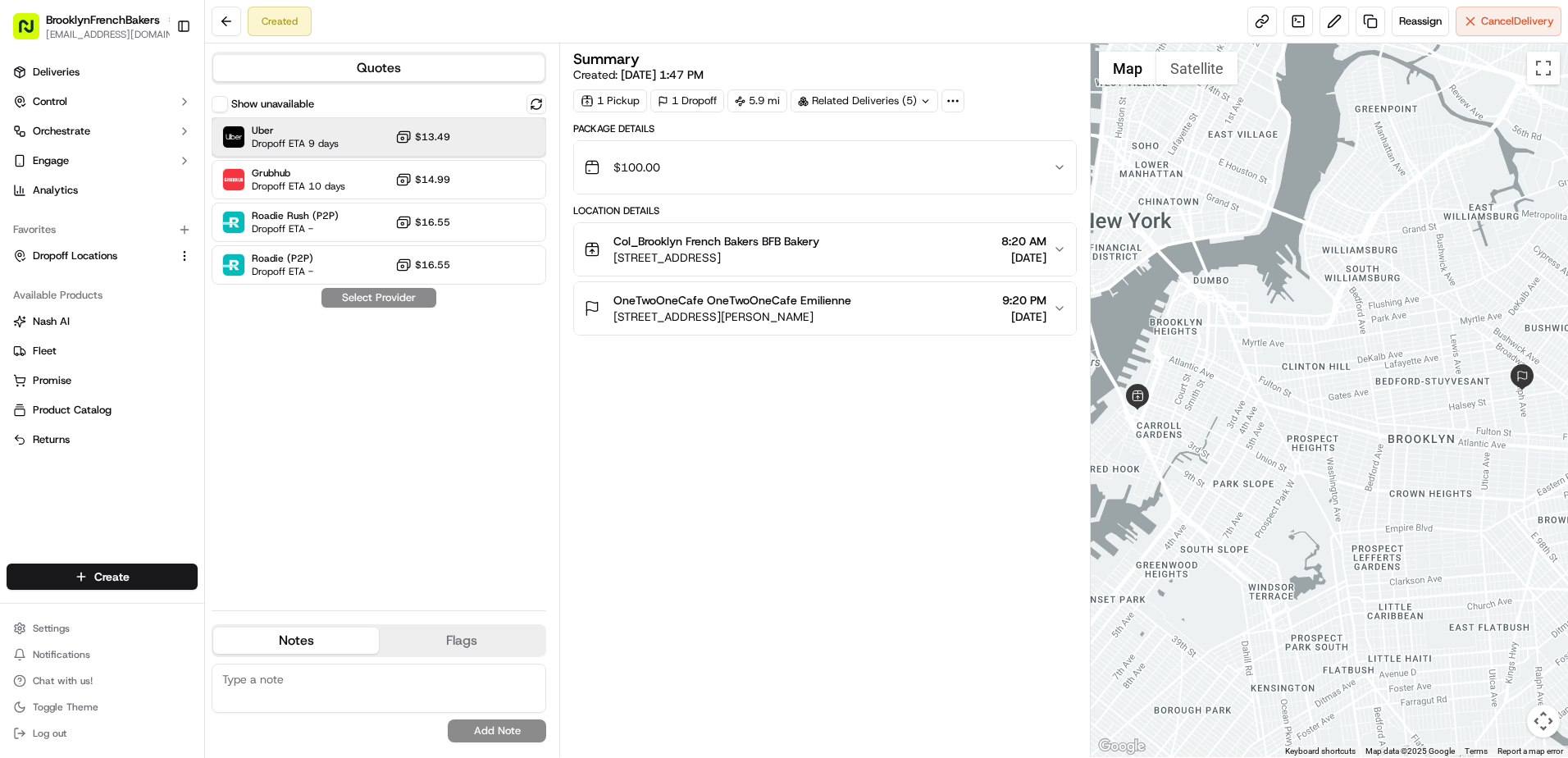
click at [495, 141] on div at bounding box center [495, 136] width 19 height 19
click at [392, 294] on button "Assign Provider" at bounding box center [379, 297] width 117 height 19
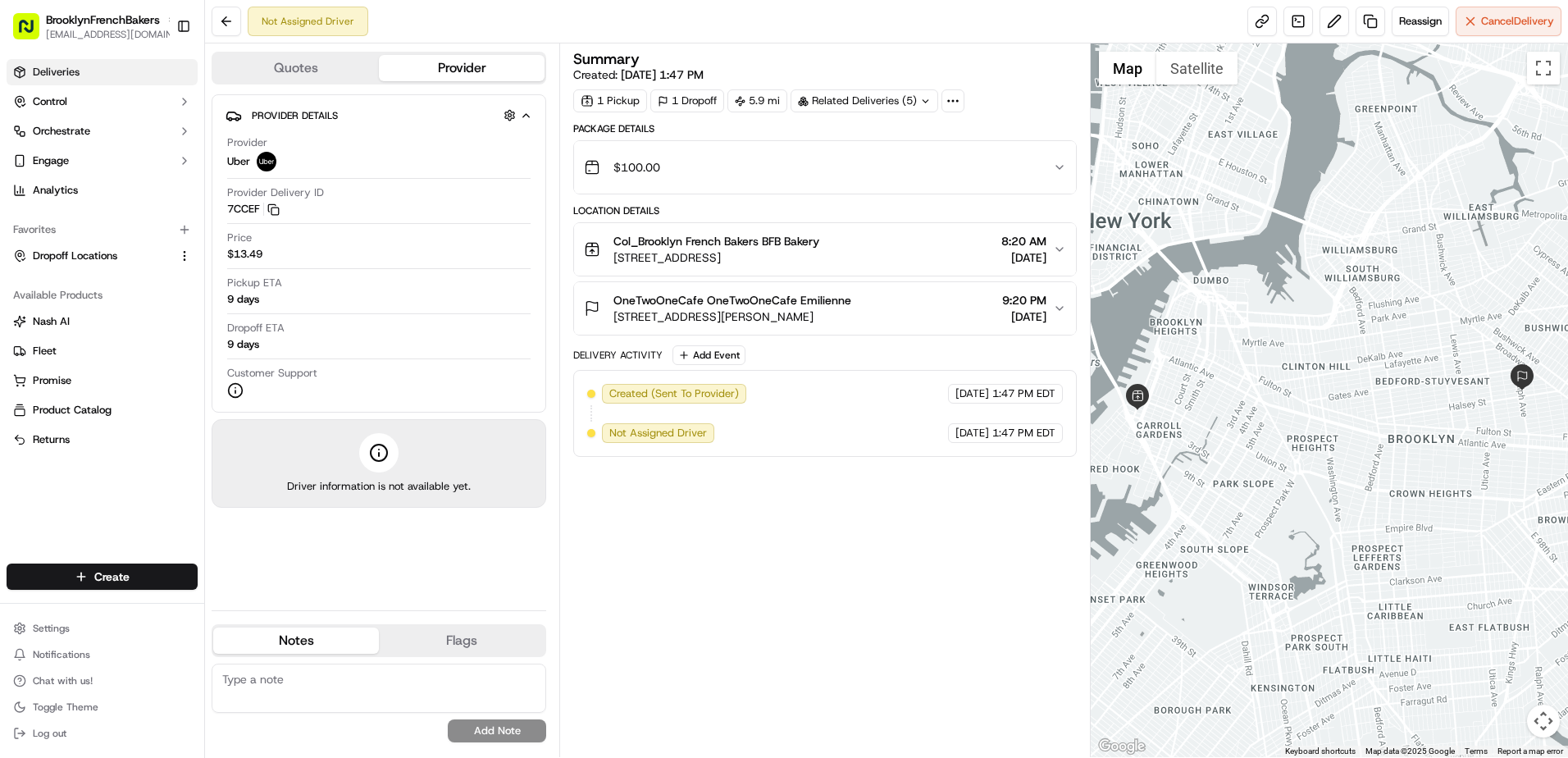
click at [139, 79] on link "Deliveries" at bounding box center [102, 72] width 191 height 26
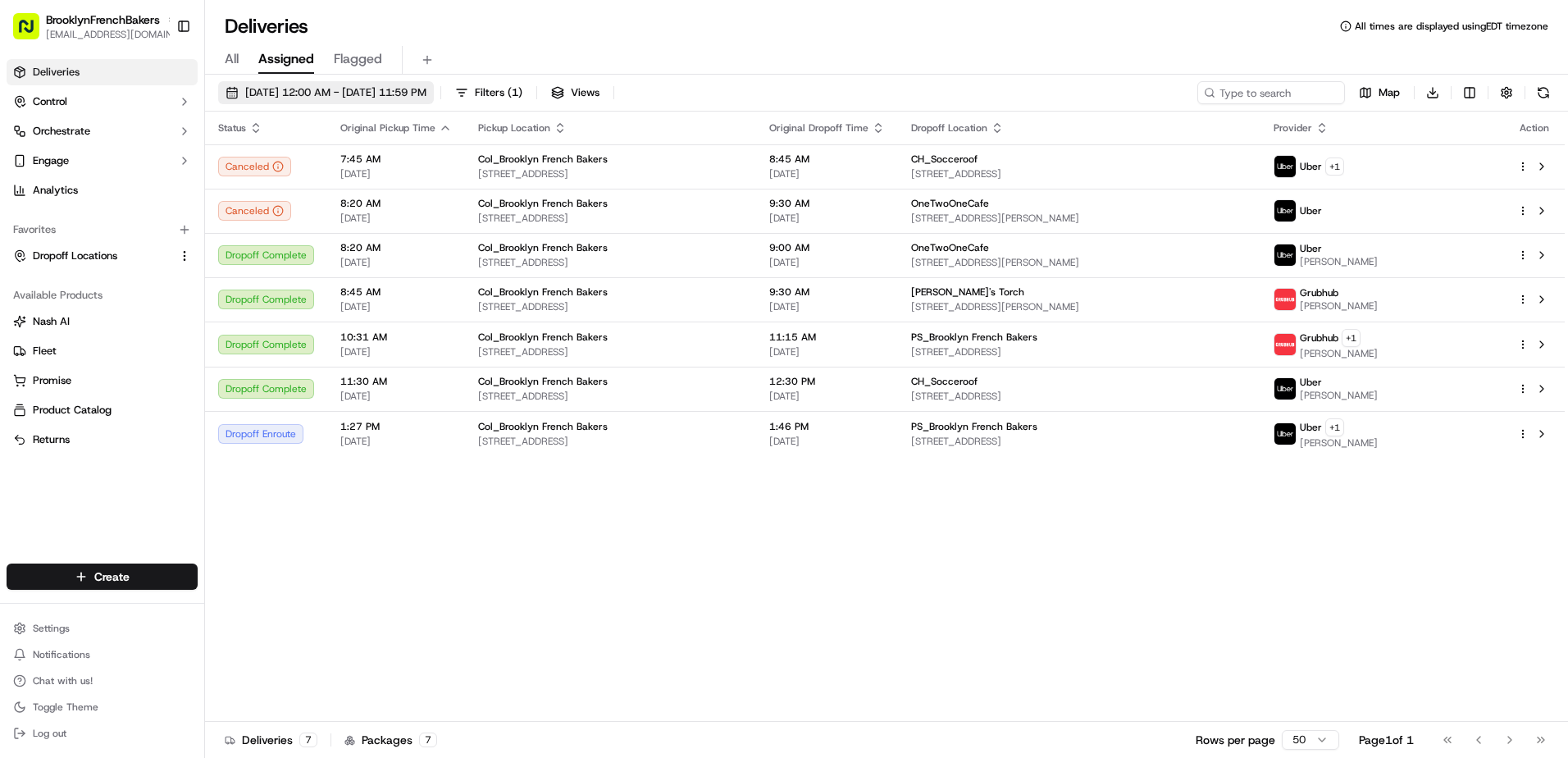
click at [269, 91] on span "[DATE] 12:00 AM - [DATE] 11:59 PM" at bounding box center [336, 93] width 181 height 15
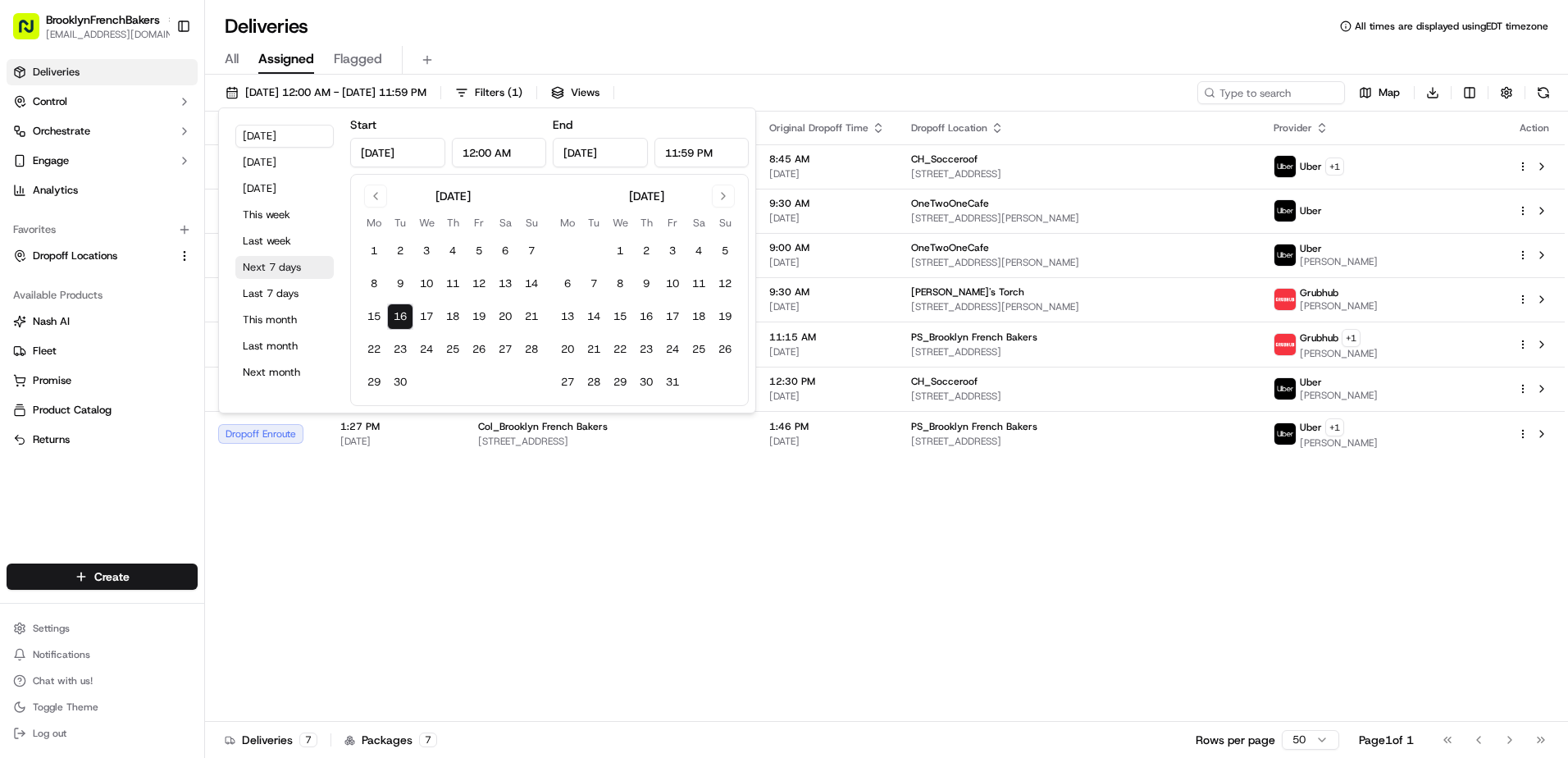
click at [286, 263] on button "Next 7 days" at bounding box center [284, 267] width 98 height 23
type input "[DATE]"
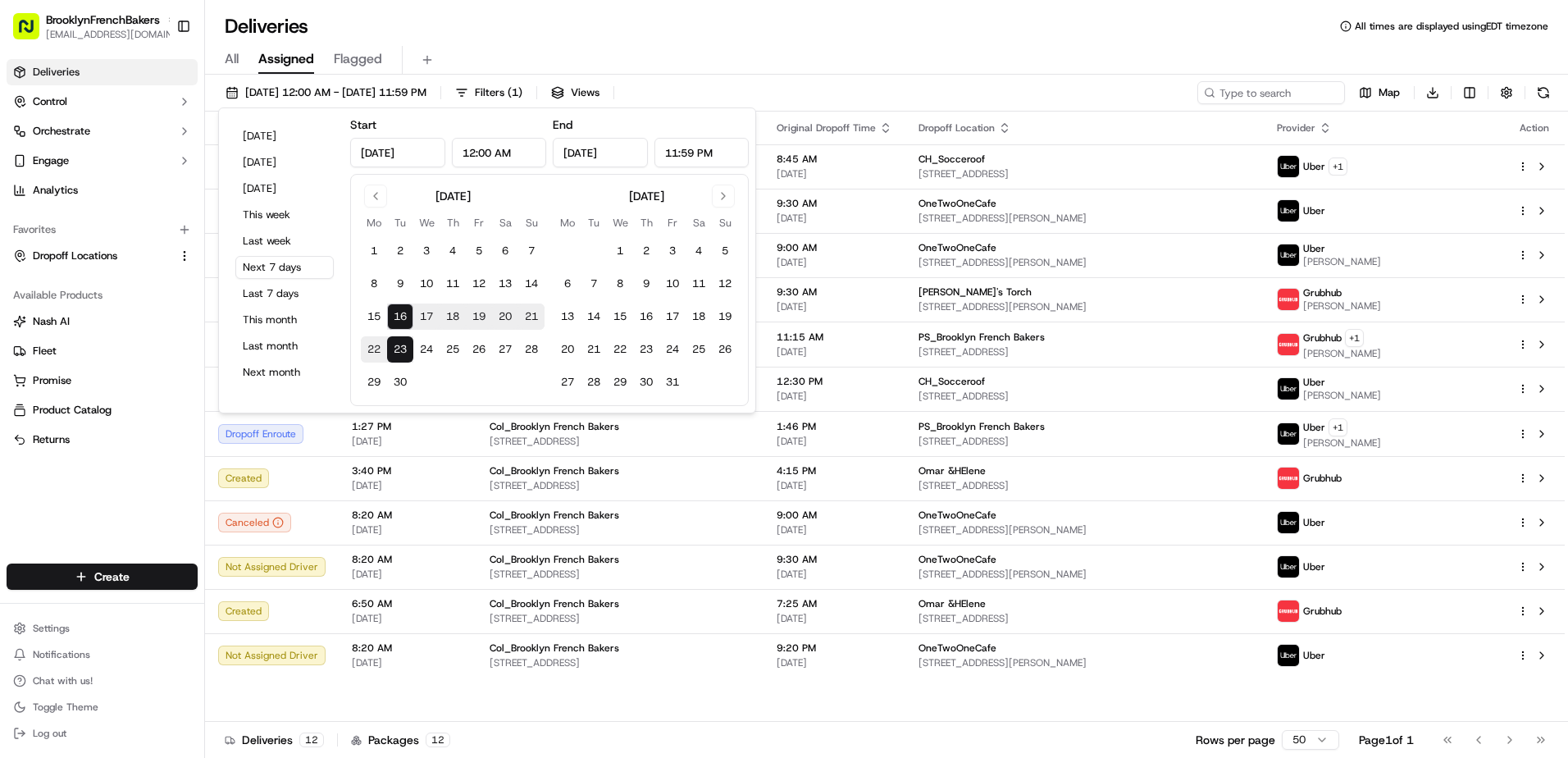
click at [535, 31] on div "Deliveries All times are displayed using EDT timezone" at bounding box center [886, 26] width 1363 height 26
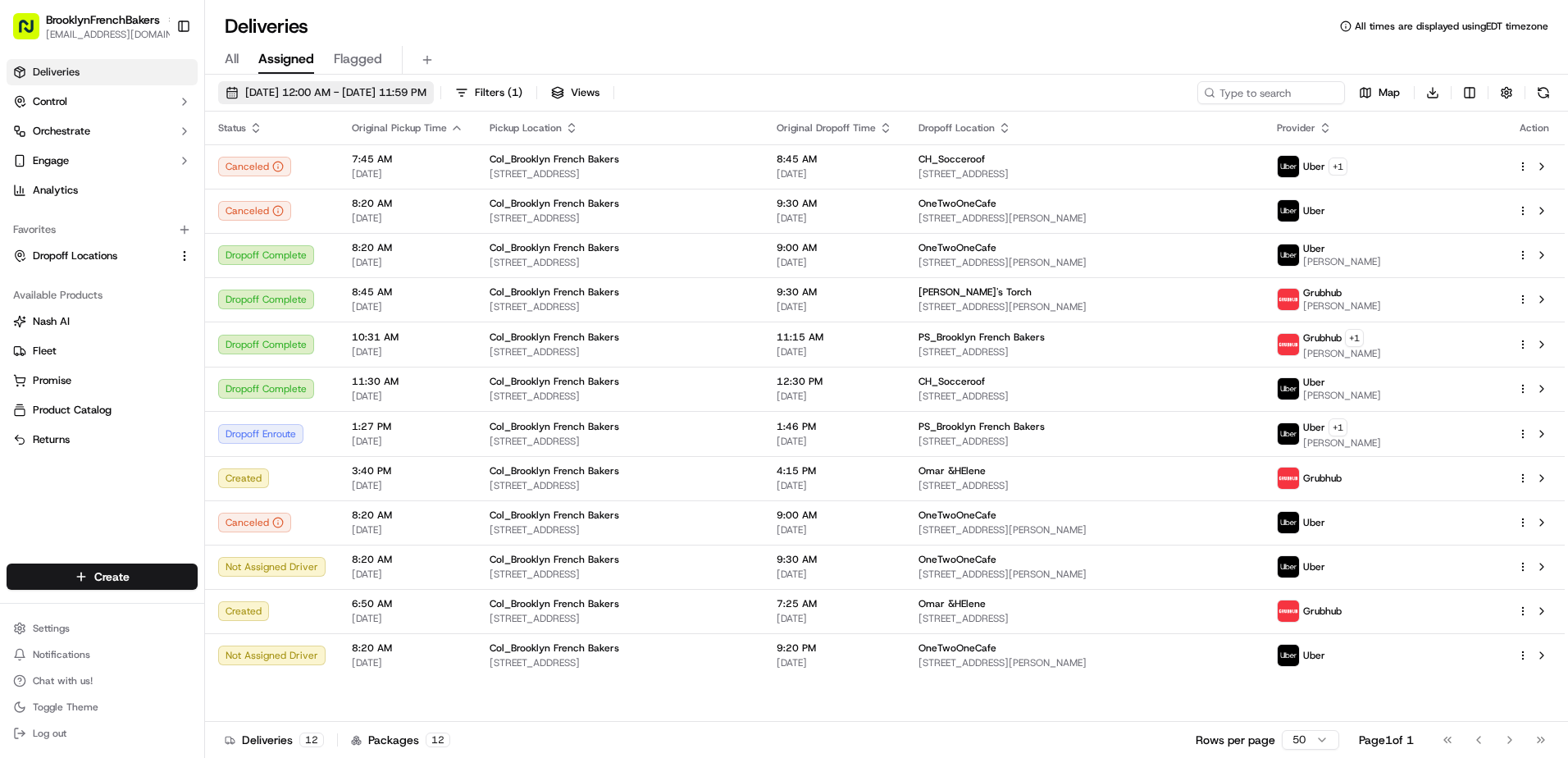
click at [377, 93] on span "[DATE] 12:00 AM - [DATE] 11:59 PM" at bounding box center [336, 93] width 181 height 15
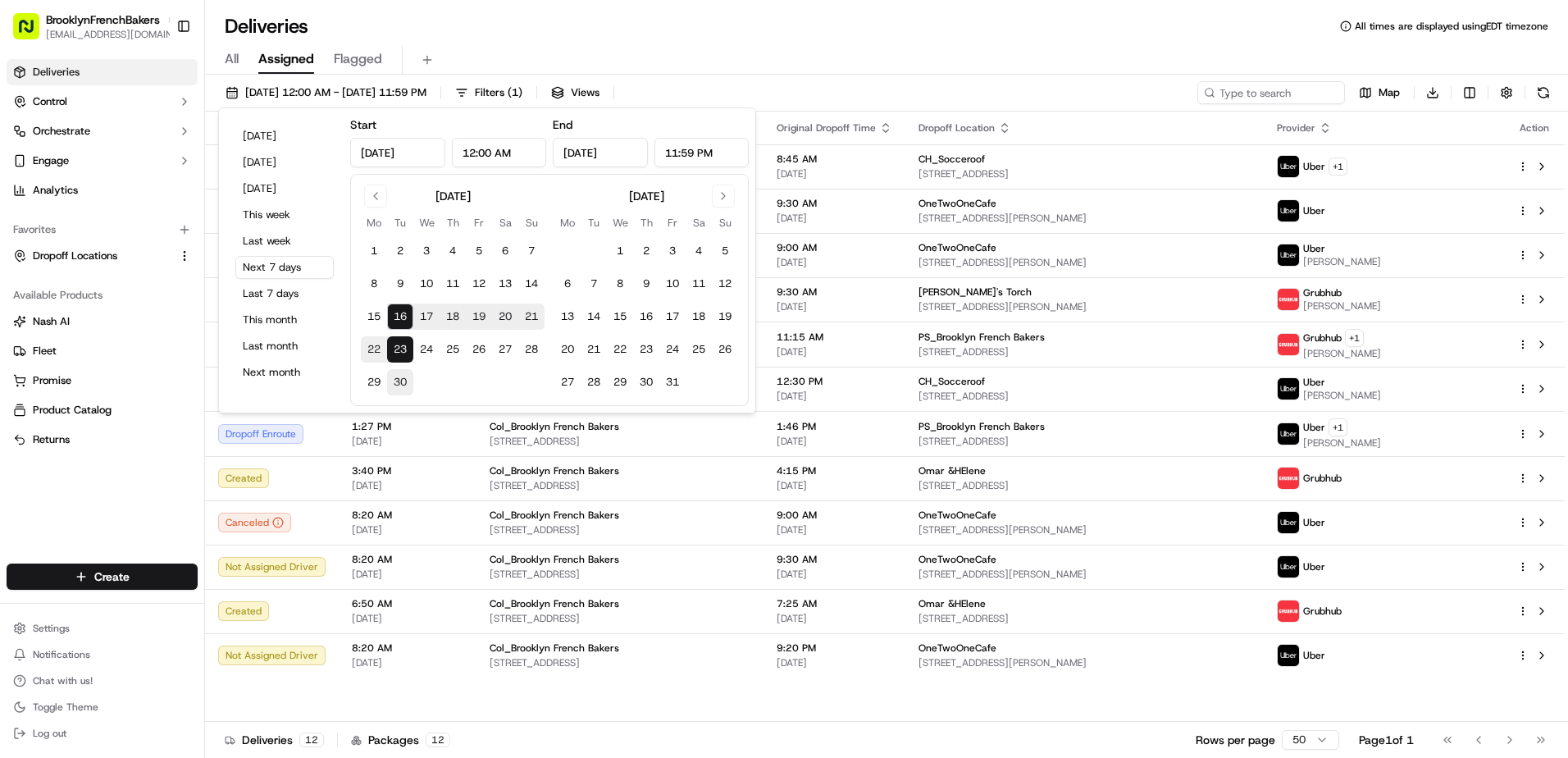
click at [399, 388] on button "30" at bounding box center [400, 382] width 26 height 26
type input "[DATE]"
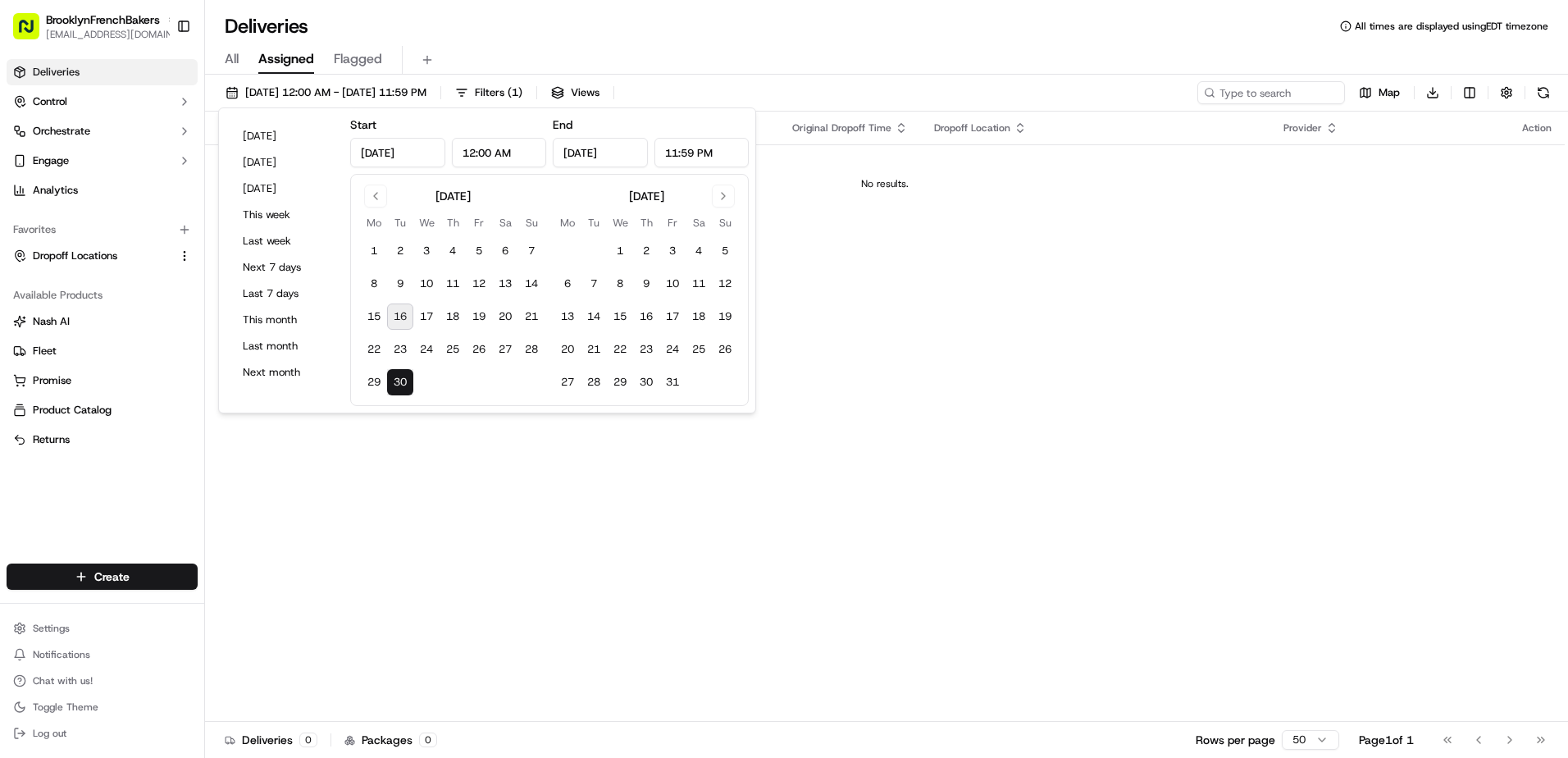
click at [399, 320] on button "16" at bounding box center [400, 317] width 26 height 26
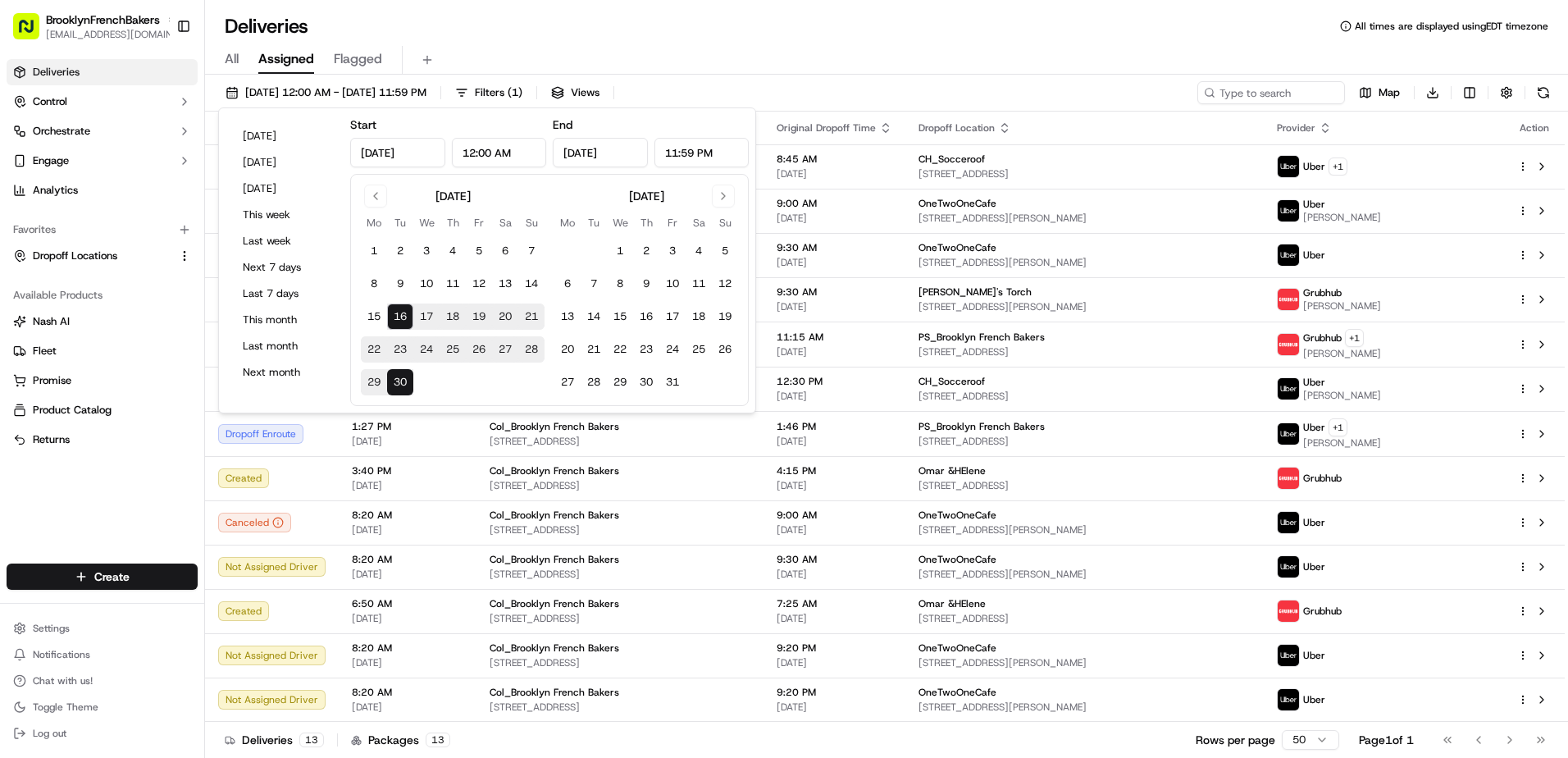
click at [377, 347] on button "22" at bounding box center [374, 349] width 26 height 26
type input "[DATE]"
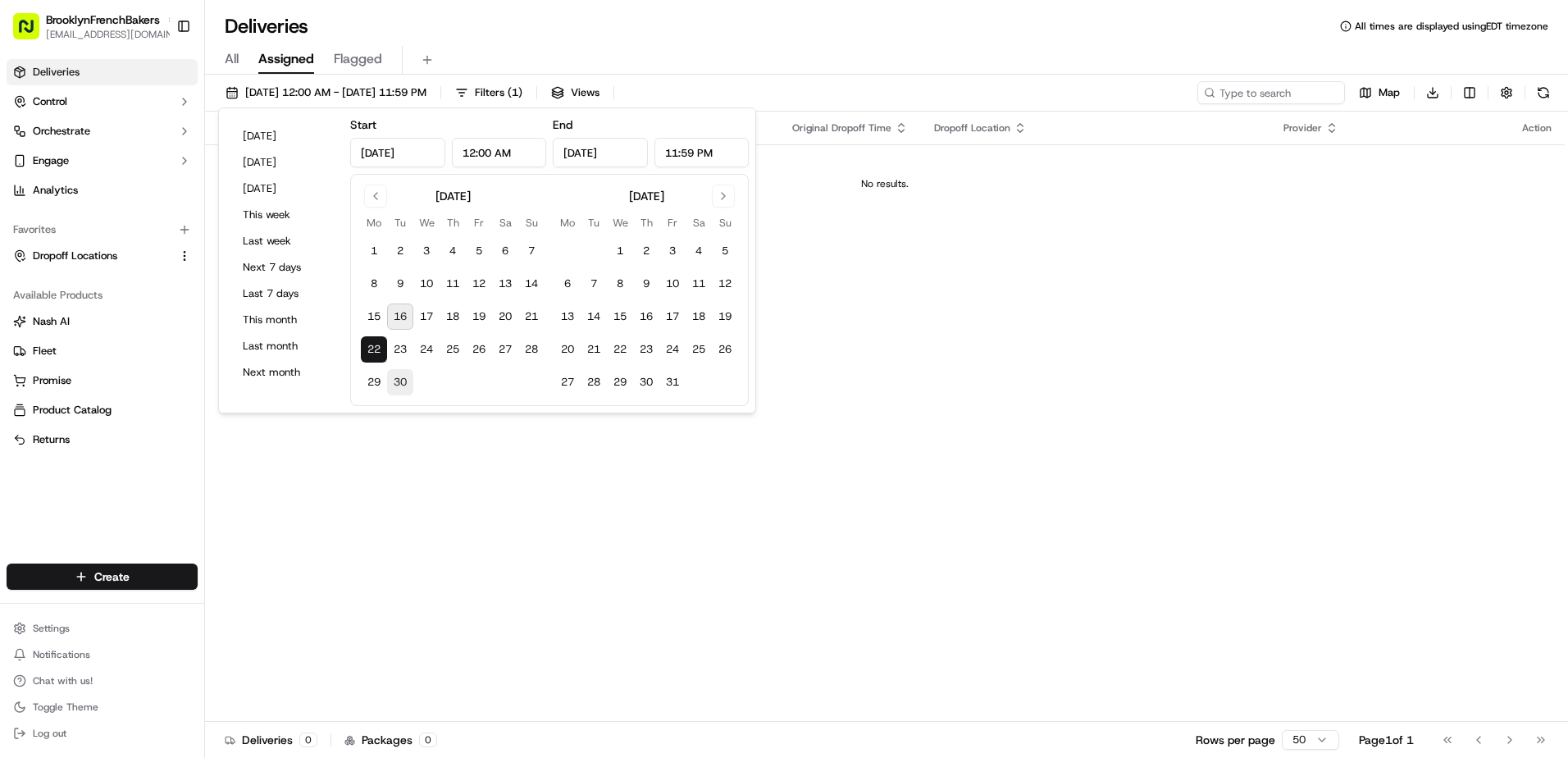
click at [404, 383] on button "30" at bounding box center [400, 382] width 26 height 26
type input "[DATE]"
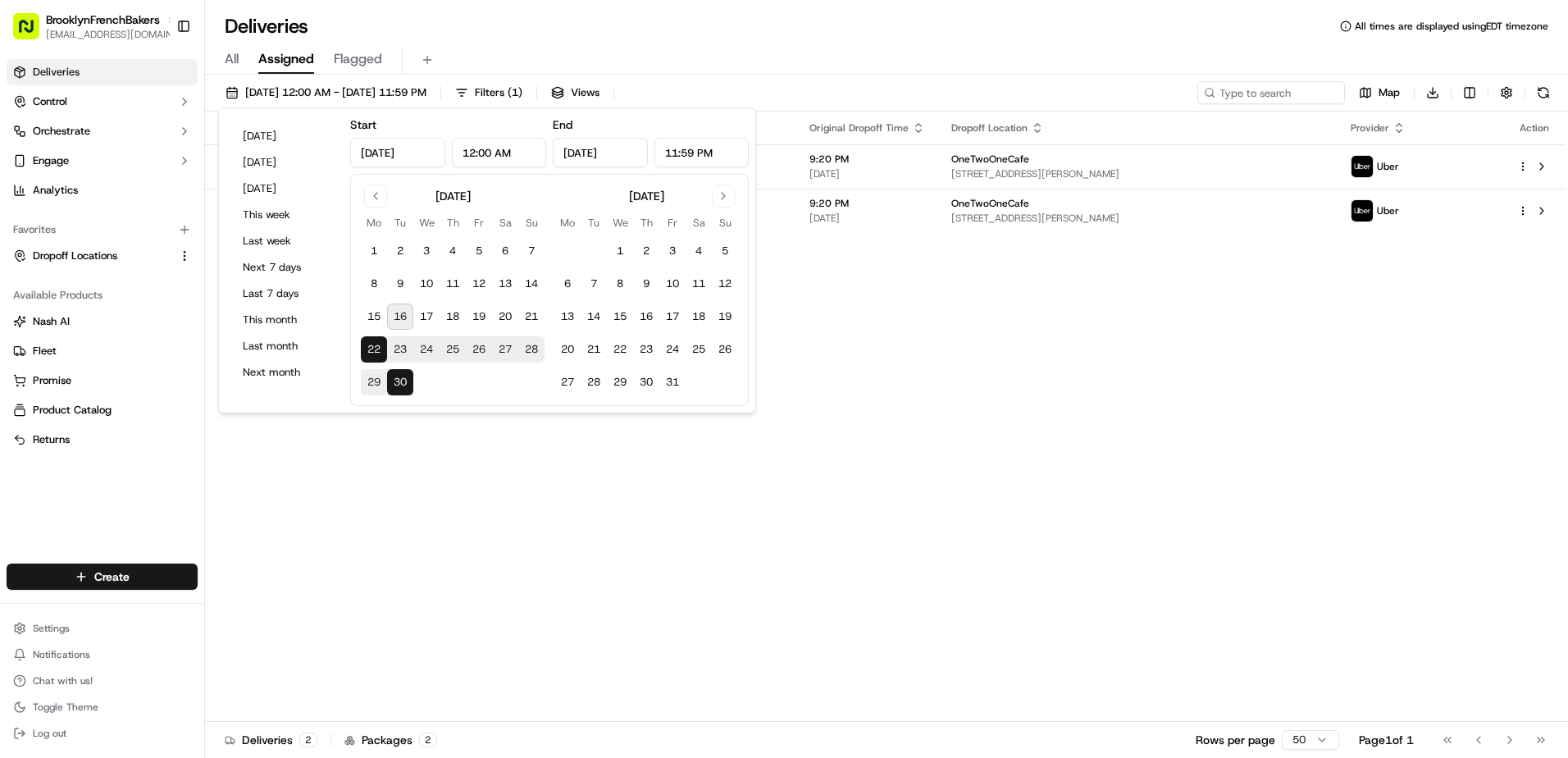
click at [774, 22] on div "Deliveries All times are displayed using EDT timezone" at bounding box center [886, 26] width 1363 height 26
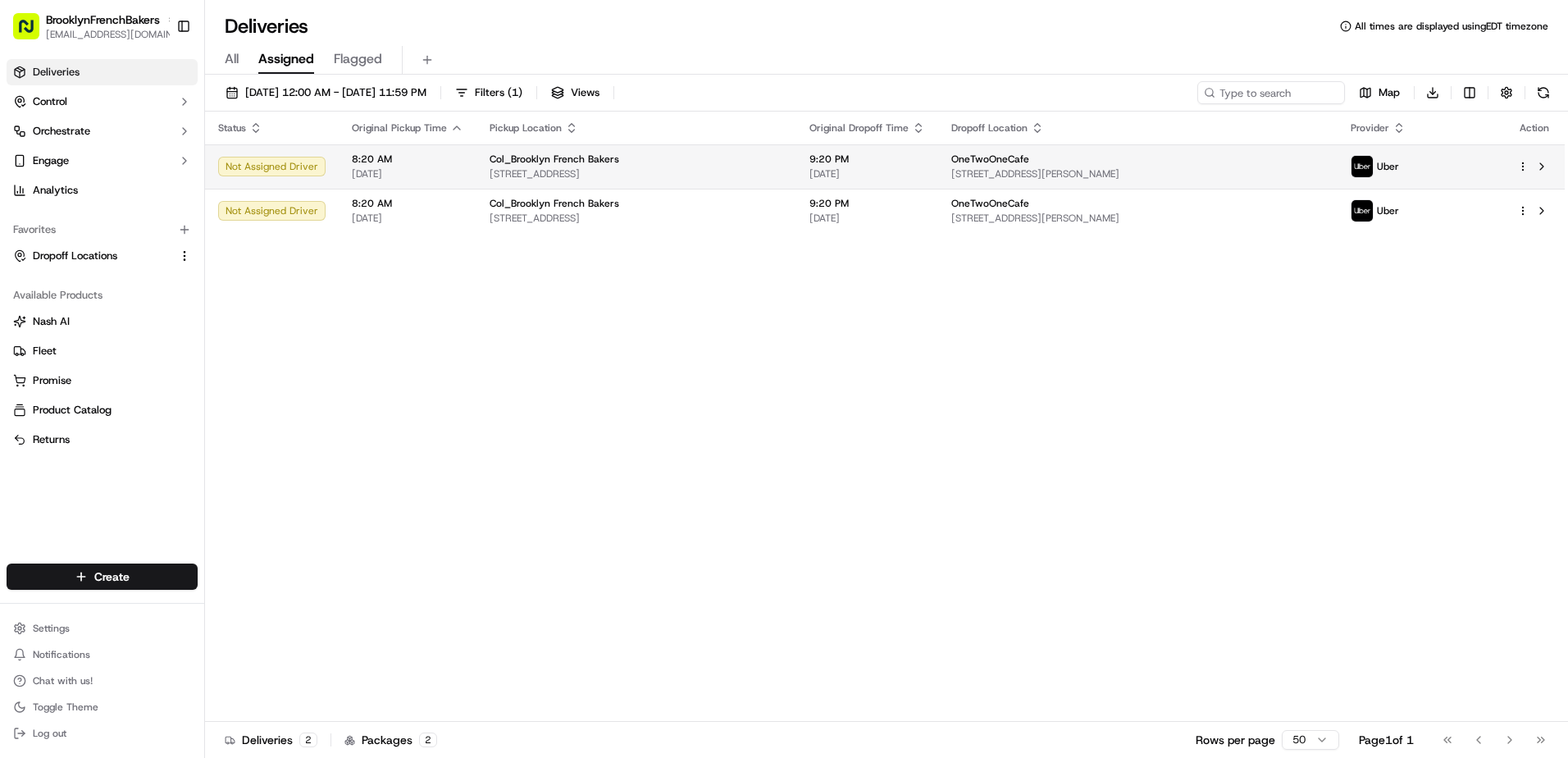
click at [1519, 164] on html "BrooklynFrenchBakers [EMAIL_ADDRESS][DOMAIN_NAME] Toggle Sidebar Deliveries Con…" at bounding box center [784, 379] width 1568 height 758
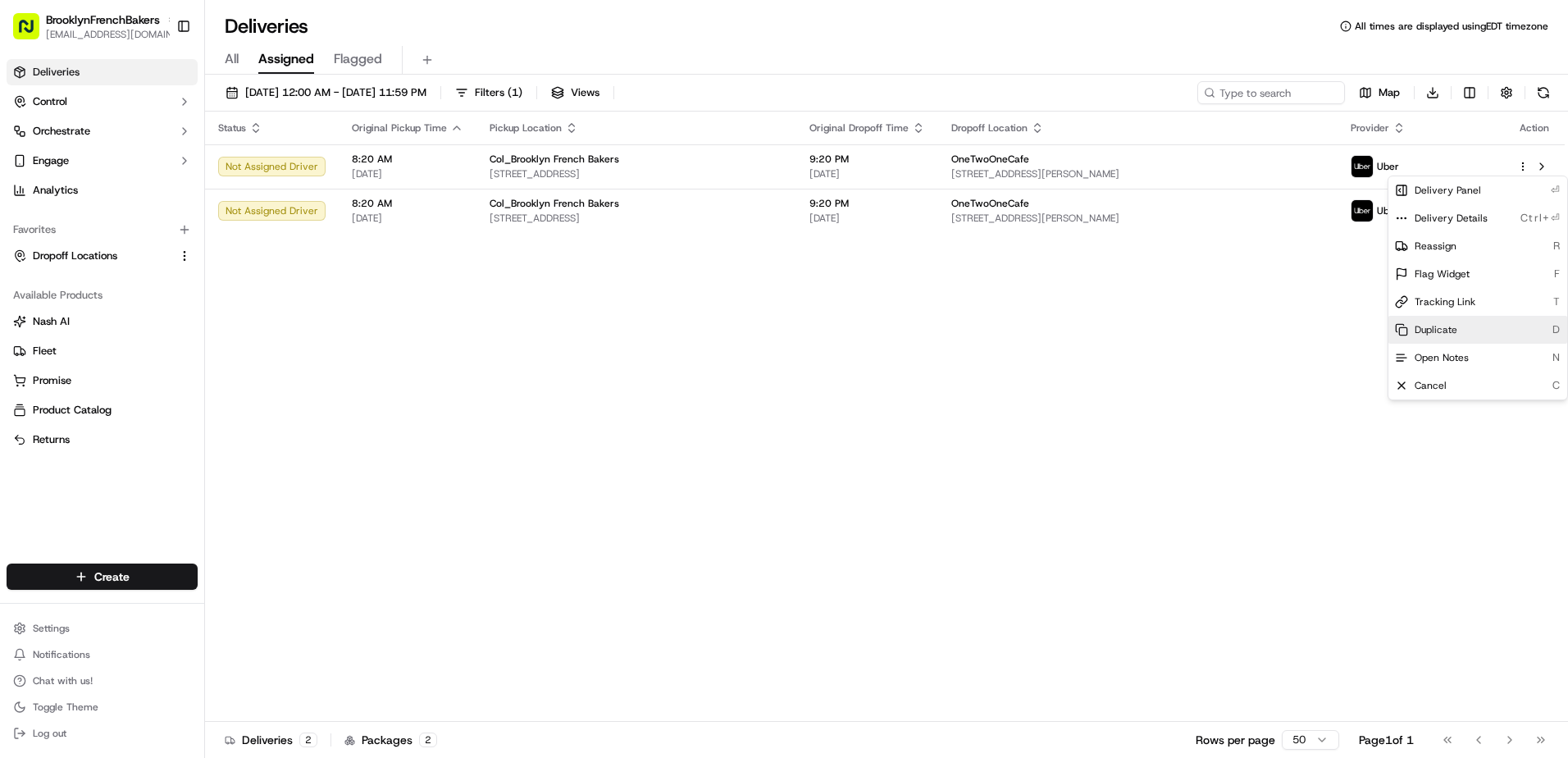
click at [1425, 326] on span "Duplicate" at bounding box center [1436, 329] width 43 height 13
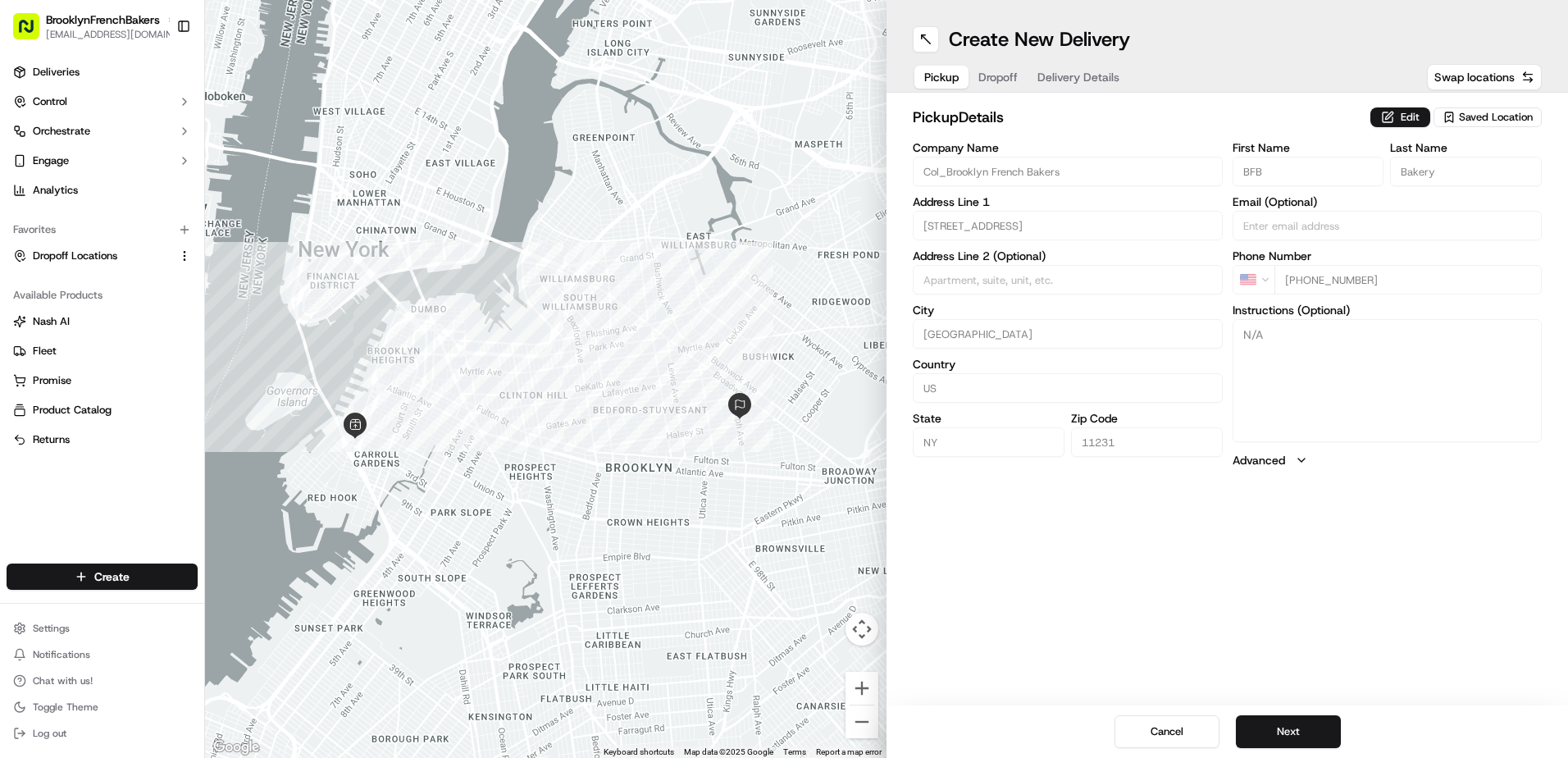
click at [1090, 85] on button "Delivery Details" at bounding box center [1078, 77] width 102 height 23
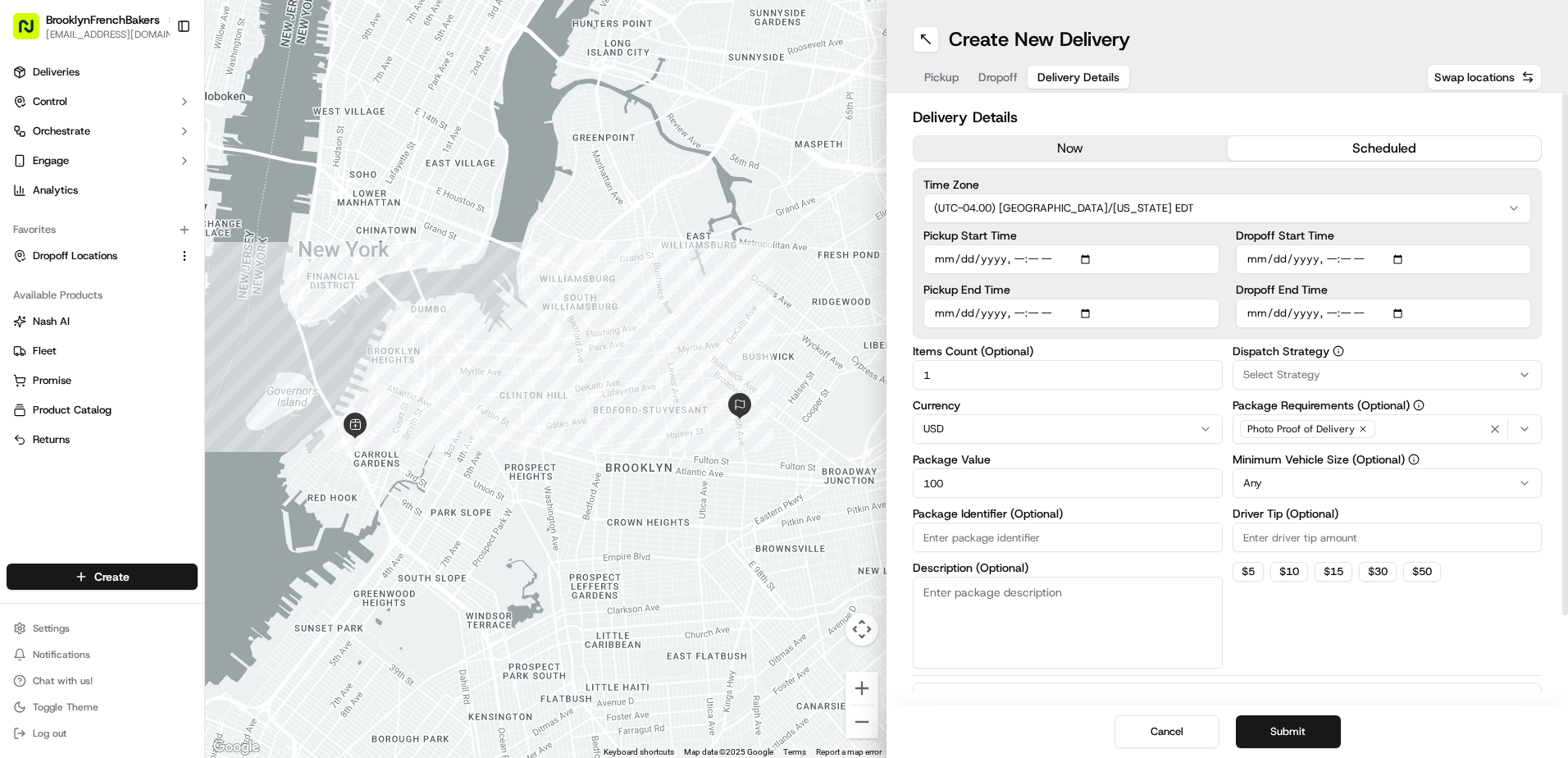
click at [961, 257] on input "Pickup Start Time" at bounding box center [1071, 259] width 296 height 30
click at [1086, 261] on input "Pickup Start Time" at bounding box center [1071, 259] width 296 height 30
type input "2025-09-30T08:20"
click at [1277, 255] on input "Dropoff Start Time" at bounding box center [1384, 259] width 296 height 30
type input "2025-09-30T09:00"
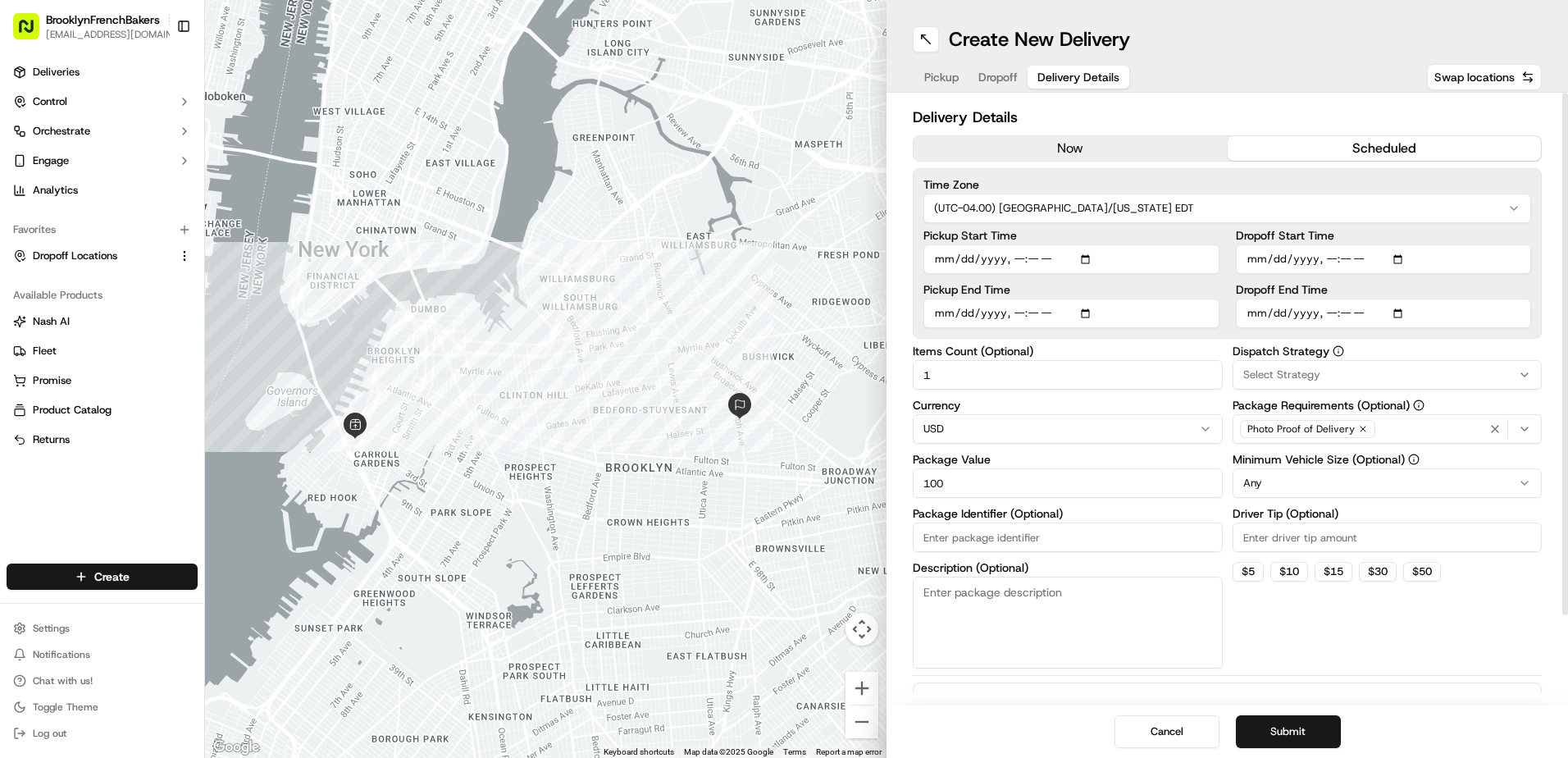
click at [1278, 317] on input "Dropoff End Time" at bounding box center [1384, 313] width 296 height 30
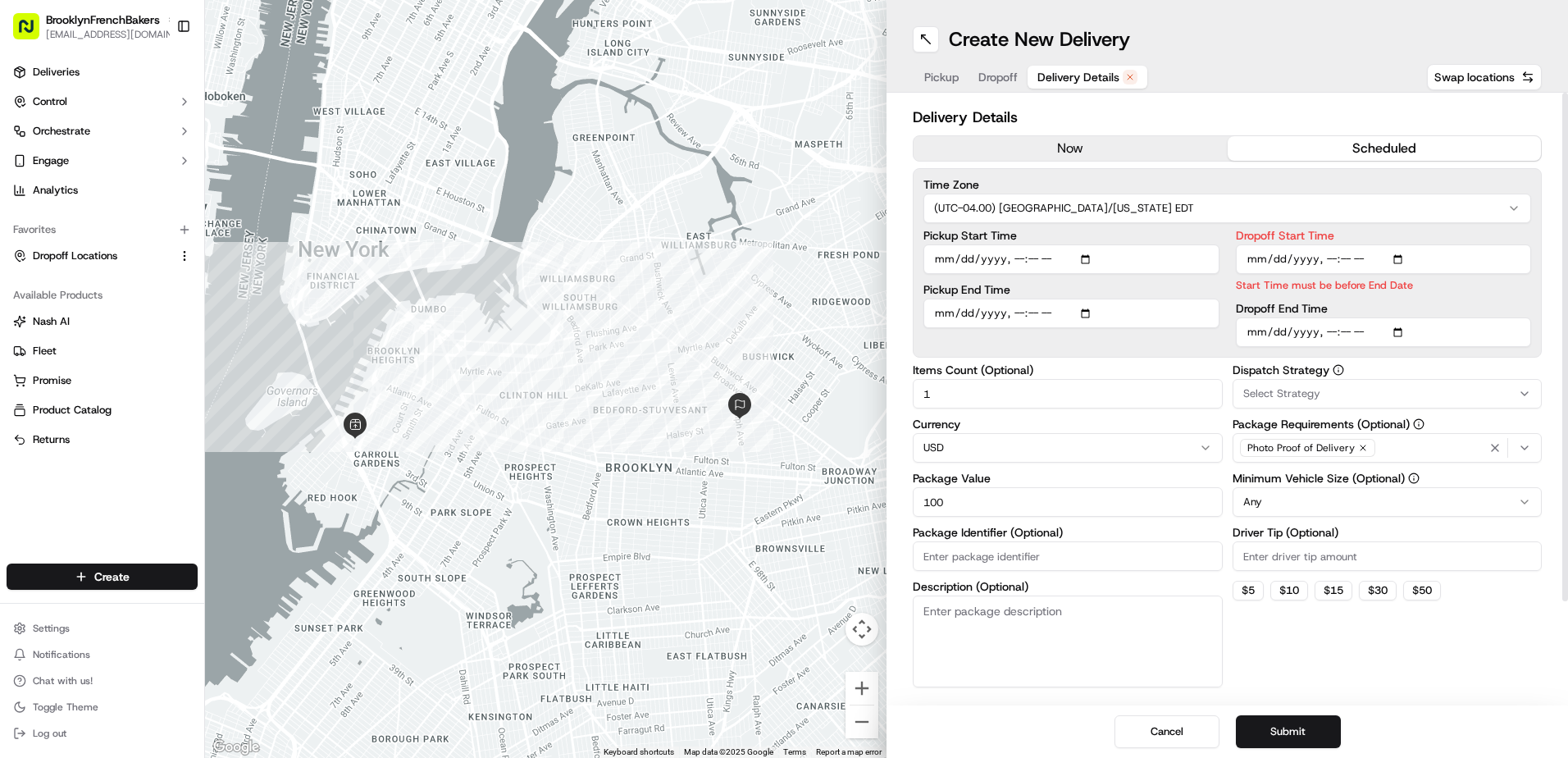
type input "2025-09-30T21:20"
click at [1278, 729] on button "Submit" at bounding box center [1288, 730] width 105 height 32
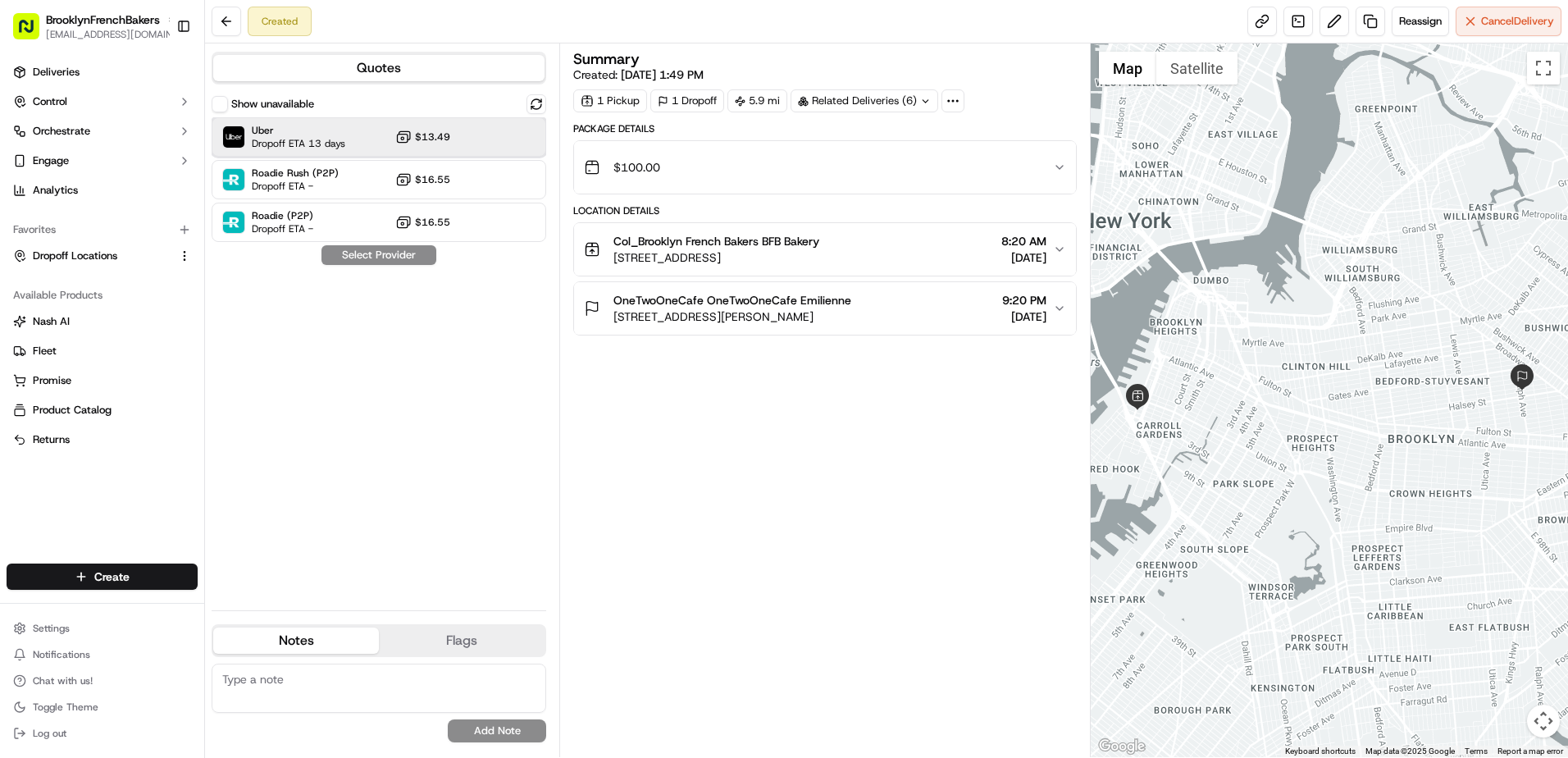
click at [506, 147] on div "Uber Dropoff ETA 13 days $13.49" at bounding box center [379, 137] width 334 height 40
click at [397, 256] on button "Assign Provider" at bounding box center [379, 255] width 117 height 19
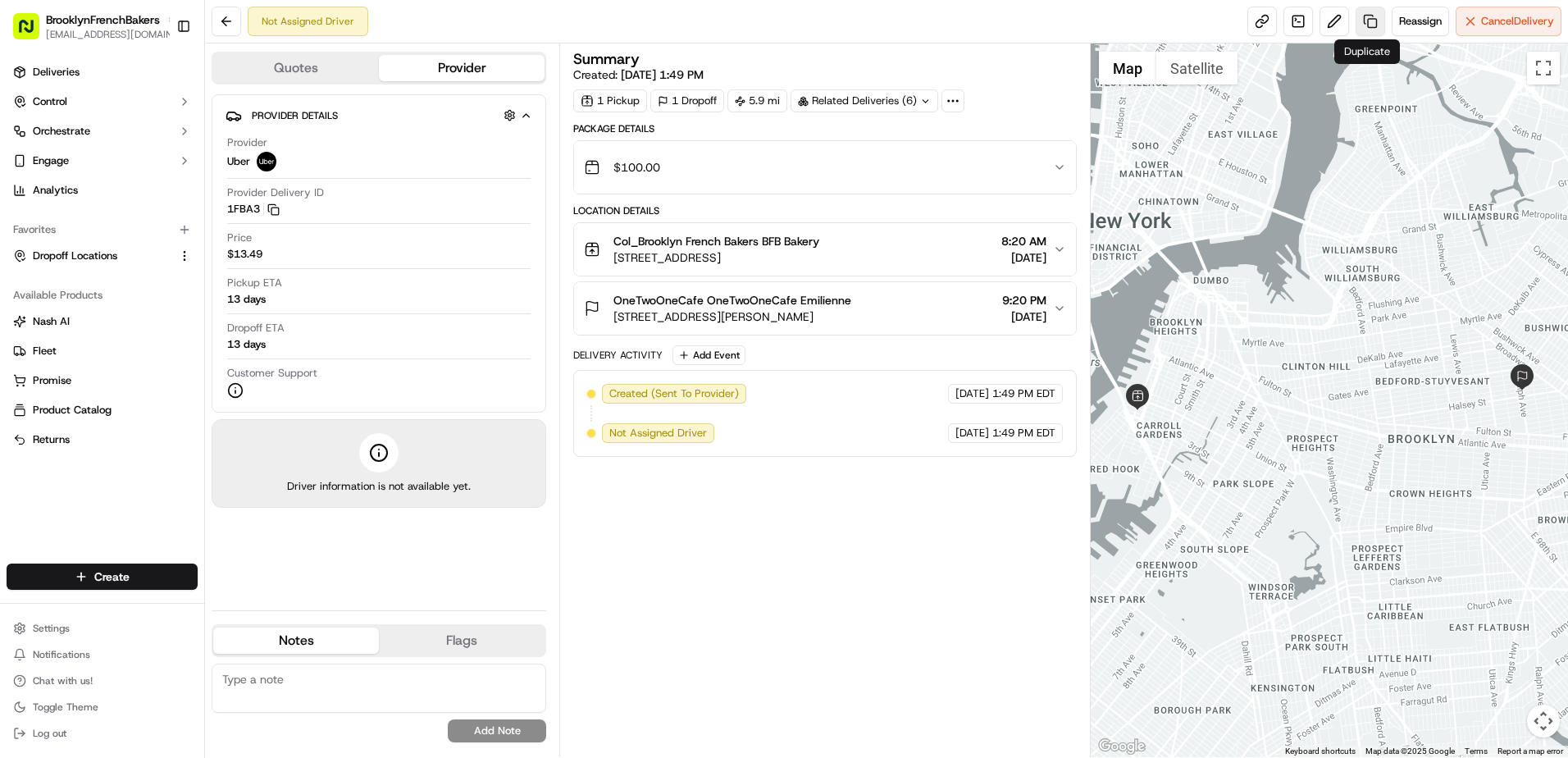
click at [1368, 25] on link at bounding box center [1370, 21] width 30 height 30
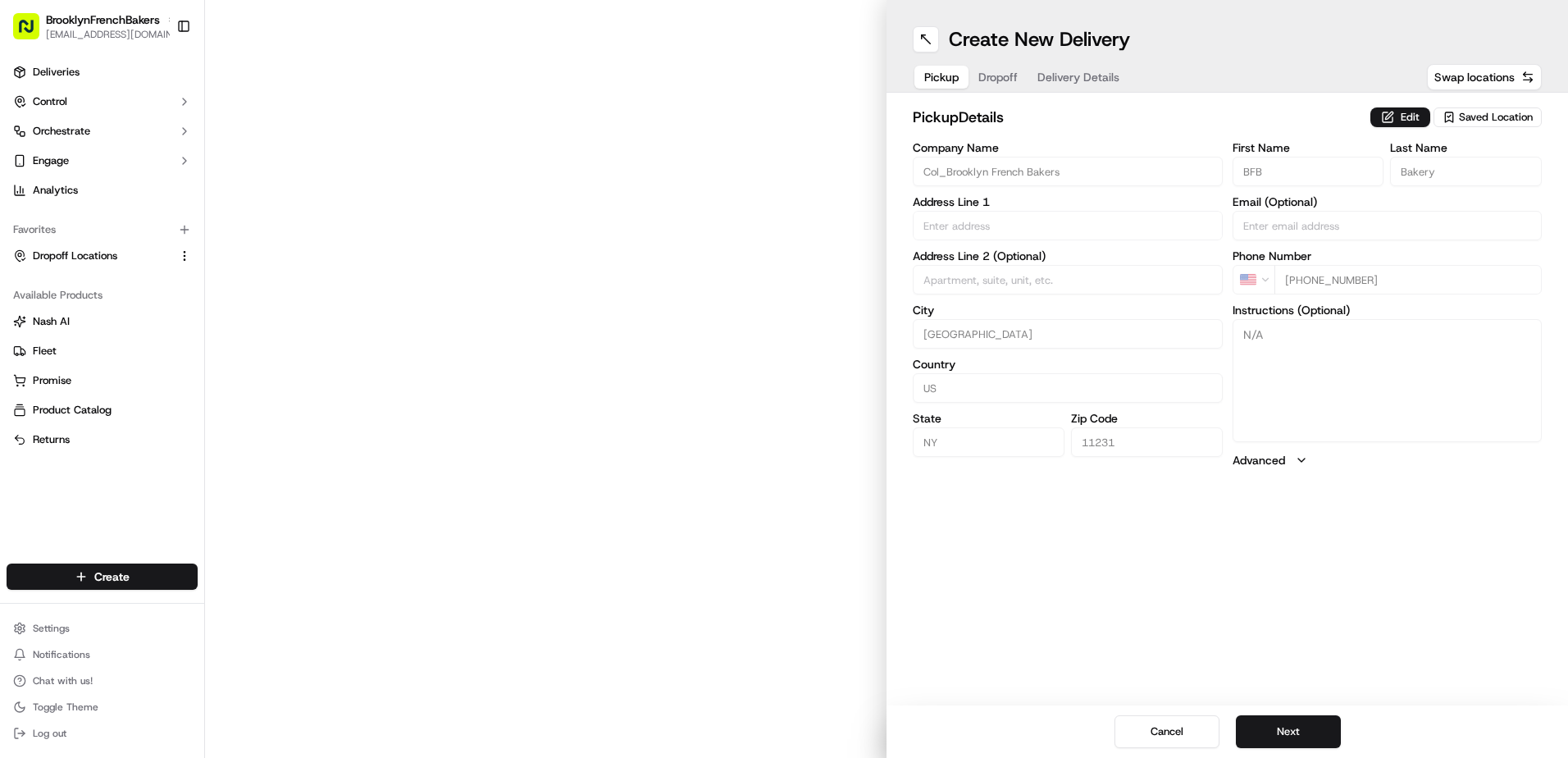
type input "[STREET_ADDRESS]"
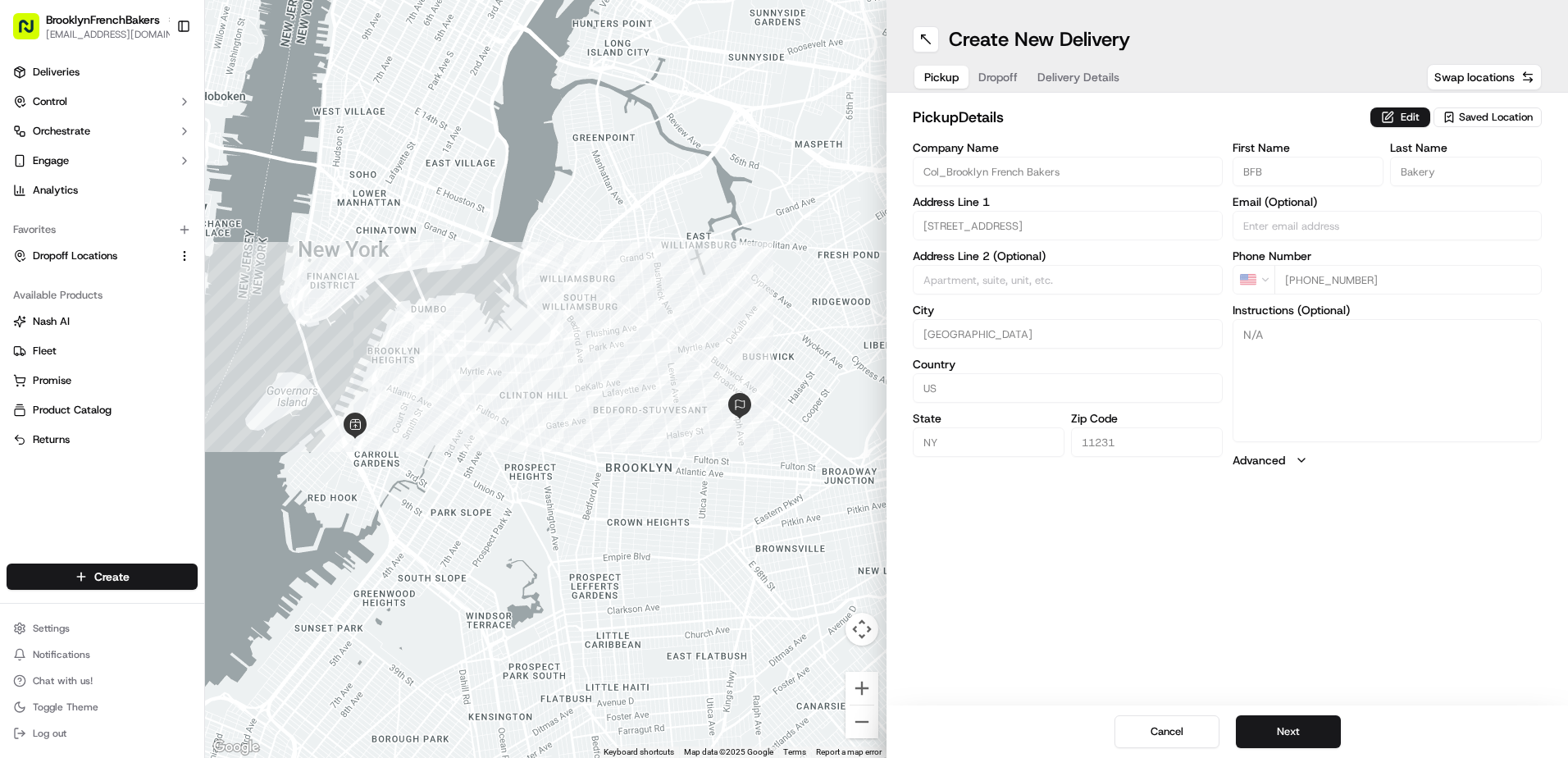
click at [1107, 81] on span "Delivery Details" at bounding box center [1078, 77] width 82 height 17
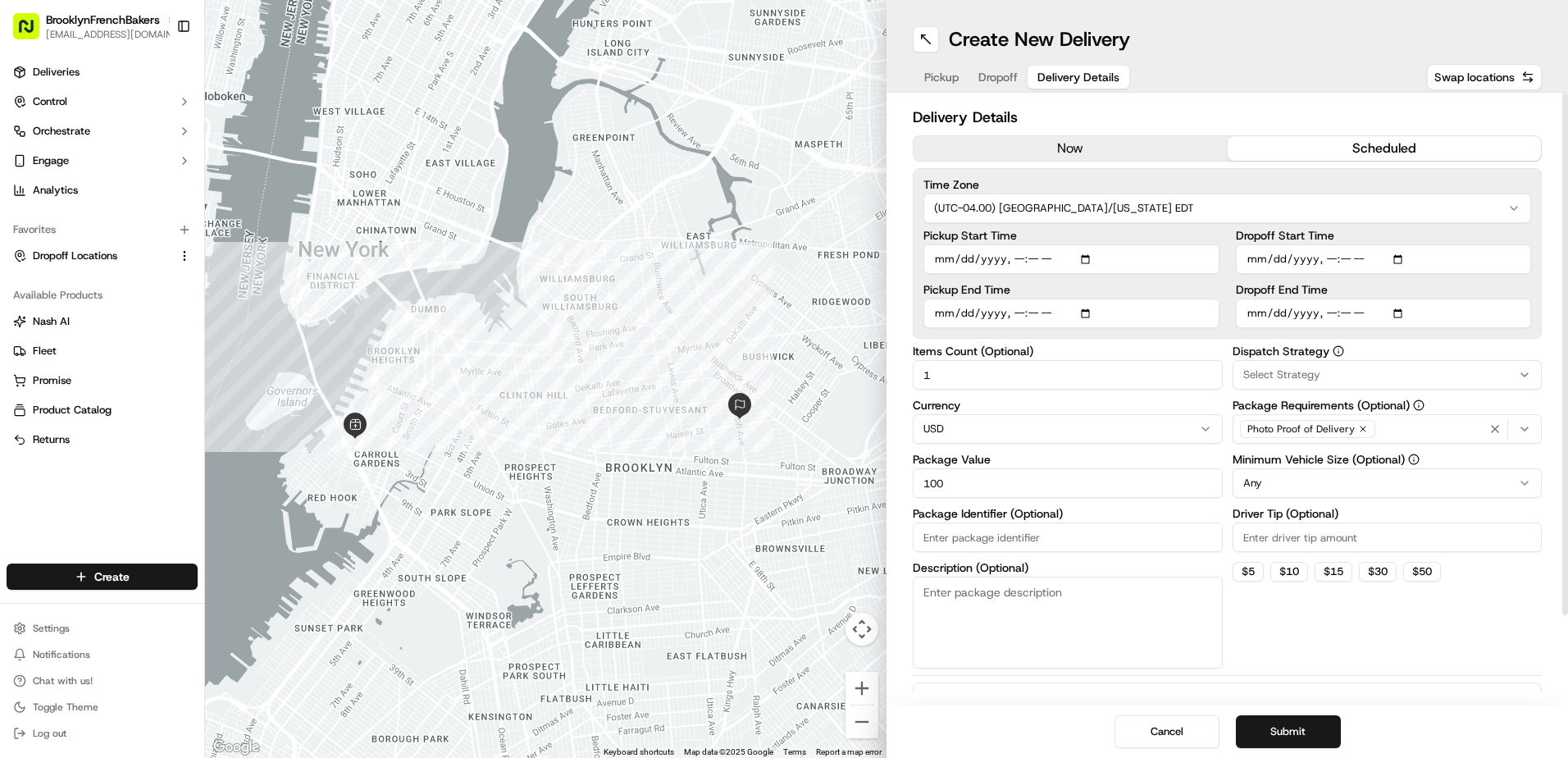
click at [1088, 263] on input "Pickup Start Time" at bounding box center [1071, 259] width 296 height 30
type input "2025-10-03T08:20"
click at [1277, 261] on input "Dropoff Start Time" at bounding box center [1384, 259] width 296 height 30
click at [1397, 259] on input "Dropoff Start Time" at bounding box center [1384, 259] width 296 height 30
type input "2025-10-03T09:00"
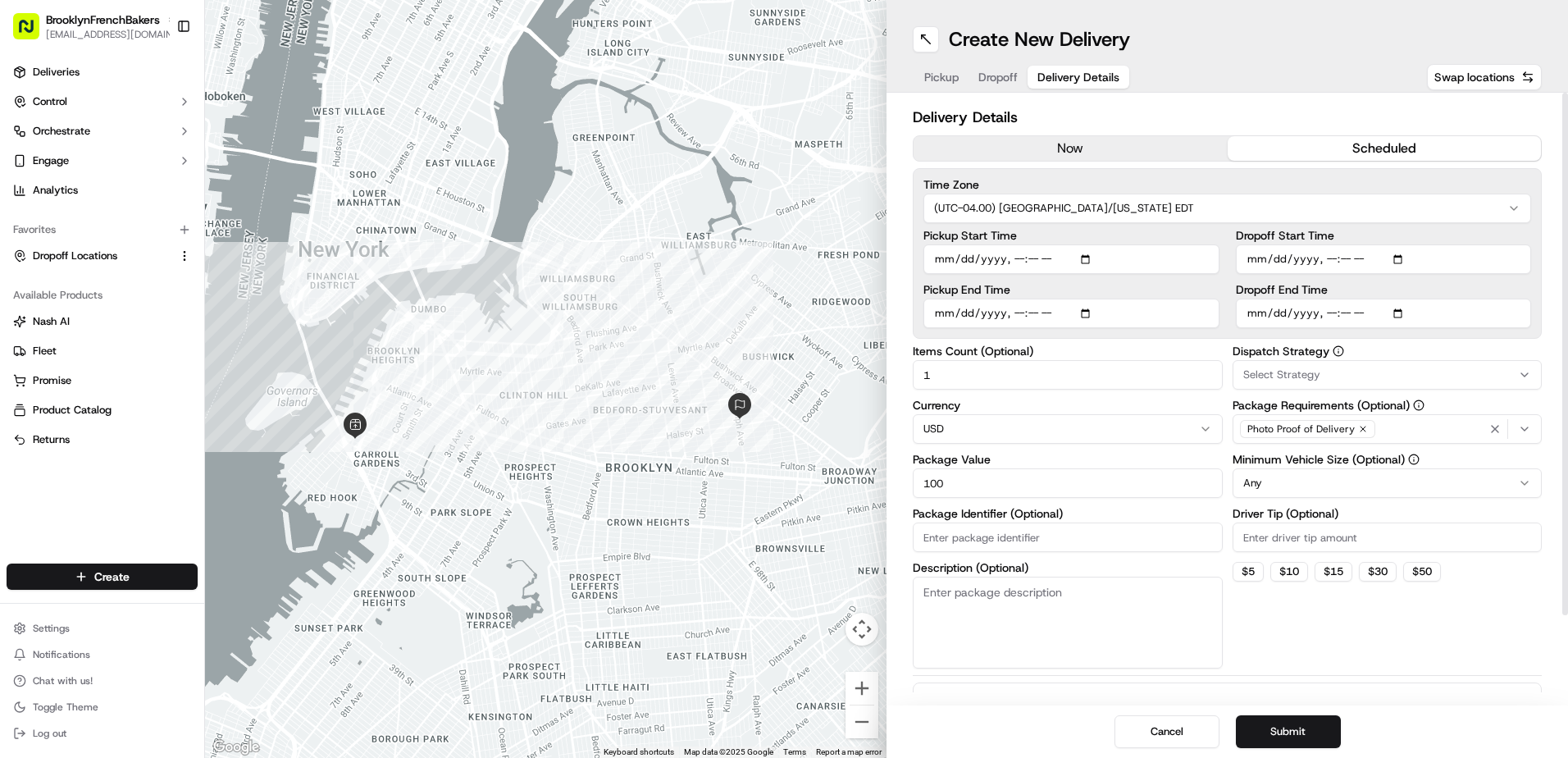
click at [1434, 234] on label "Dropoff Start Time" at bounding box center [1384, 235] width 296 height 11
click at [1434, 244] on input "Dropoff Start Time" at bounding box center [1384, 259] width 296 height 30
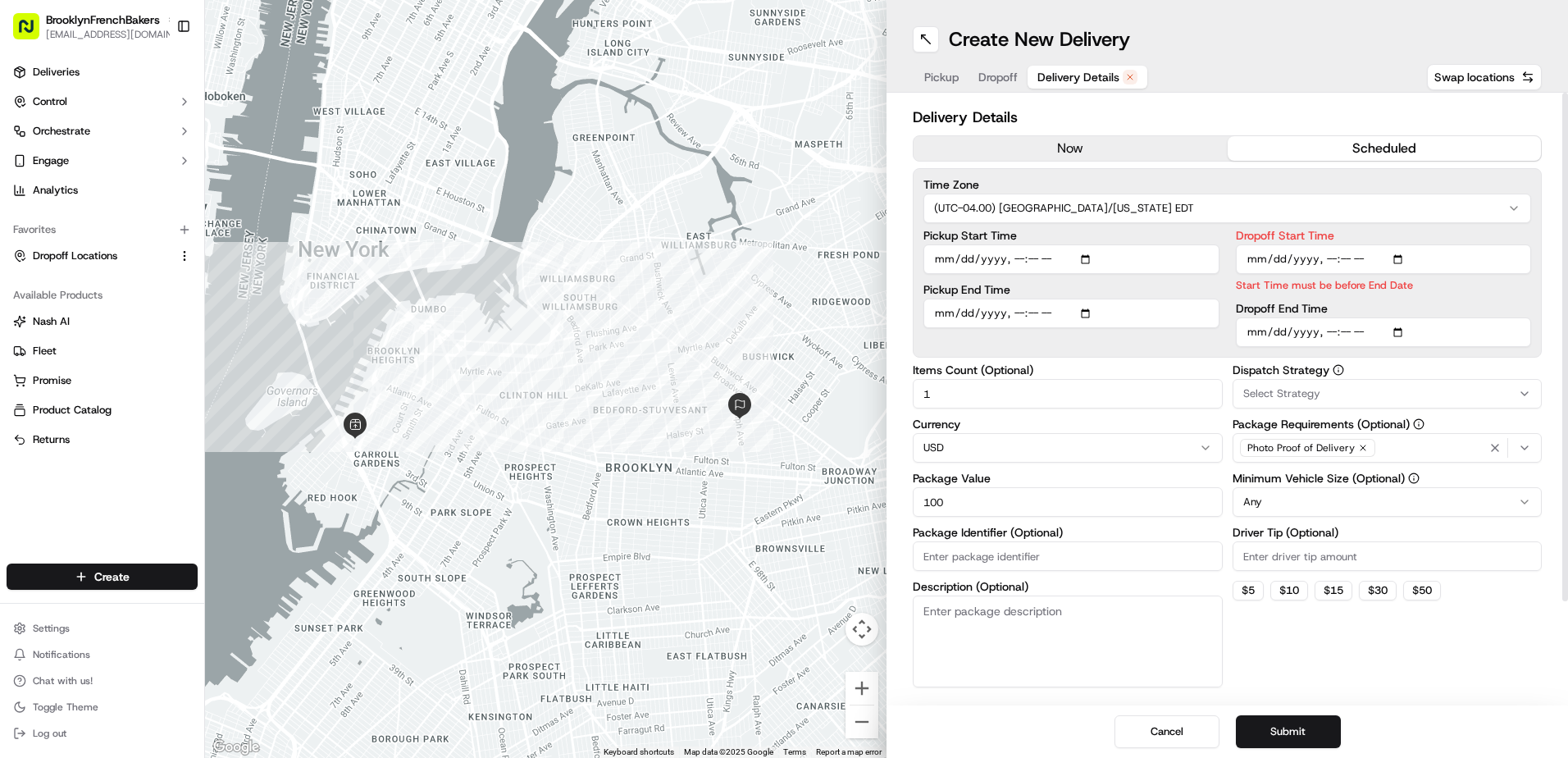
click at [1403, 332] on input "Dropoff End Time" at bounding box center [1384, 332] width 296 height 30
type input "2025-10-03T21:20"
click at [1406, 653] on div "Dispatch Strategy Select Strategy Package Requirements (Optional) Photo Proof o…" at bounding box center [1387, 525] width 310 height 323
click at [1307, 734] on button "Submit" at bounding box center [1288, 730] width 105 height 32
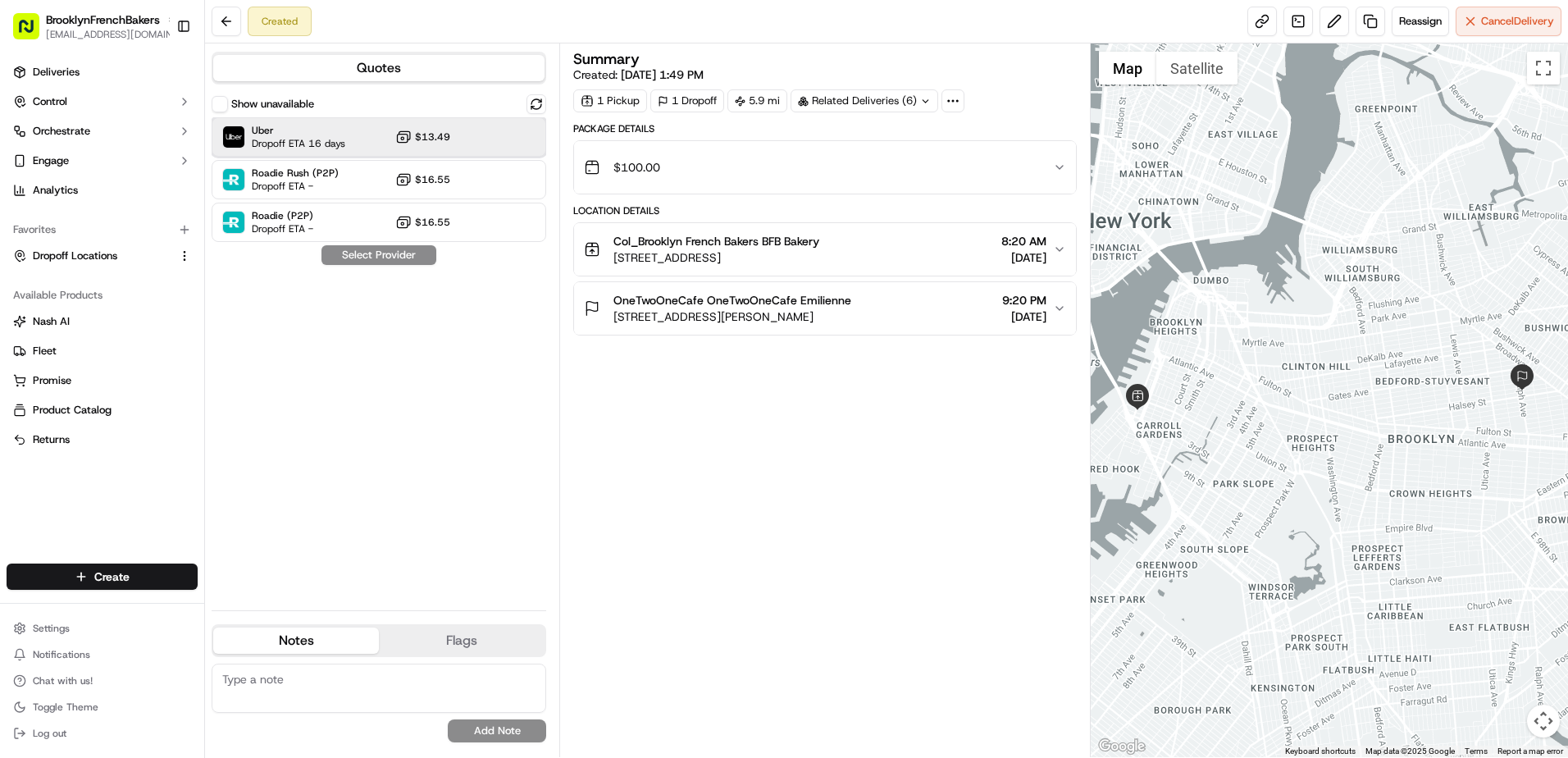
click at [504, 144] on div at bounding box center [495, 136] width 19 height 19
click at [413, 256] on button "Assign Provider" at bounding box center [379, 255] width 117 height 19
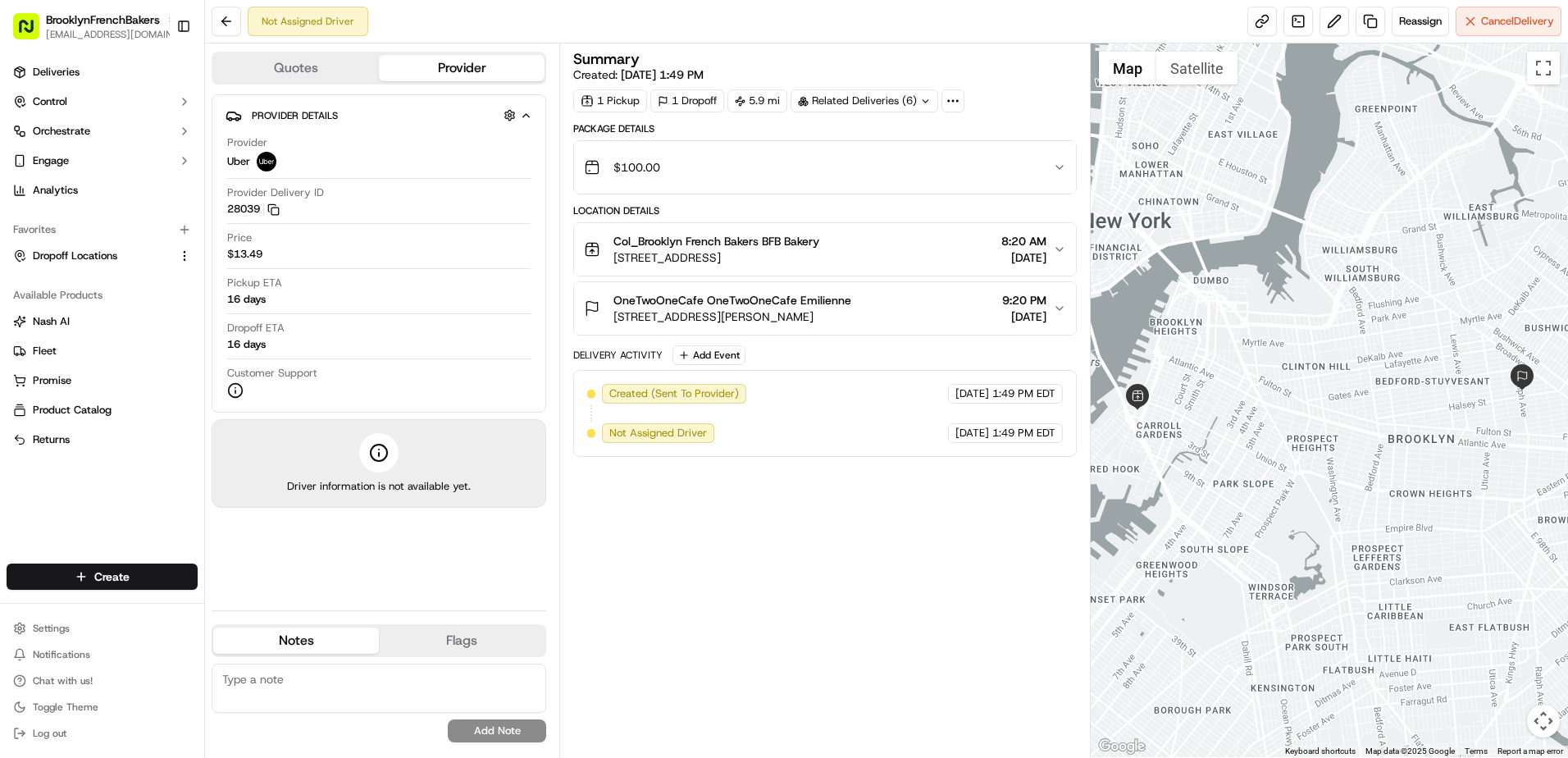
click at [578, 29] on div "Not Assigned Driver Reassign Cancel Delivery" at bounding box center [886, 21] width 1363 height 43
click at [143, 78] on link "Deliveries" at bounding box center [102, 72] width 191 height 26
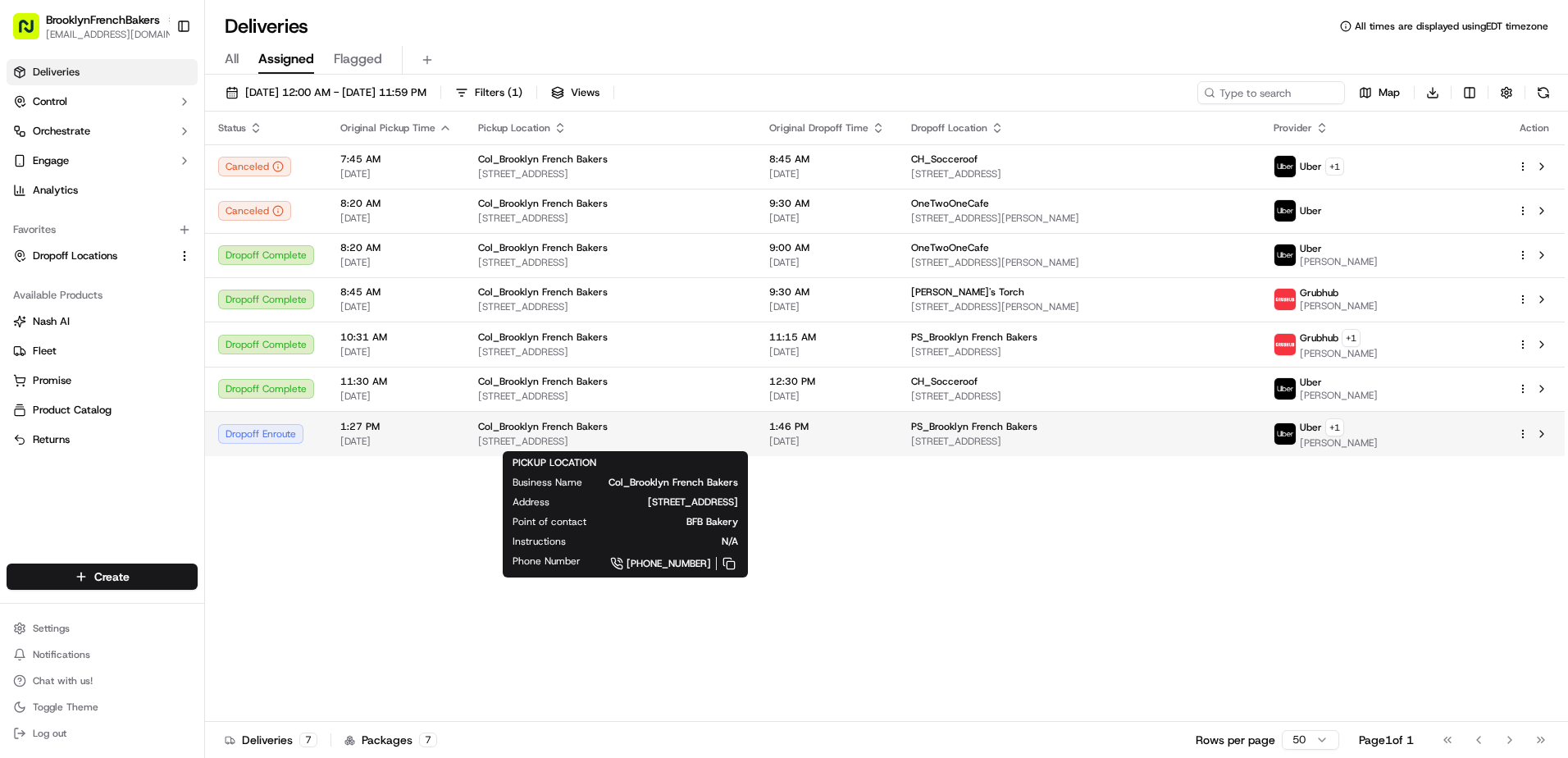
click at [522, 434] on span "[STREET_ADDRESS]" at bounding box center [610, 441] width 265 height 13
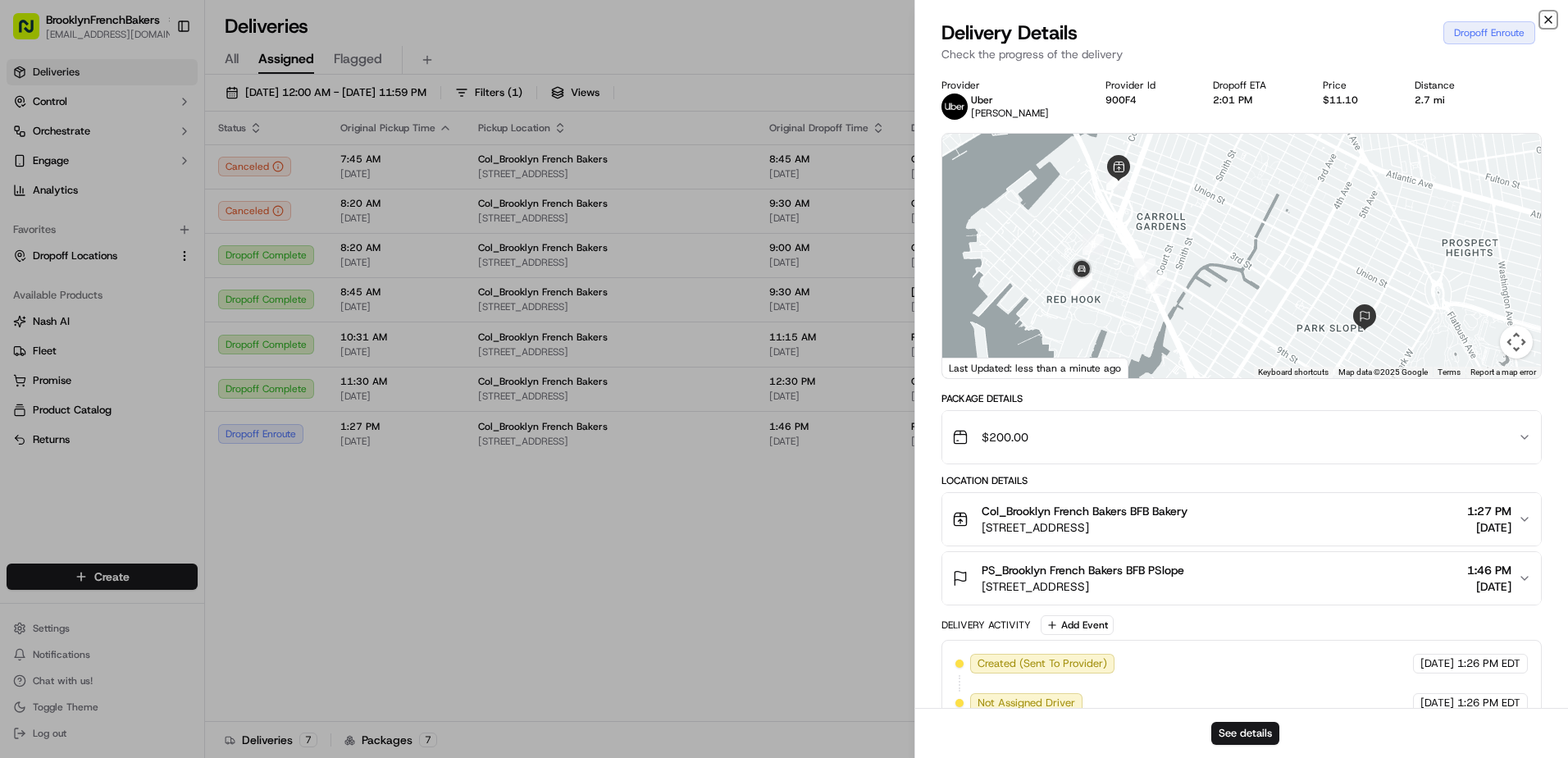
click at [1548, 17] on icon "button" at bounding box center [1548, 19] width 13 height 13
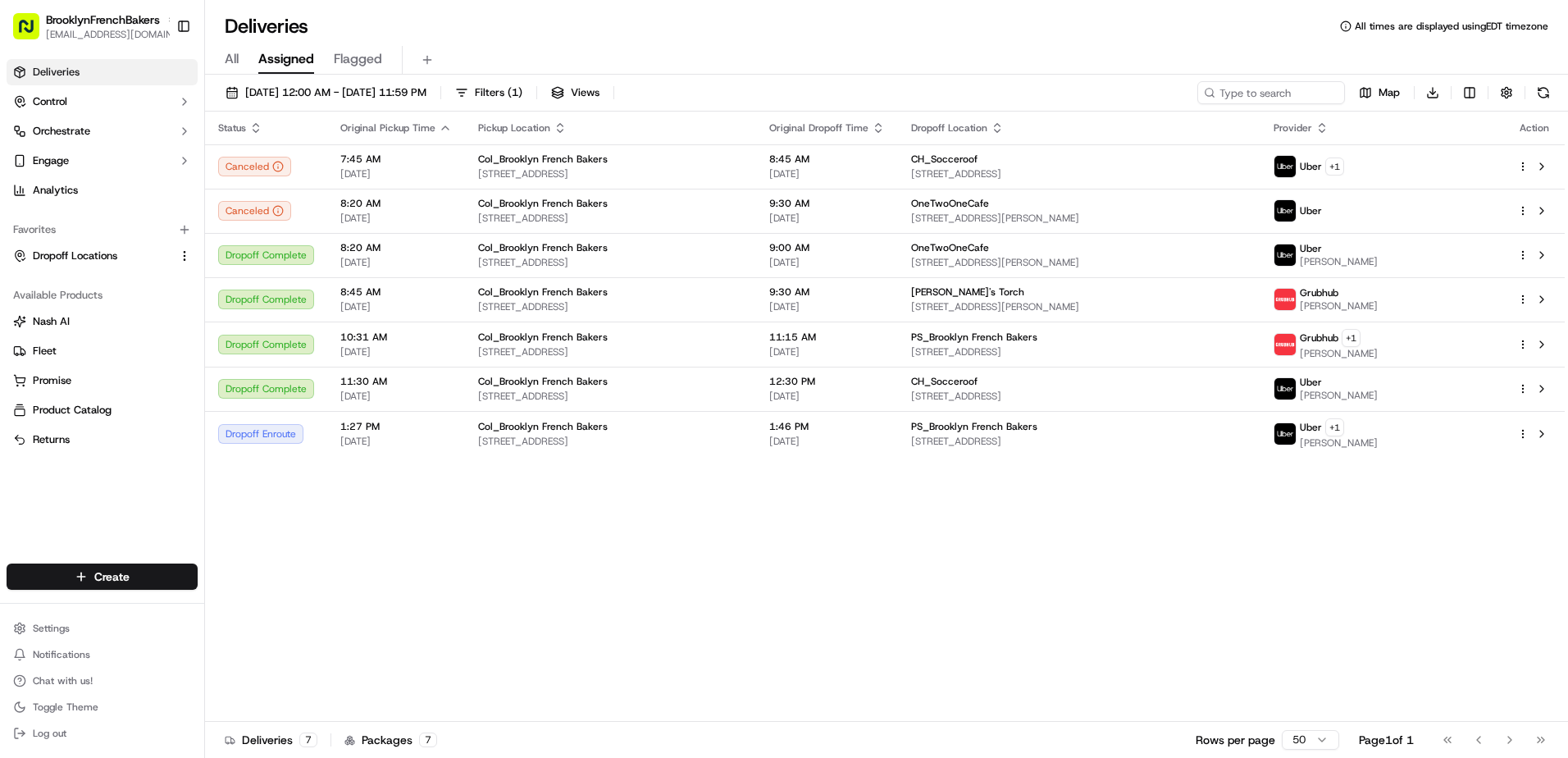
click at [1252, 10] on div "Deliveries All times are displayed using EDT timezone All Assigned Flagged 09/1…" at bounding box center [886, 379] width 1363 height 758
click at [427, 91] on span "[DATE] 12:00 AM - [DATE] 11:59 PM" at bounding box center [336, 93] width 181 height 15
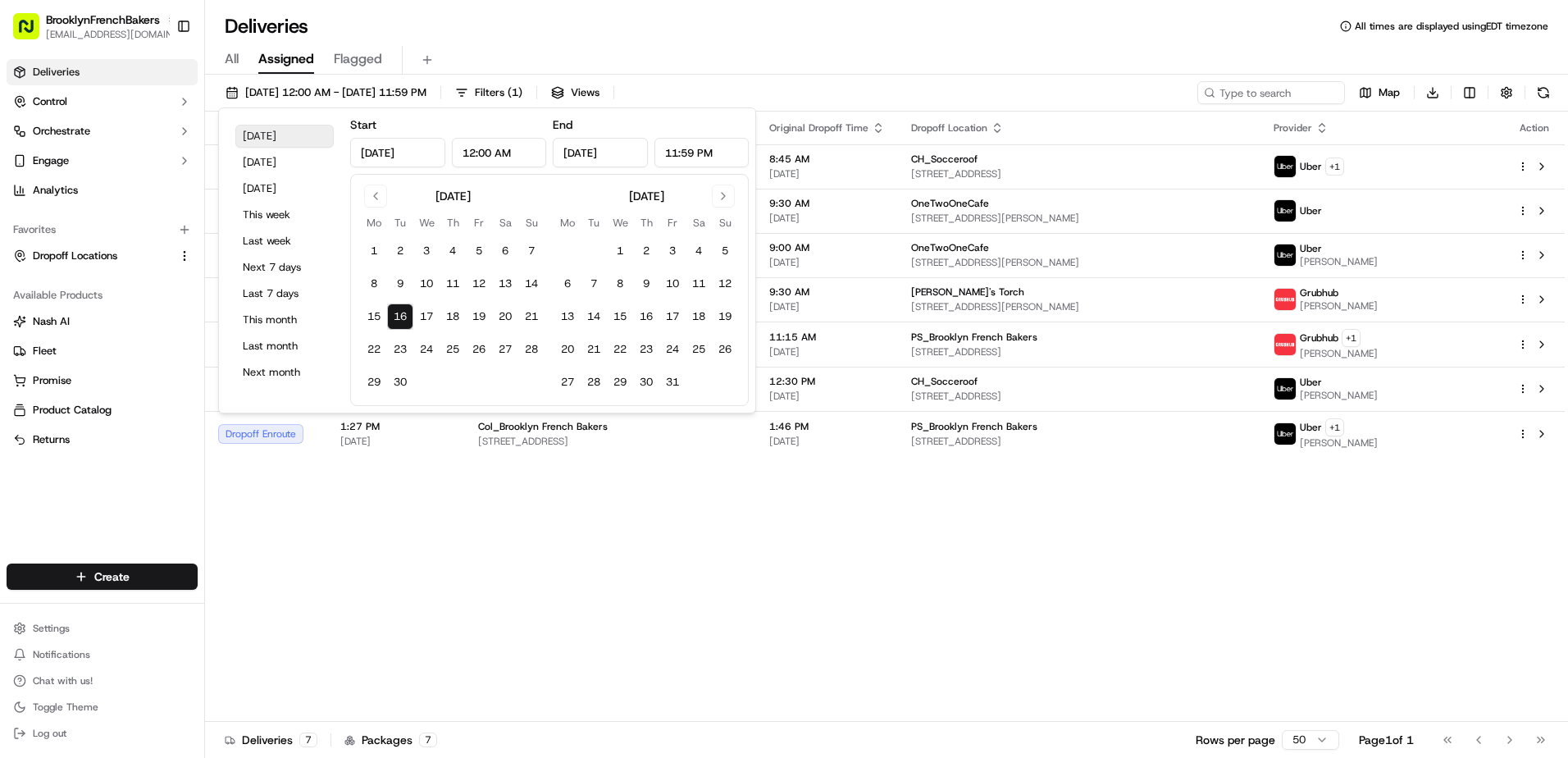
click at [313, 126] on button "[DATE]" at bounding box center [284, 136] width 98 height 23
click at [511, 50] on div "All Assigned Flagged" at bounding box center [886, 60] width 1363 height 29
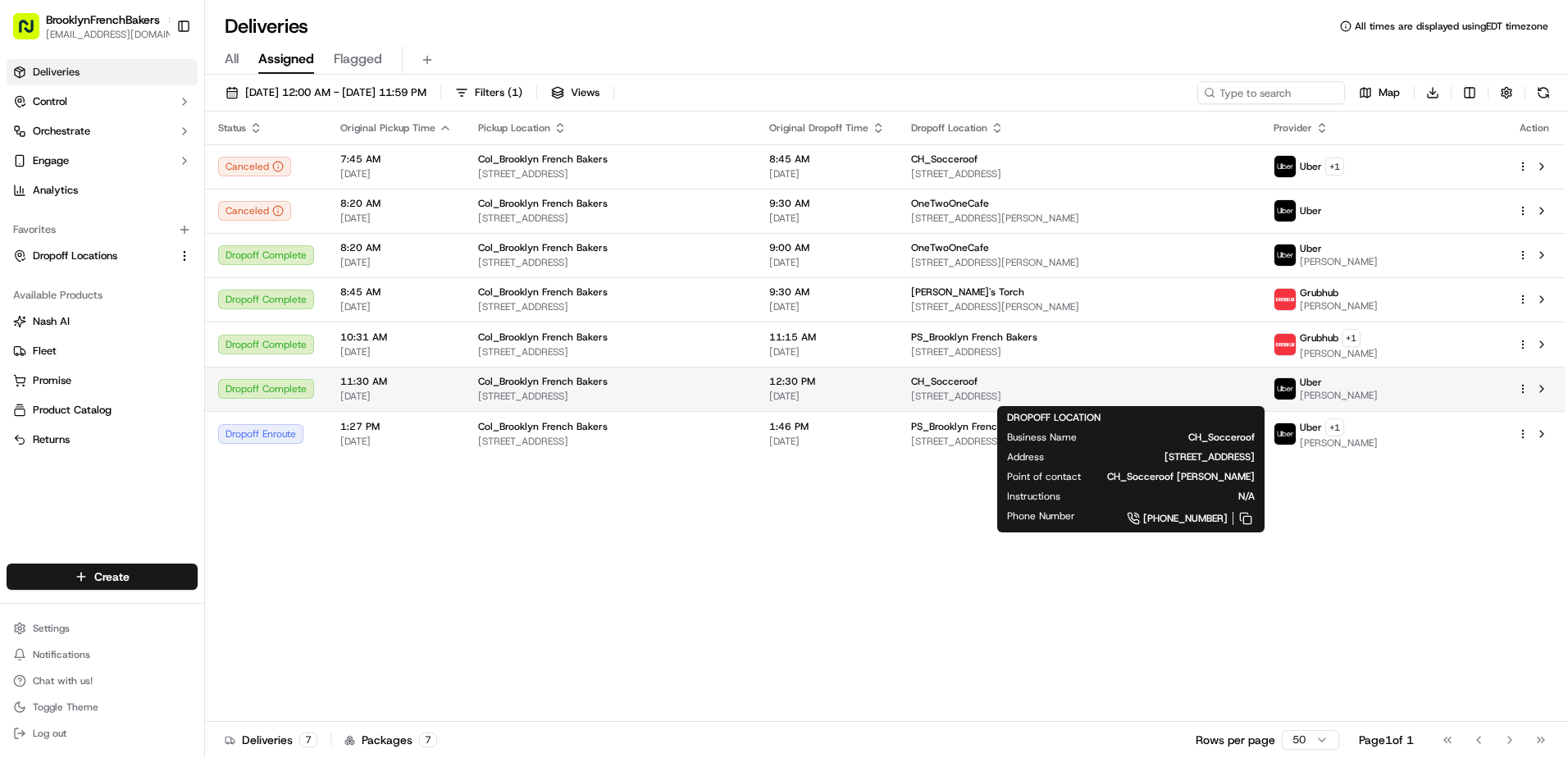
click at [1045, 386] on div "CH_Socceroof" at bounding box center [1078, 381] width 336 height 13
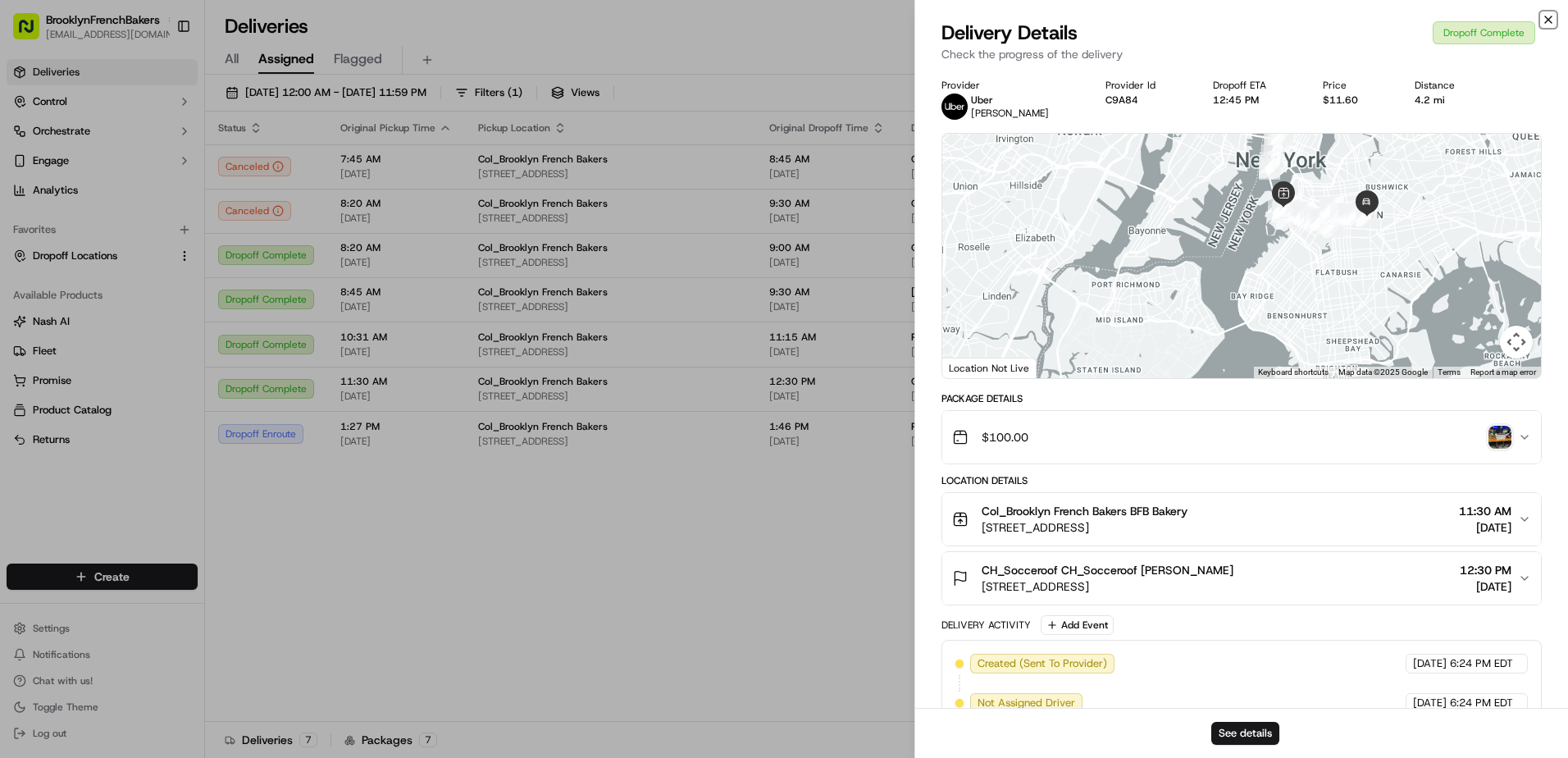
click at [1548, 18] on icon "button" at bounding box center [1548, 19] width 13 height 13
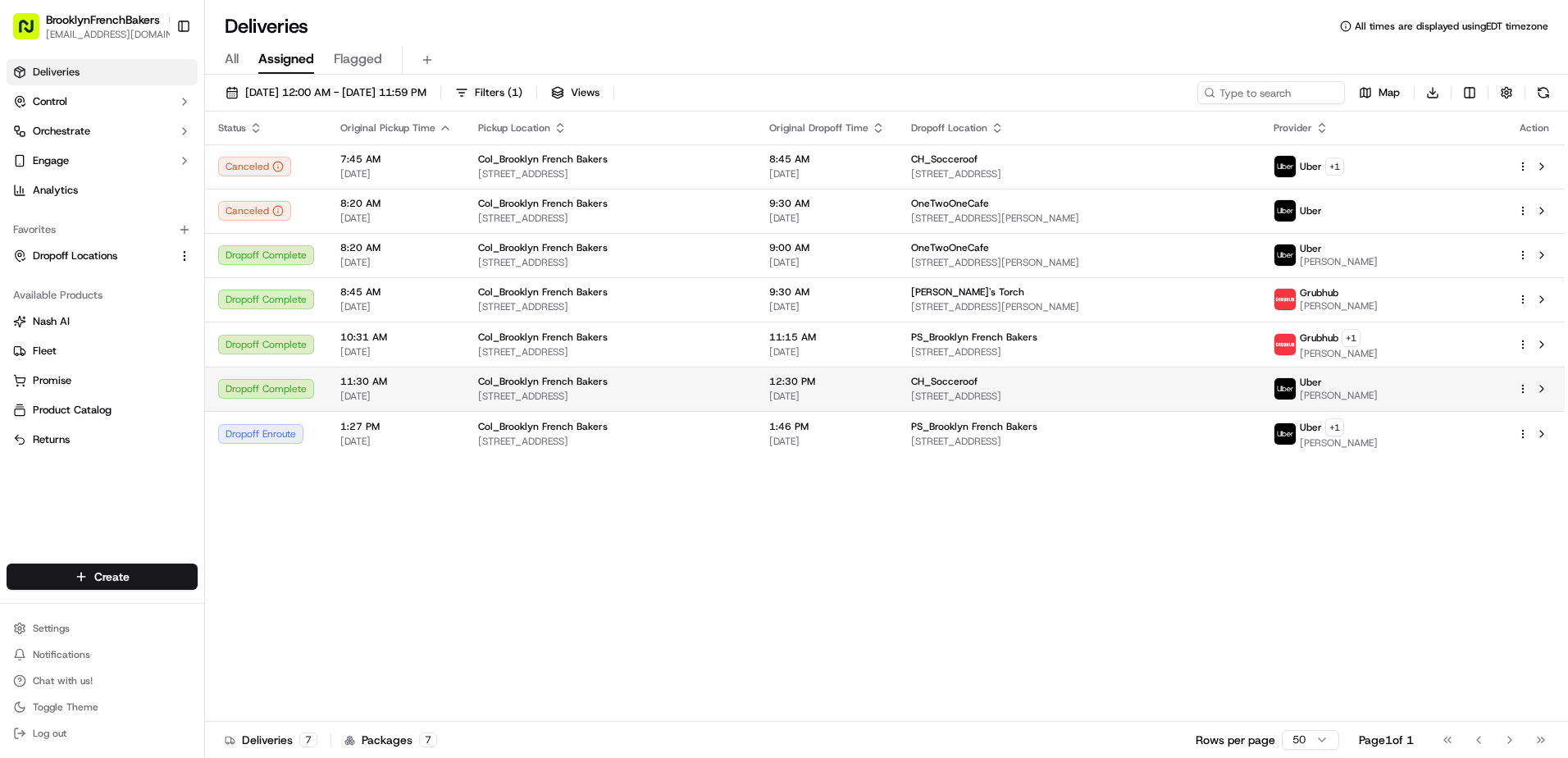
click at [1519, 383] on html "BrooklynFrenchBakers contact@brooklynfrenchbakers.com Toggle Sidebar Deliveries…" at bounding box center [784, 379] width 1568 height 758
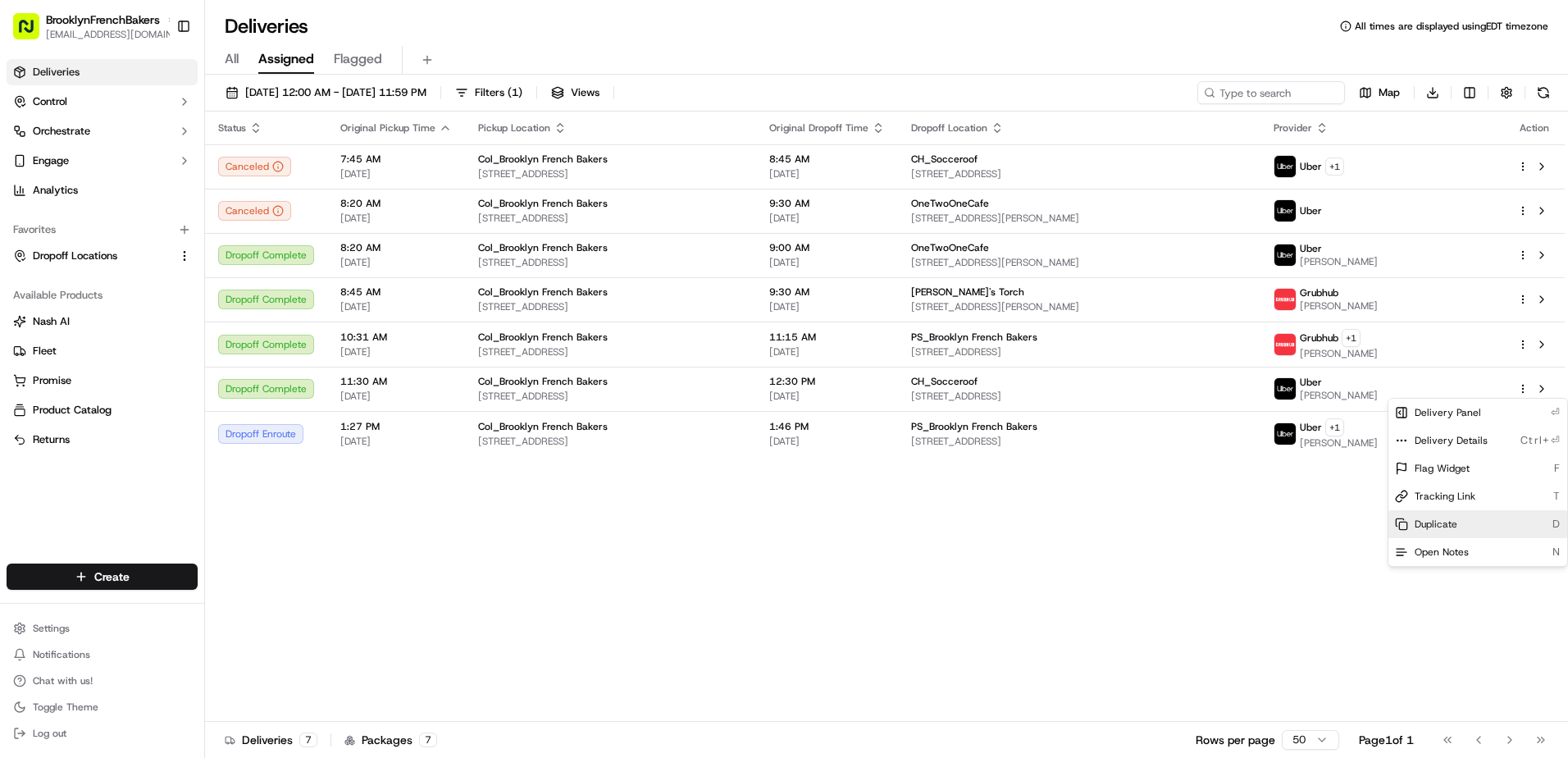
click at [1425, 516] on div "Duplicate D" at bounding box center [1477, 524] width 179 height 28
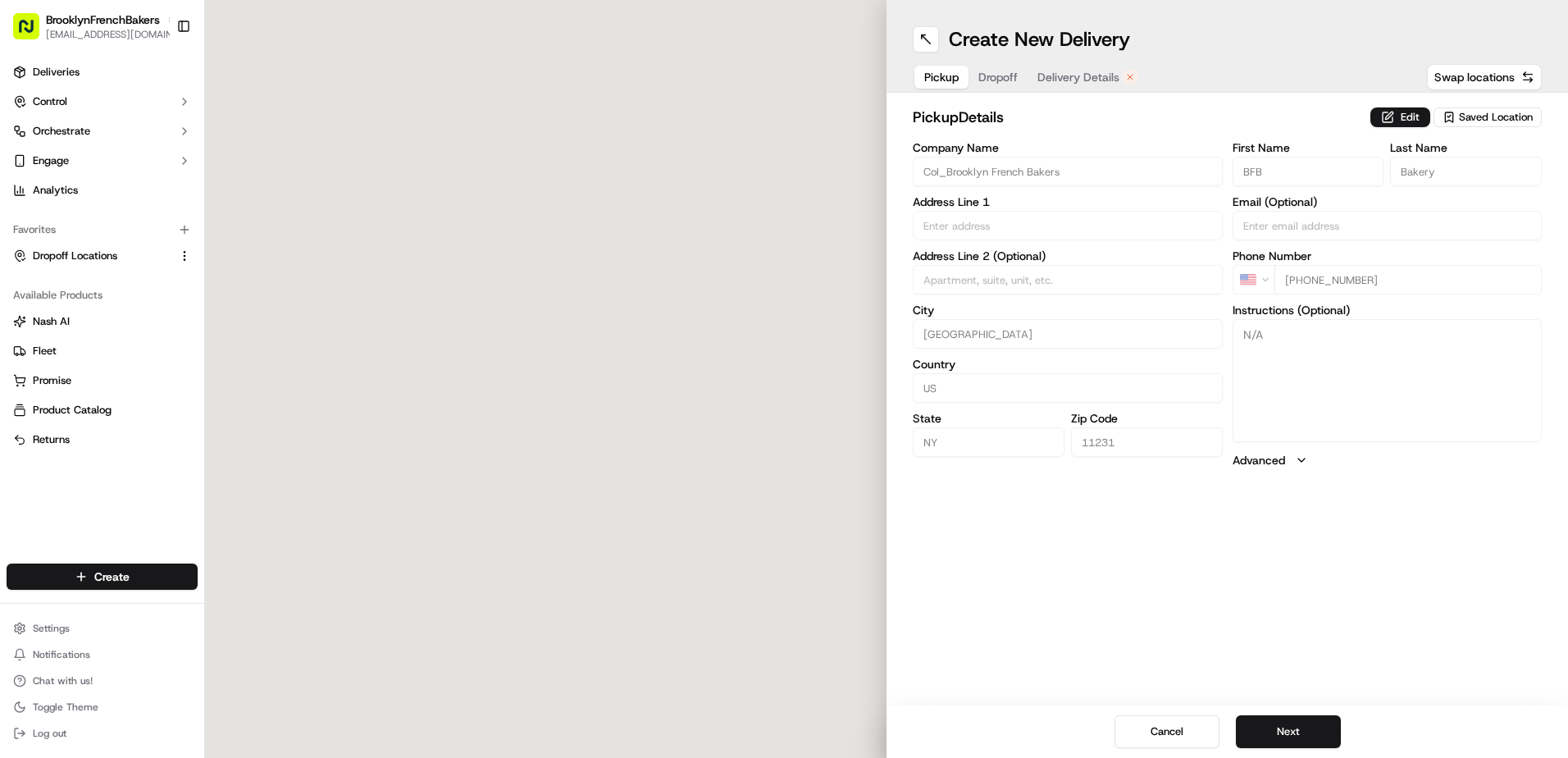
type input "[STREET_ADDRESS]"
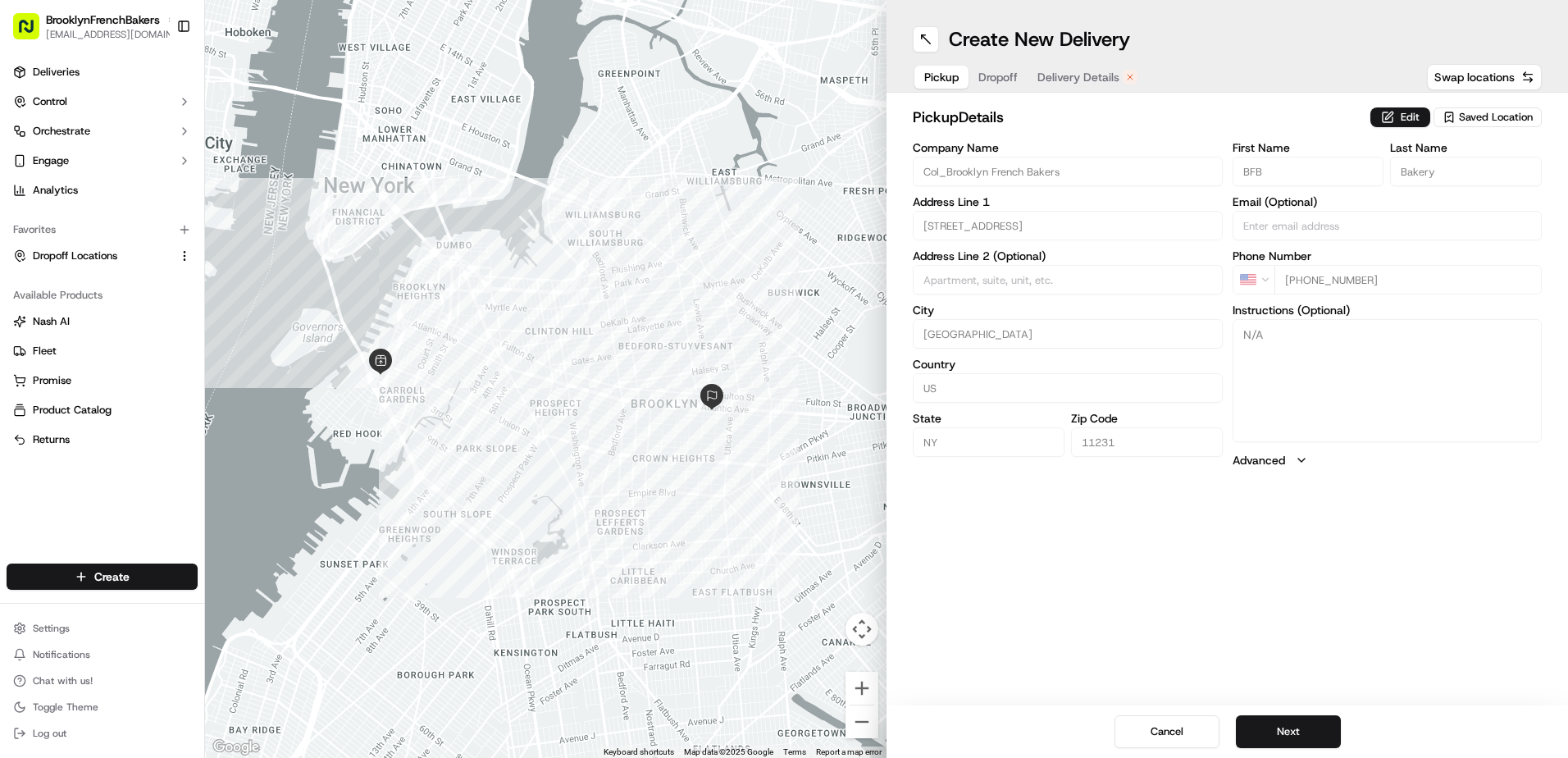
click at [1095, 75] on span "Delivery Details" at bounding box center [1078, 77] width 82 height 17
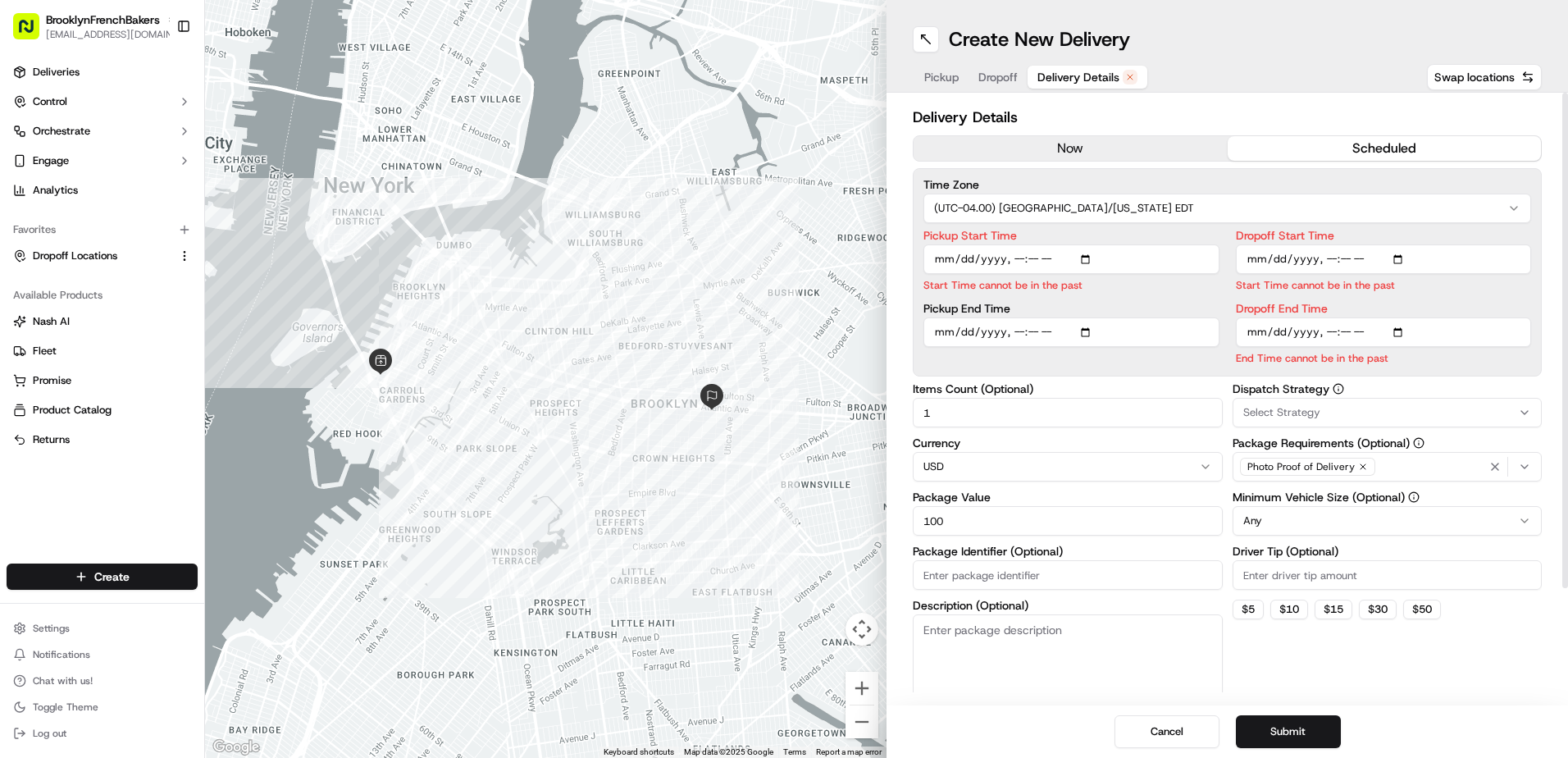
click at [1088, 258] on input "Pickup Start Time" at bounding box center [1071, 259] width 296 height 30
type input "2025-09-23T11:30"
click at [1275, 257] on input "Dropoff Start Time" at bounding box center [1384, 259] width 296 height 30
type input "2025-09-23T12:00"
click at [1277, 333] on input "Dropoff End Time" at bounding box center [1384, 332] width 296 height 30
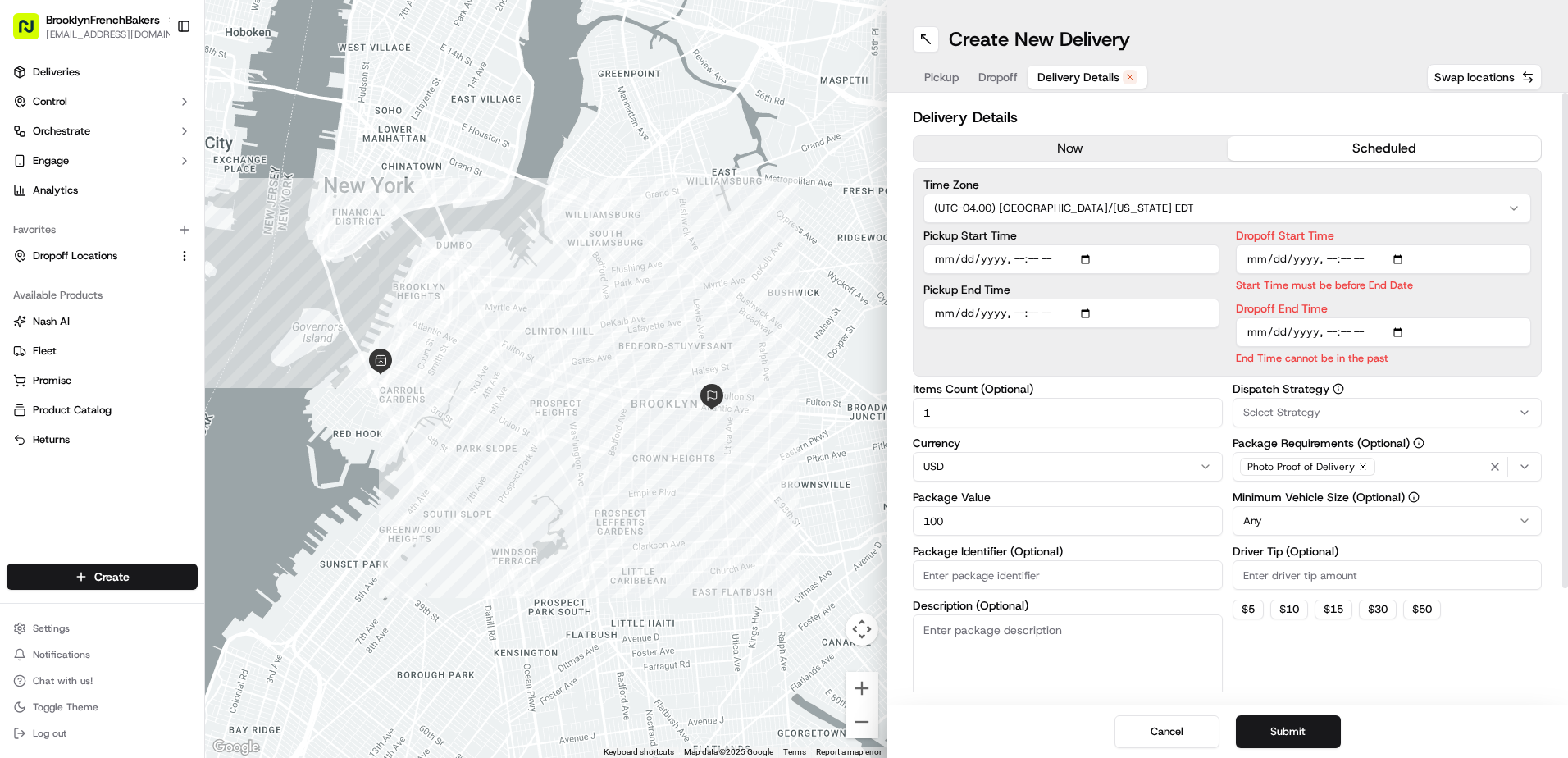
type input "2025-09-23T12:30"
click at [1293, 729] on button "Submit" at bounding box center [1288, 730] width 105 height 32
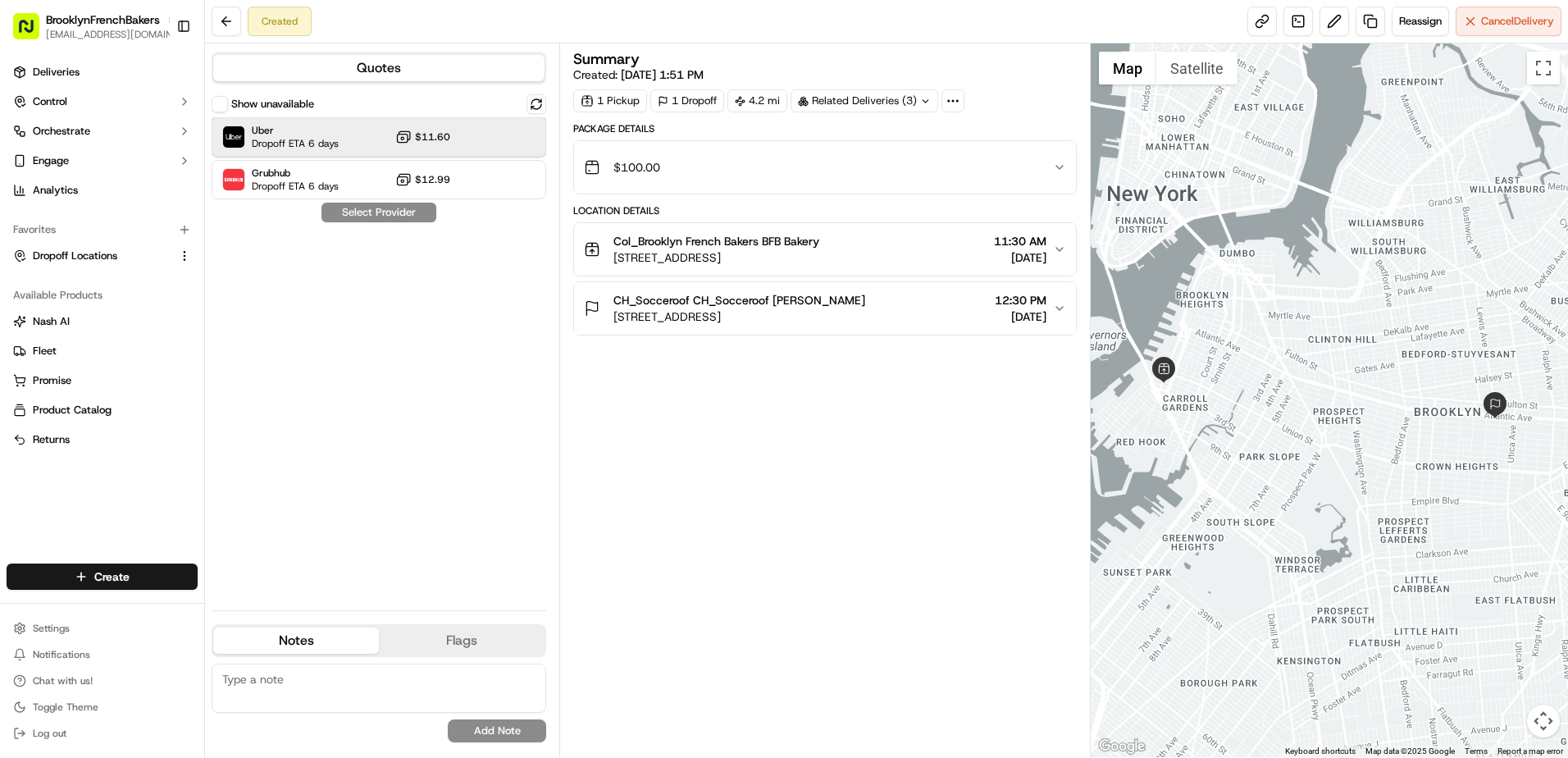
click at [499, 134] on div at bounding box center [495, 136] width 19 height 19
click at [405, 212] on button "Assign Provider" at bounding box center [379, 212] width 117 height 19
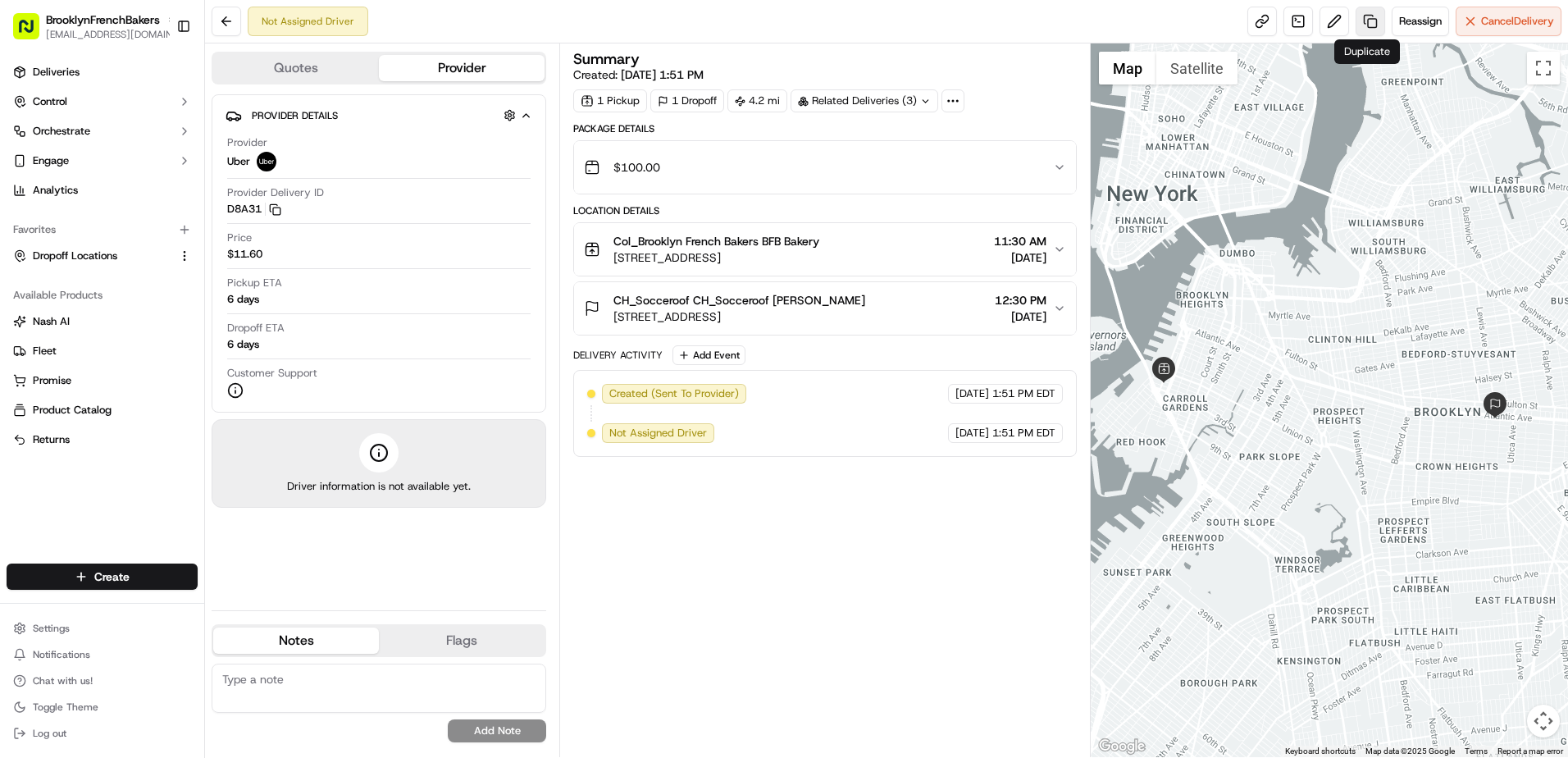
click at [1369, 21] on link at bounding box center [1370, 21] width 30 height 30
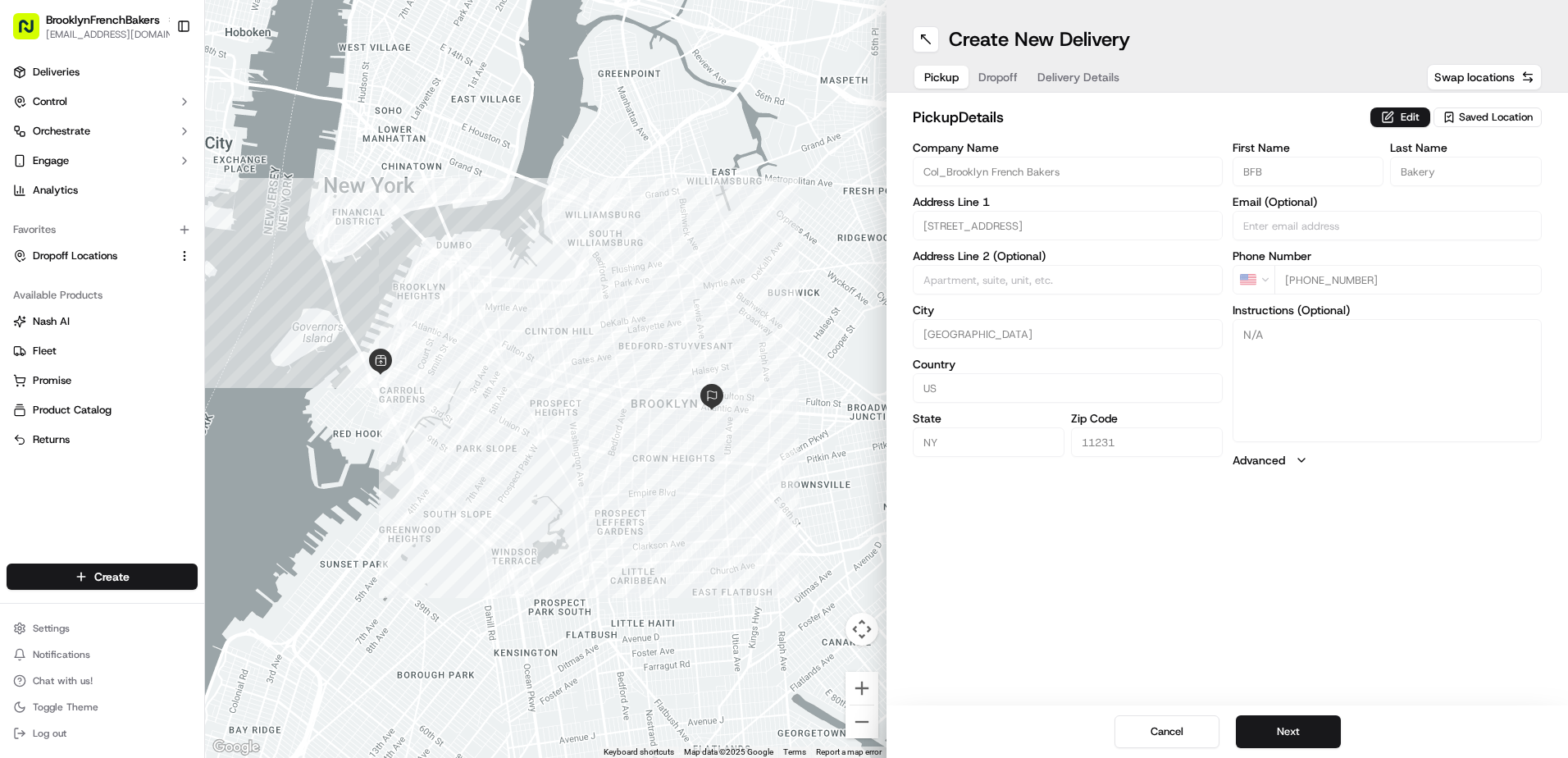
click at [1097, 82] on span "Delivery Details" at bounding box center [1078, 77] width 82 height 17
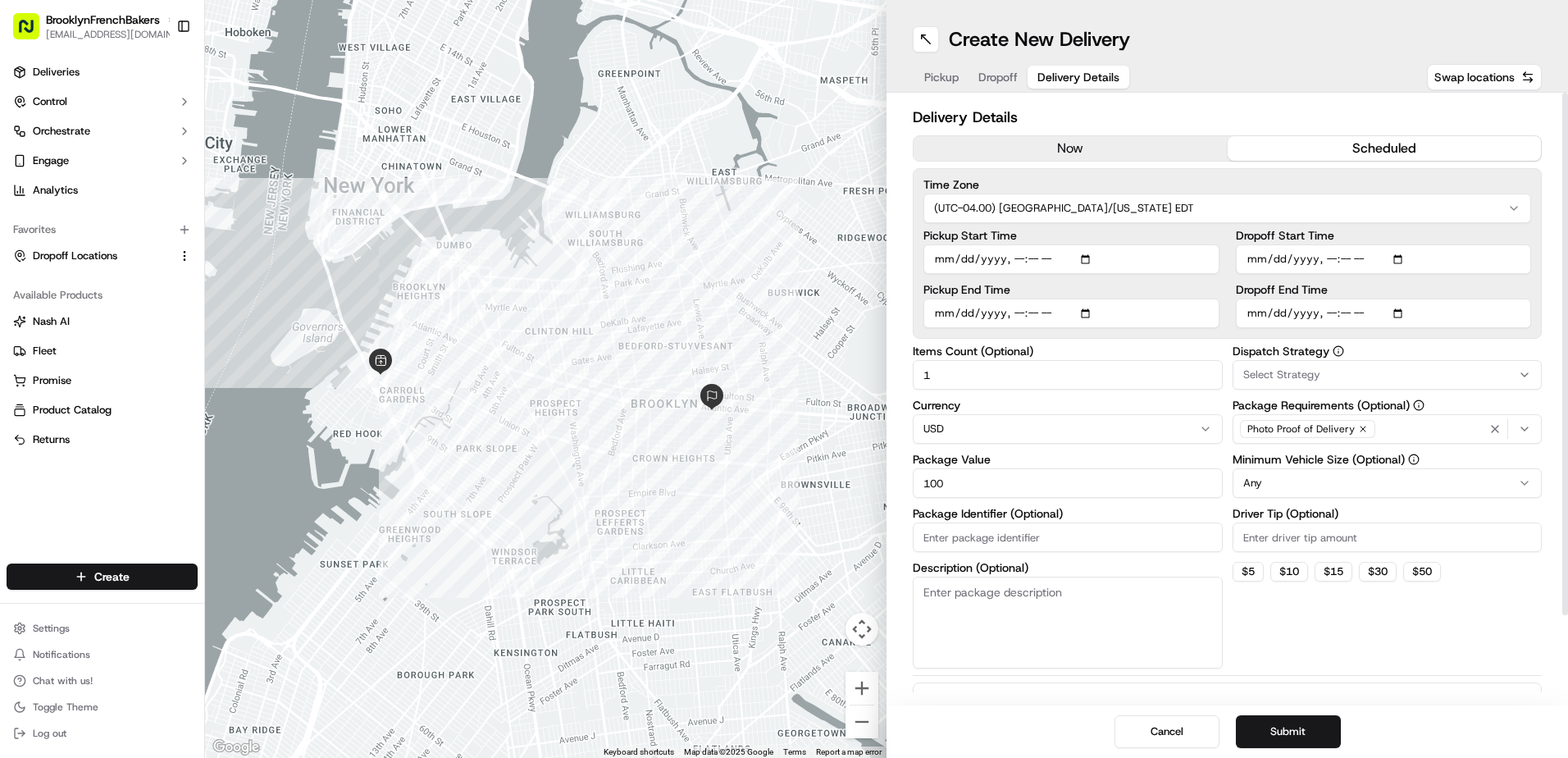
click at [964, 258] on input "Pickup Start Time" at bounding box center [1071, 259] width 296 height 30
type input "2025-09-30T11:30"
click at [1275, 256] on input "Dropoff Start Time" at bounding box center [1384, 259] width 296 height 30
type input "2025-09-30T12:00"
click at [1272, 313] on div "Dropoff End Time" at bounding box center [1384, 305] width 296 height 44
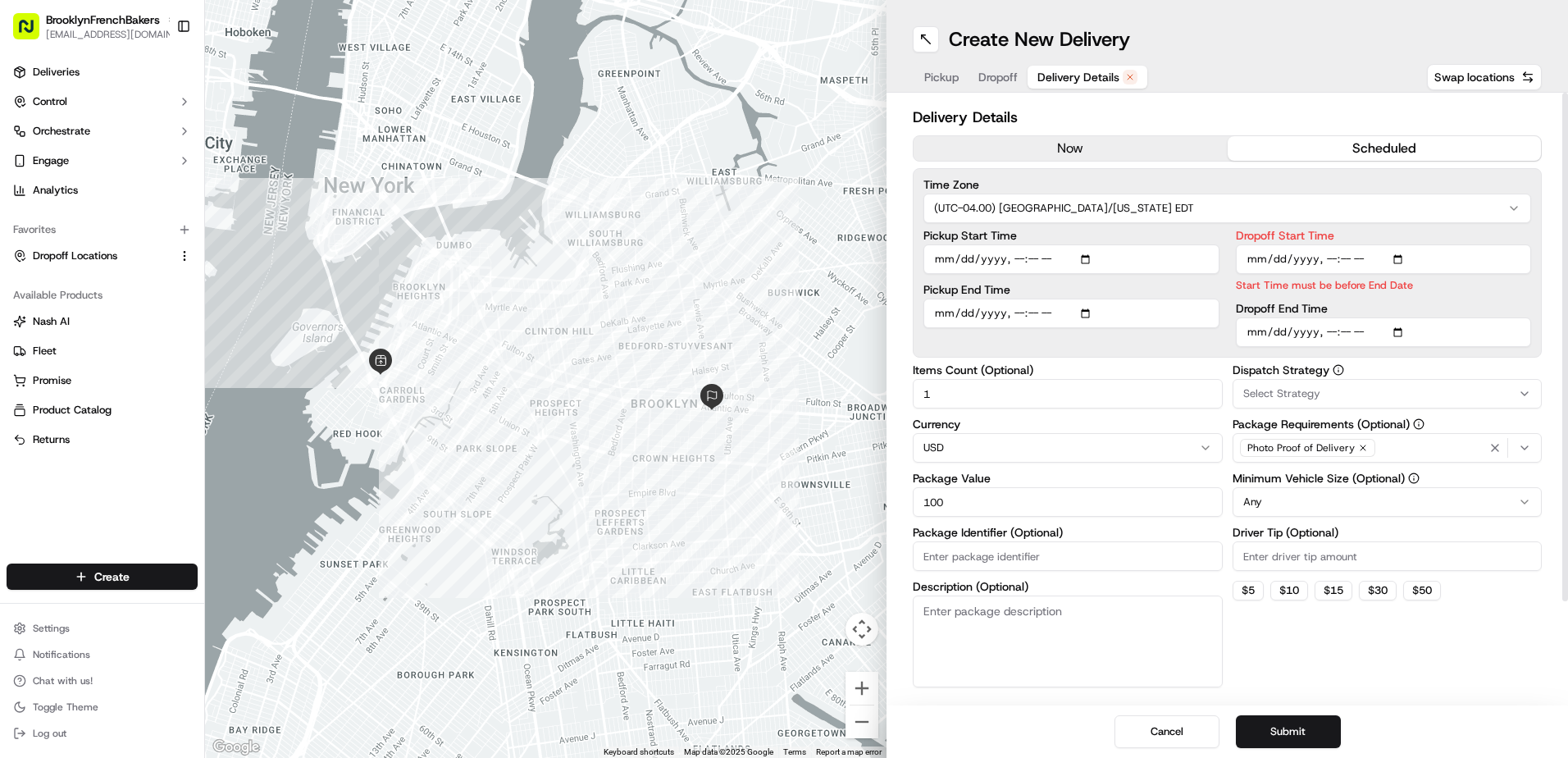
type input "2025-09-30T12:30"
click at [1290, 727] on button "Submit" at bounding box center [1288, 730] width 105 height 32
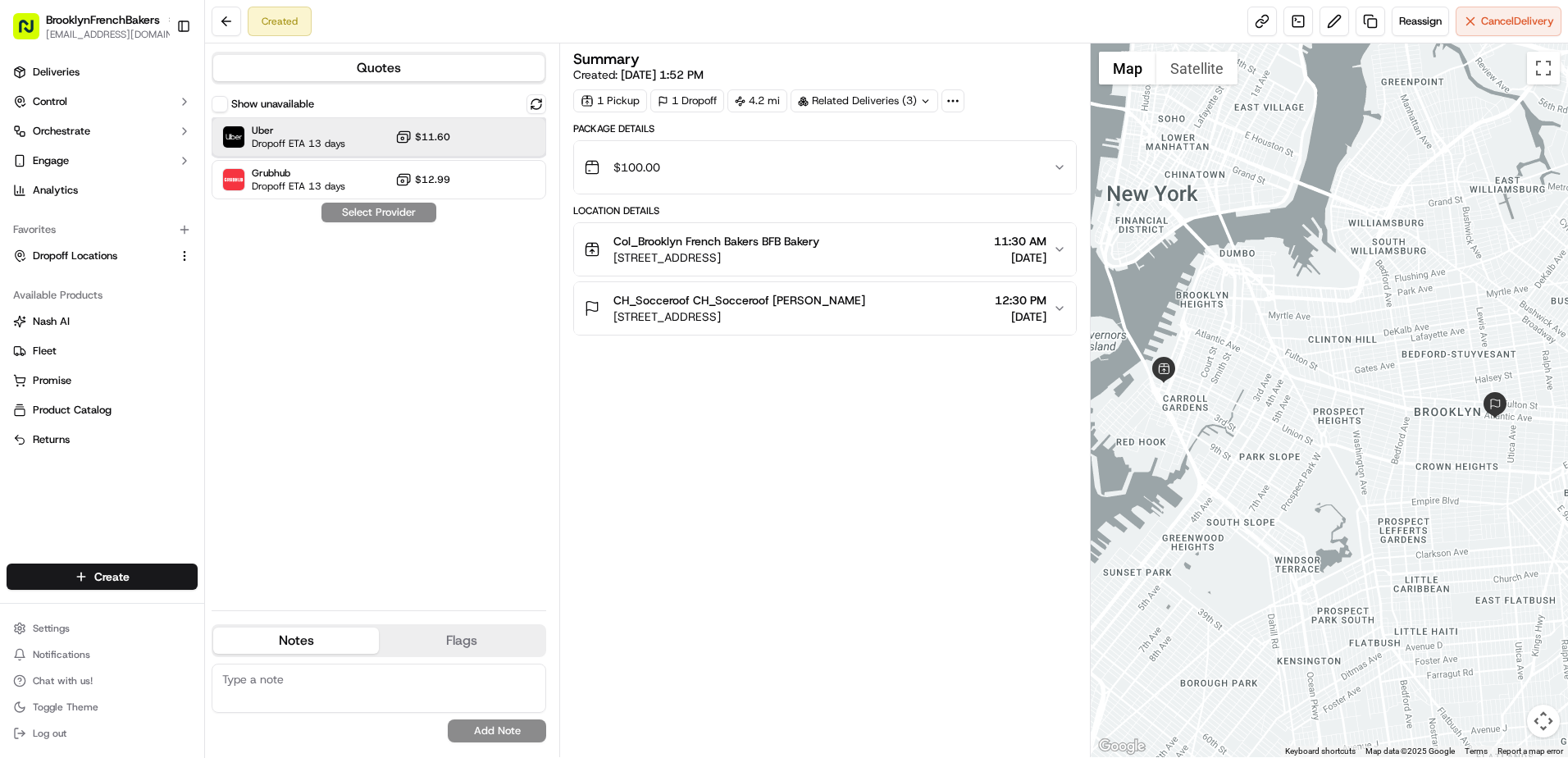
click at [514, 143] on div "Uber Dropoff ETA 13 days $11.60" at bounding box center [379, 137] width 334 height 40
click at [417, 214] on button "Assign Provider" at bounding box center [379, 212] width 117 height 19
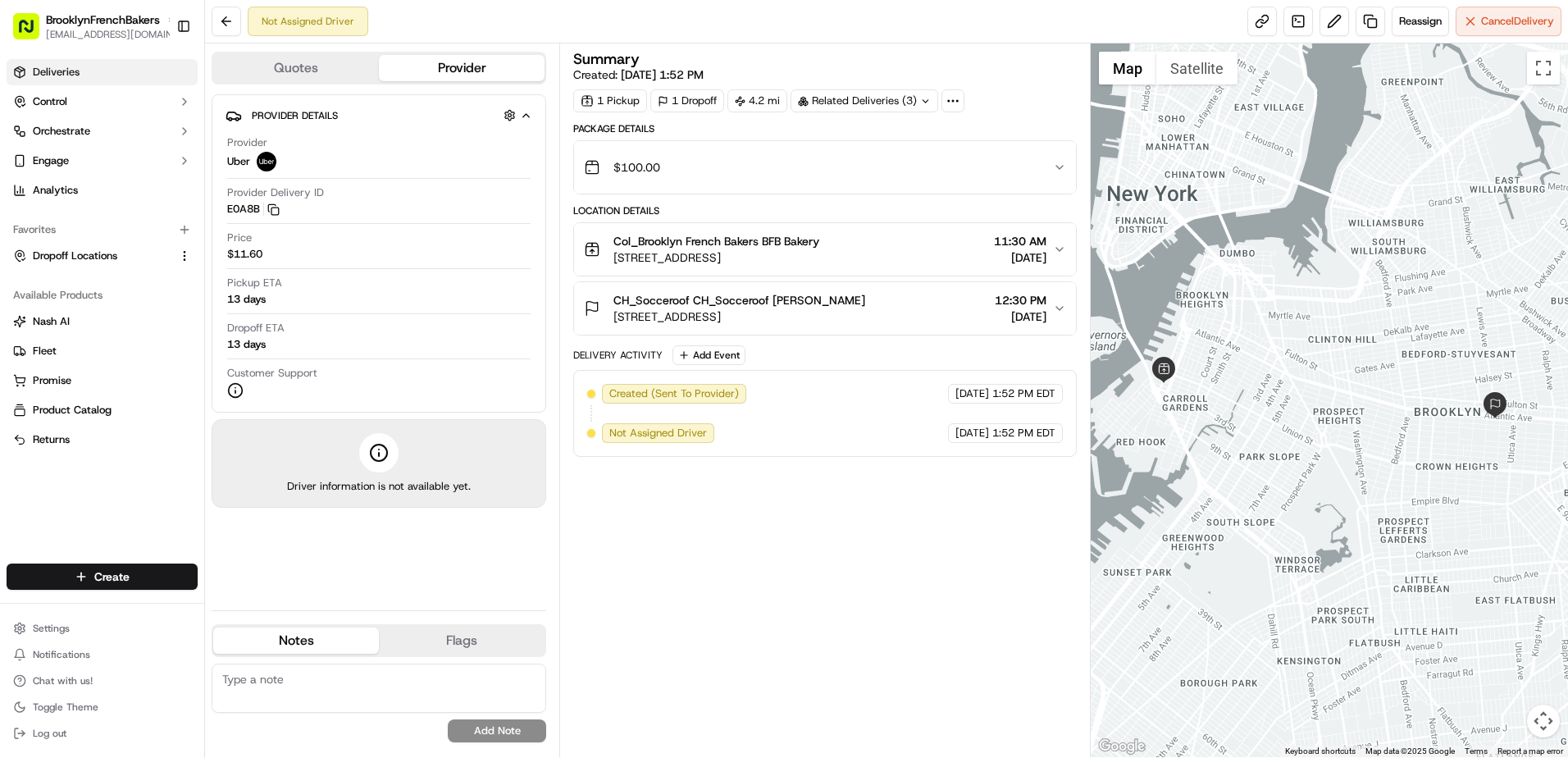
click at [124, 74] on link "Deliveries" at bounding box center [102, 72] width 191 height 26
